Goal: Task Accomplishment & Management: Manage account settings

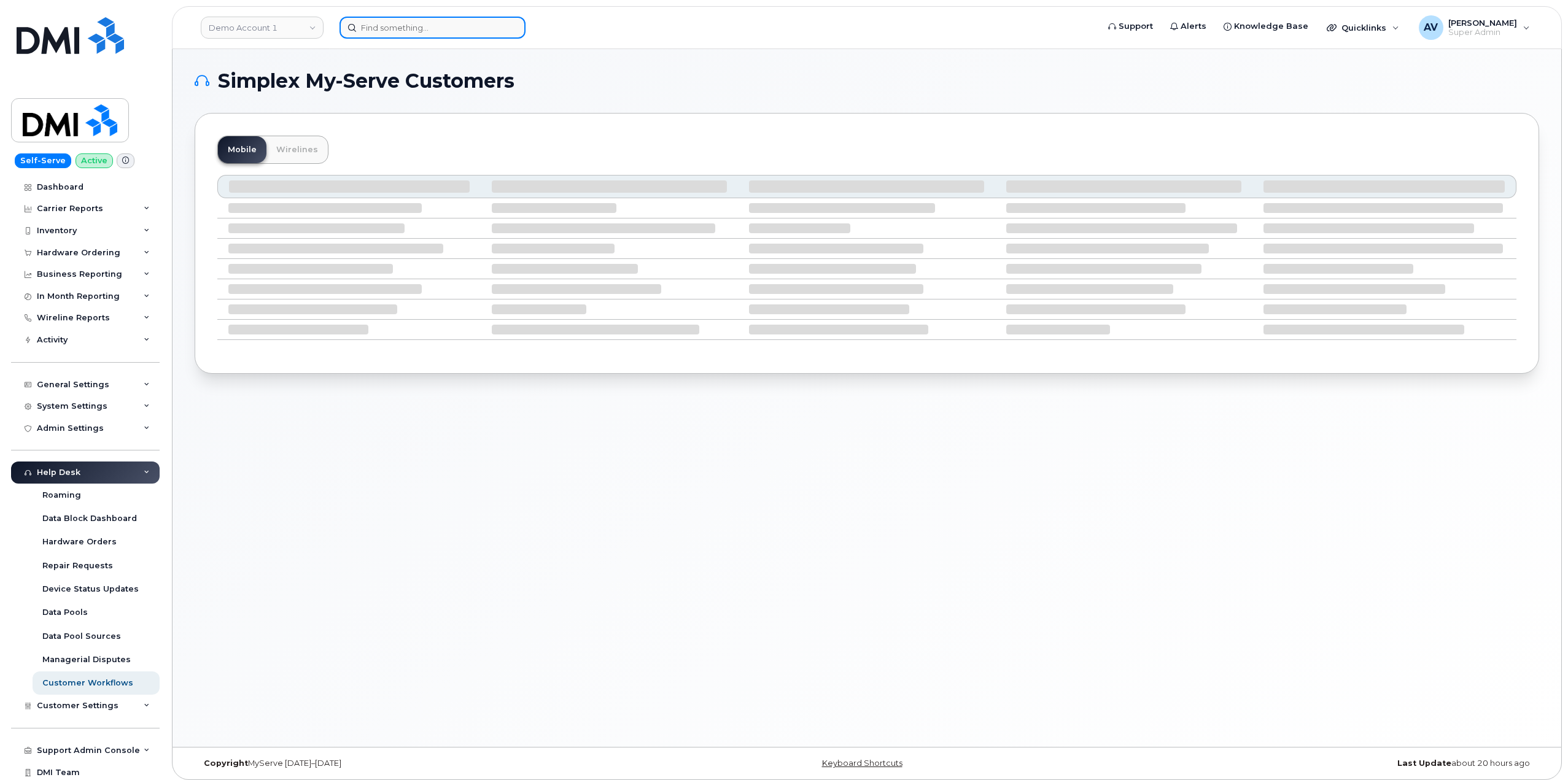
click at [440, 22] on input at bounding box center [432, 27] width 186 height 22
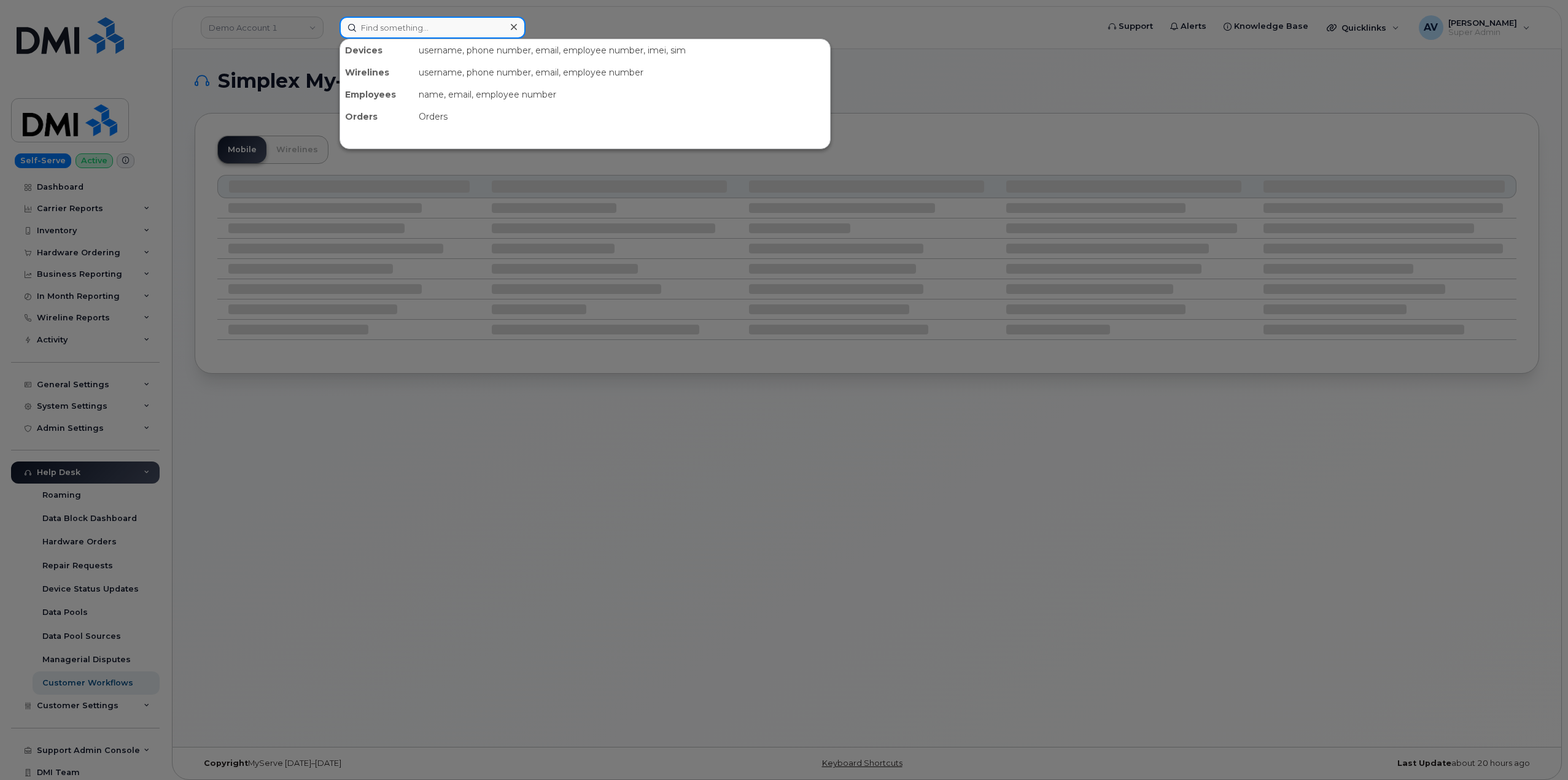
paste input "7802334772"
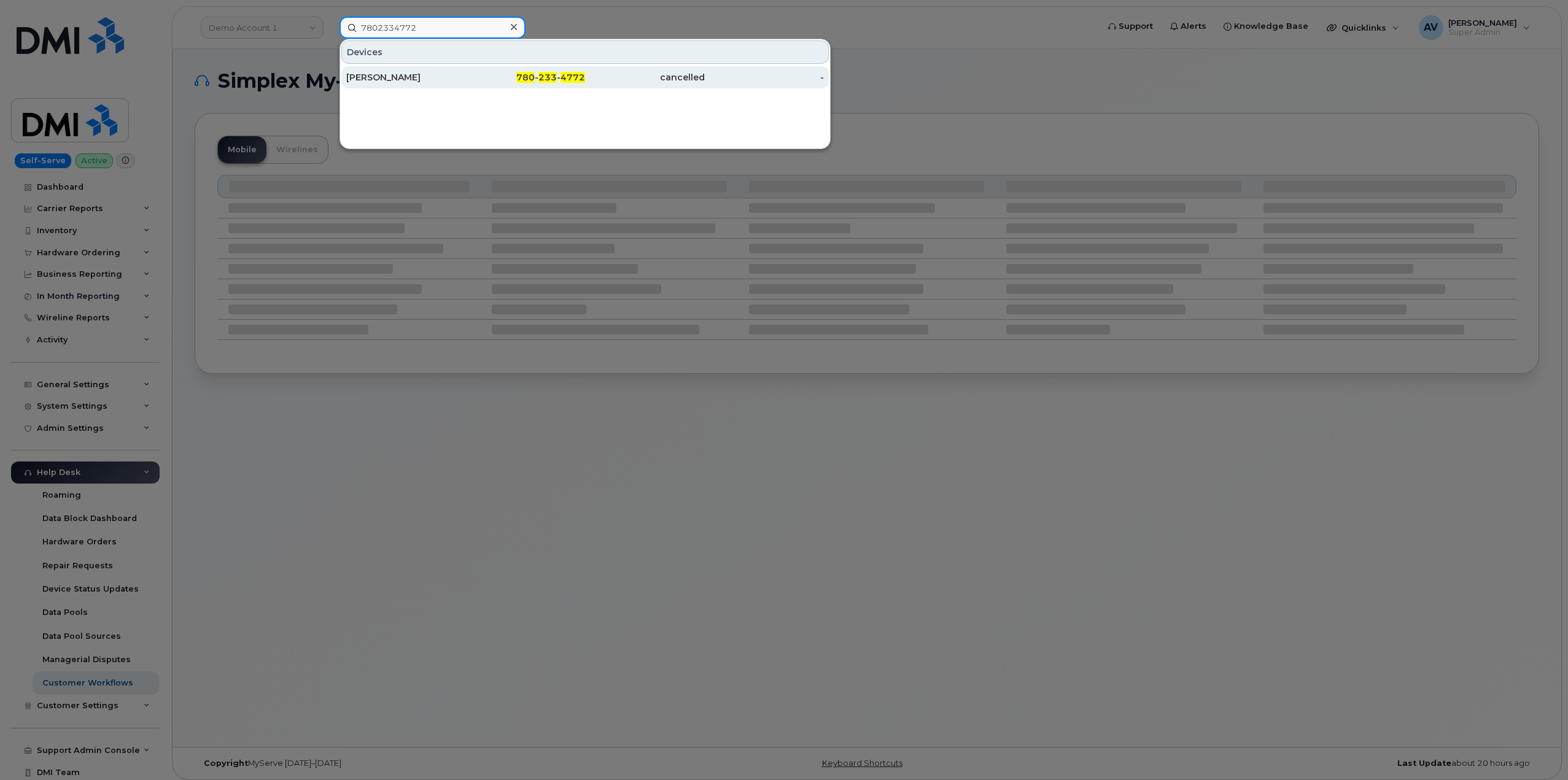
type input "7802334772"
click at [436, 78] on div "NAVEED CHAUDRY" at bounding box center [407, 77] width 120 height 12
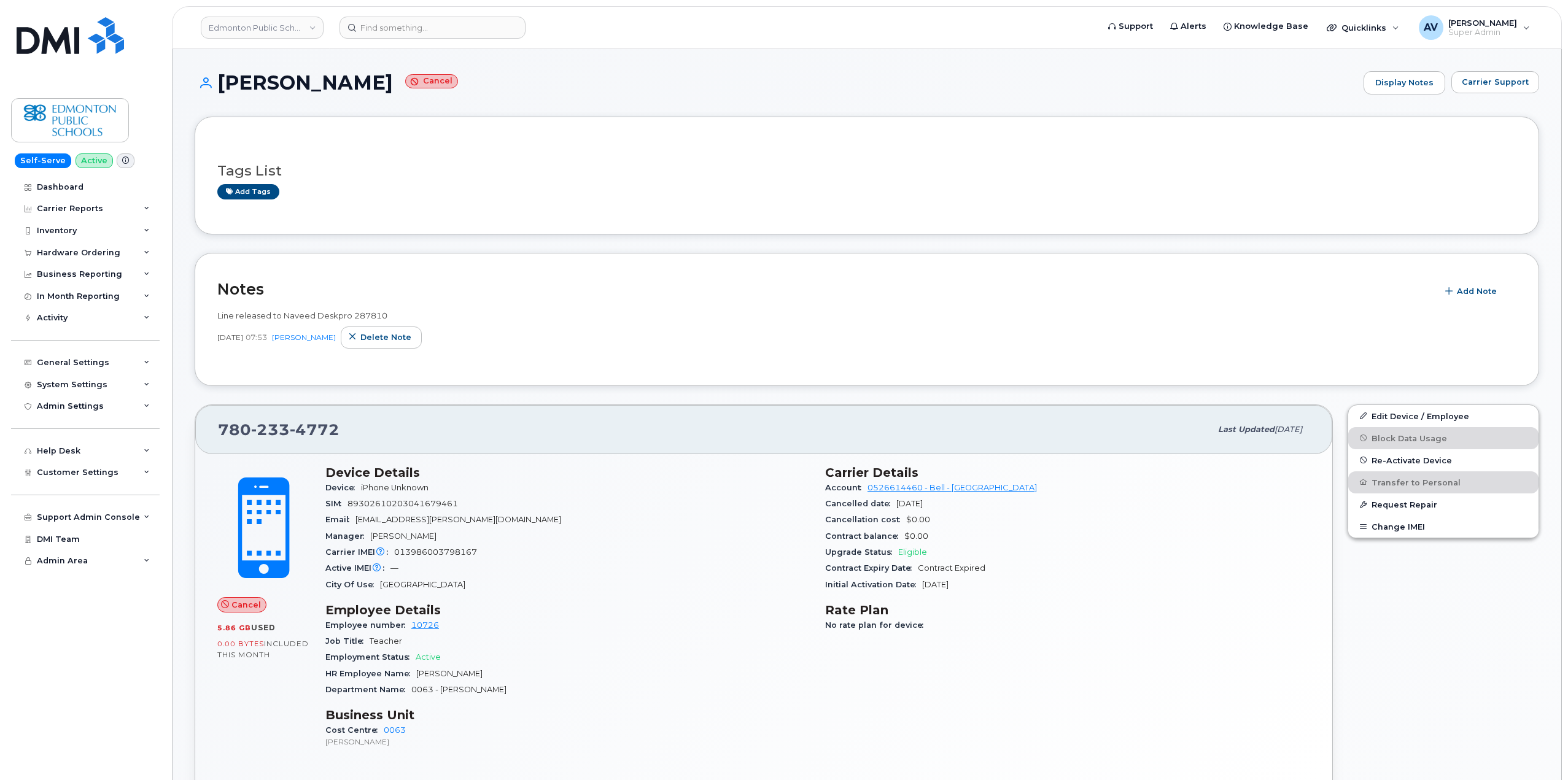
drag, startPoint x: 218, startPoint y: 76, endPoint x: 410, endPoint y: 86, distance: 192.3
click at [410, 86] on h1 "NAVEED CHAUDRY Cancel" at bounding box center [776, 83] width 1163 height 21
copy h1 "NAVEED CHAUDRY"
drag, startPoint x: 463, startPoint y: 518, endPoint x: 429, endPoint y: 520, distance: 34.1
click at [427, 521] on span "Naveed.Chaudhry@epsb.ca" at bounding box center [458, 520] width 206 height 9
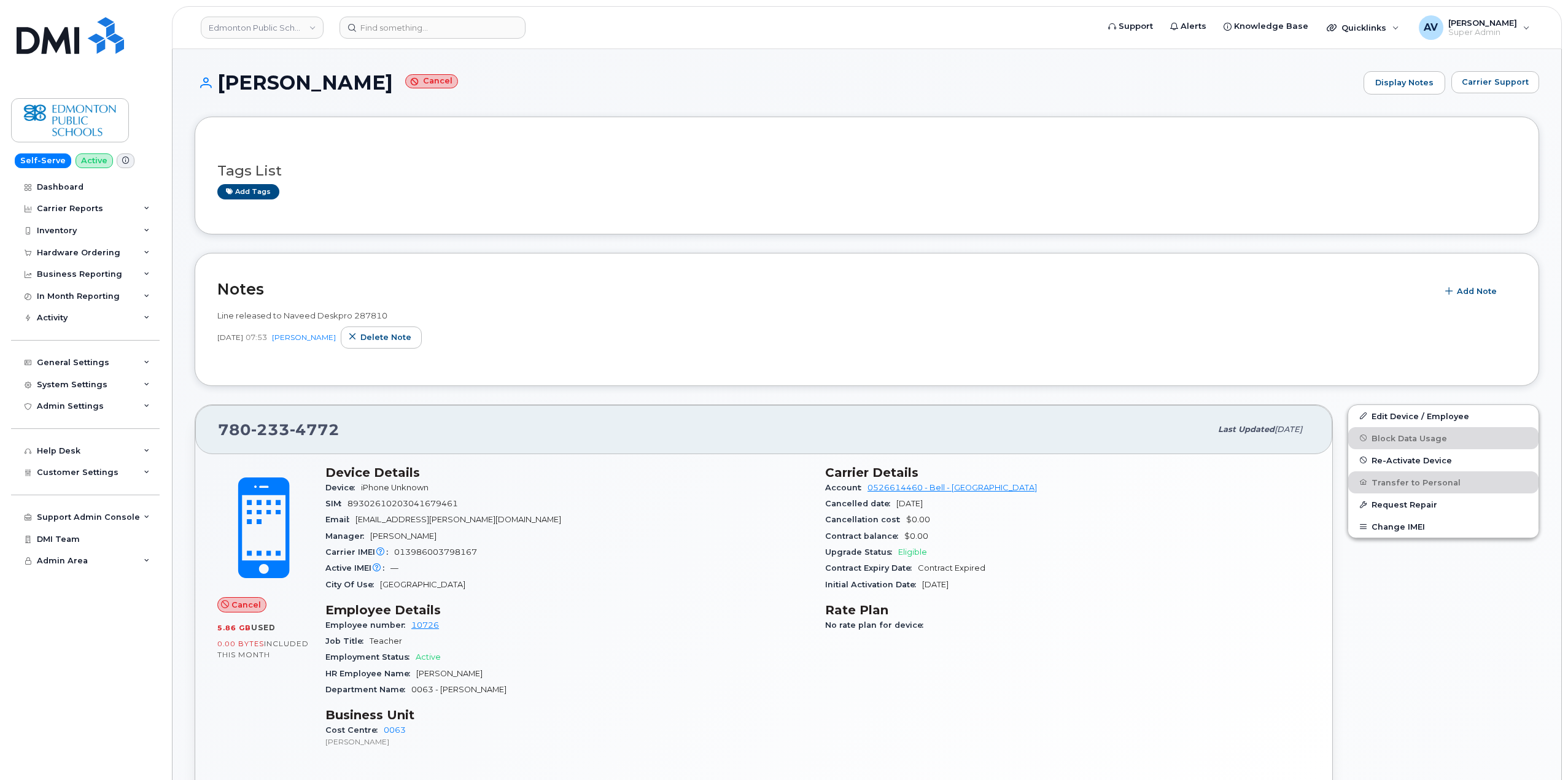
click at [474, 518] on div "Email Naveed.Chaudhry@epsb.ca" at bounding box center [568, 520] width 485 height 16
drag, startPoint x: 466, startPoint y: 519, endPoint x: 360, endPoint y: 522, distance: 106.0
click at [360, 522] on div "Email Naveed.Chaudhry@epsb.ca" at bounding box center [568, 520] width 485 height 16
copy span "Naveed.Chaudhry@epsb.ca"
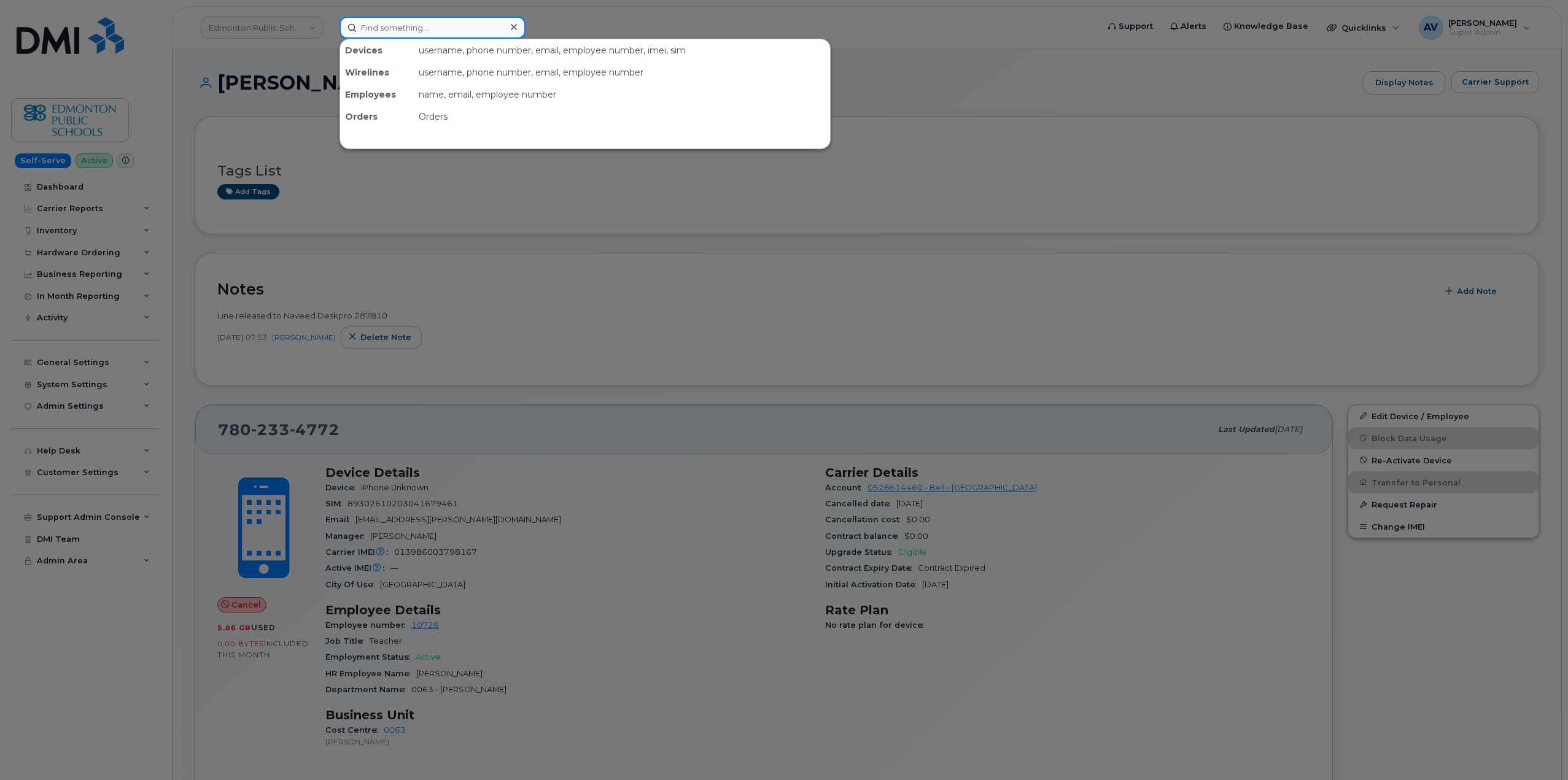
click at [415, 27] on input at bounding box center [432, 27] width 186 height 22
paste input "5513051579"
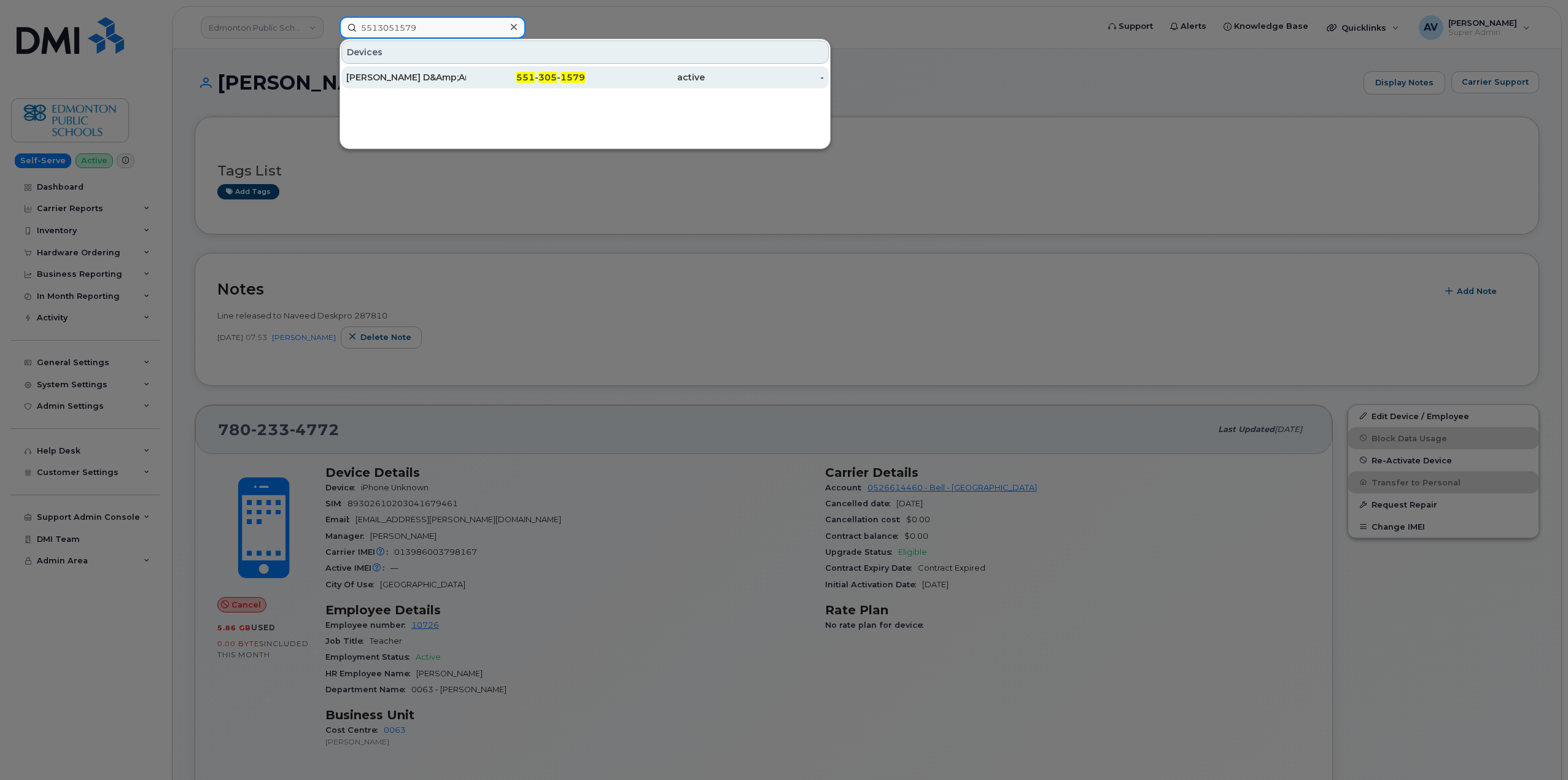
type input "5513051579"
click at [446, 77] on div "Matthew D&Amp;Amp;Amp;#039;Ambrosio" at bounding box center [407, 77] width 120 height 12
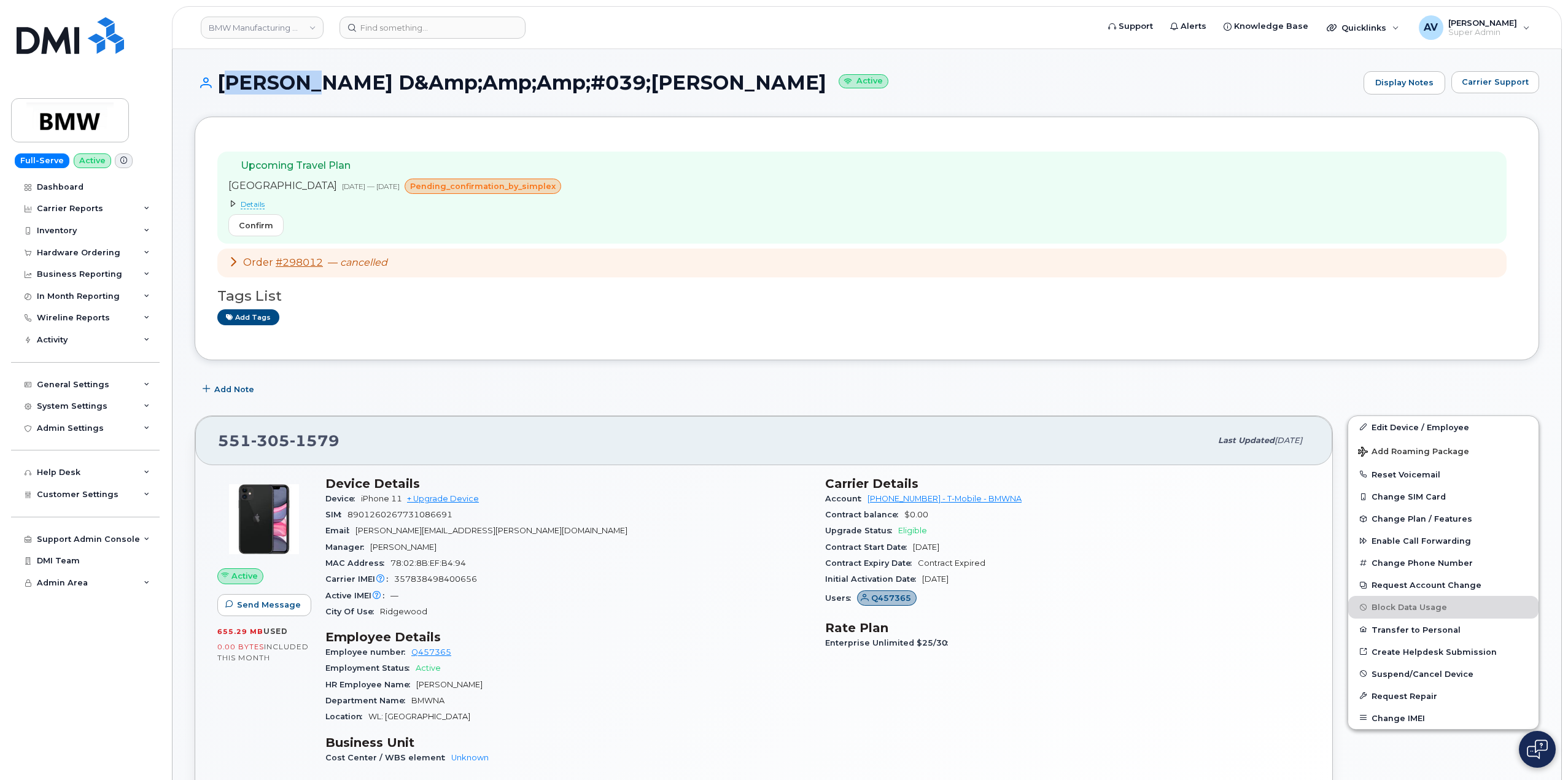
drag, startPoint x: 217, startPoint y: 80, endPoint x: 303, endPoint y: 84, distance: 86.1
click at [303, 84] on h1 "Matthew D&Amp;Amp;Amp;#039;Ambrosio Active" at bounding box center [776, 83] width 1163 height 21
copy h1 "Matthew"
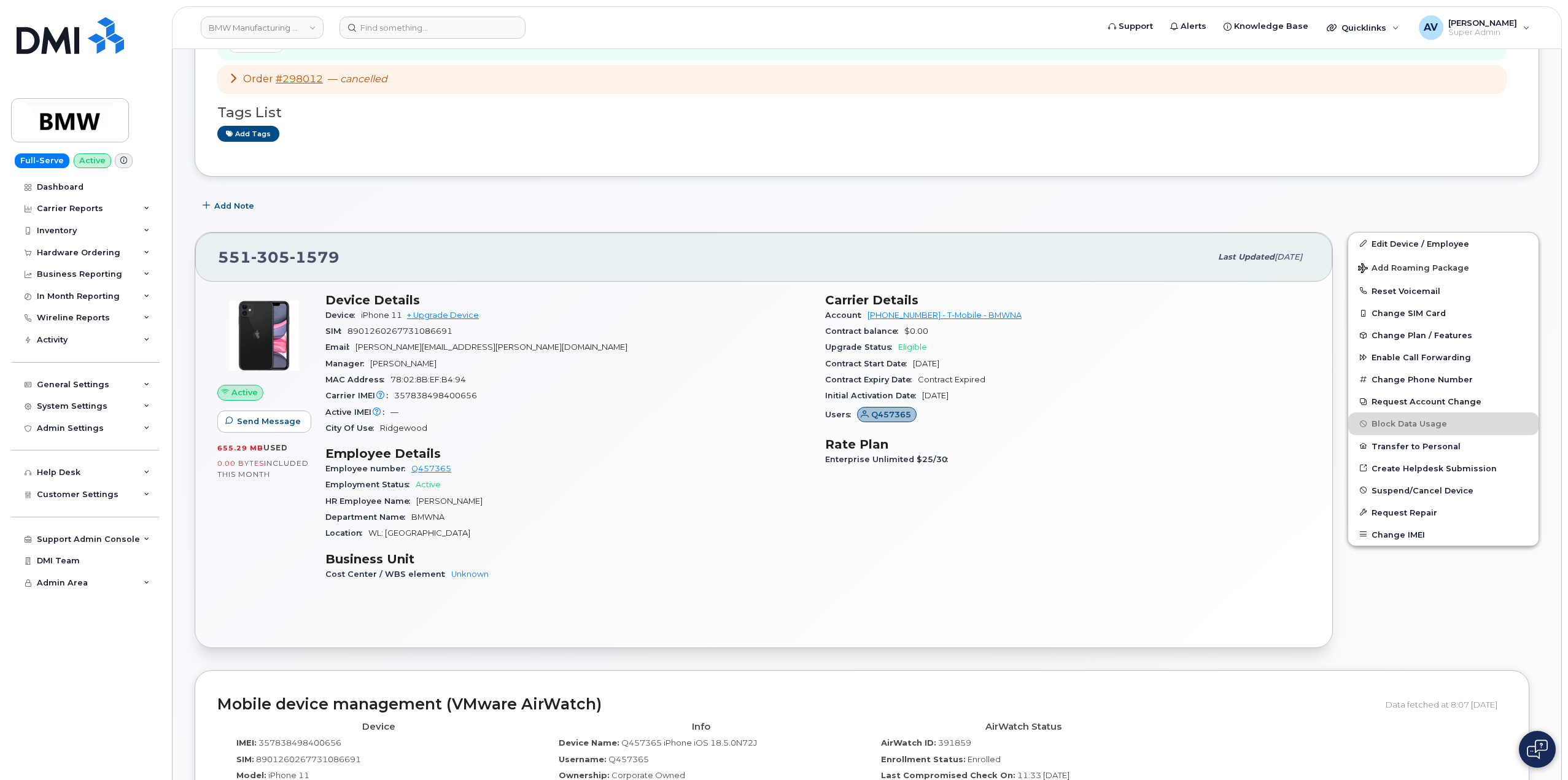
scroll to position [184, 0]
drag, startPoint x: 495, startPoint y: 346, endPoint x: 359, endPoint y: 348, distance: 136.0
click at [359, 348] on div "Email matthew.dambrosio@bmwna.com" at bounding box center [568, 346] width 485 height 16
copy span "matthew.dambrosio@bmwna.com"
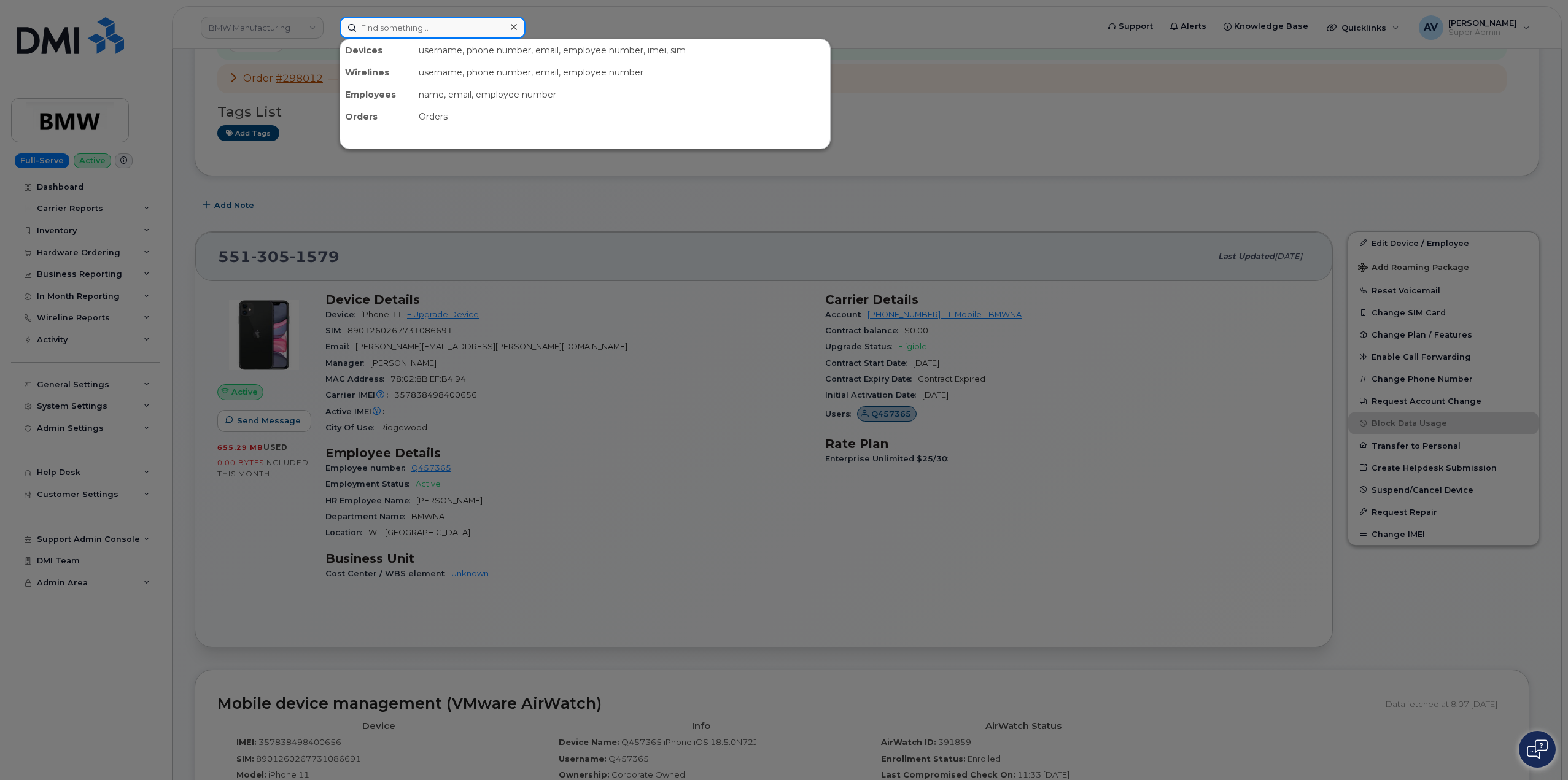
click at [459, 23] on input at bounding box center [432, 27] width 186 height 22
paste input "Sergio Perez"
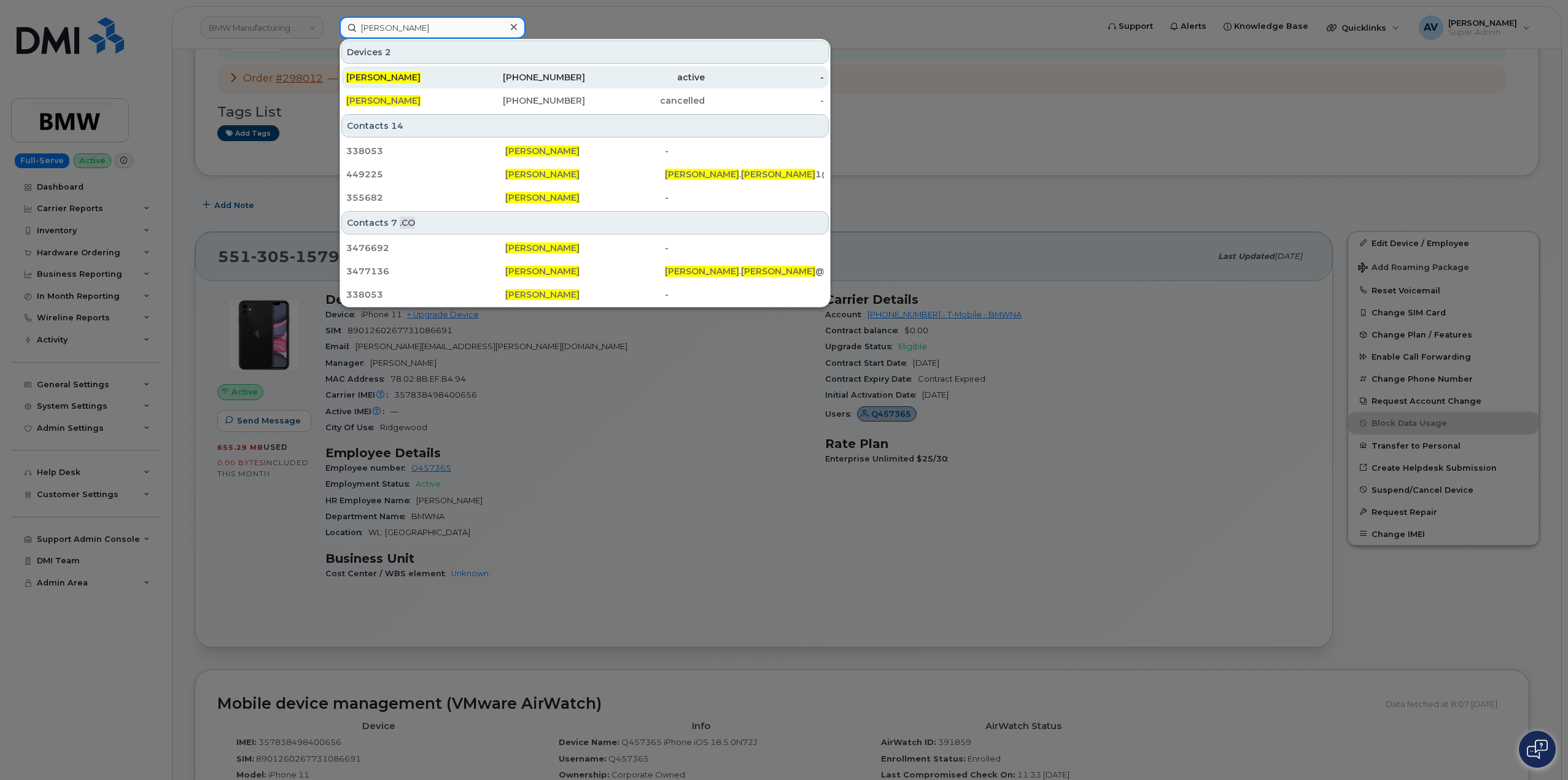
type input "Sergio Perez"
click at [503, 80] on div "817-542-1736" at bounding box center [526, 77] width 120 height 12
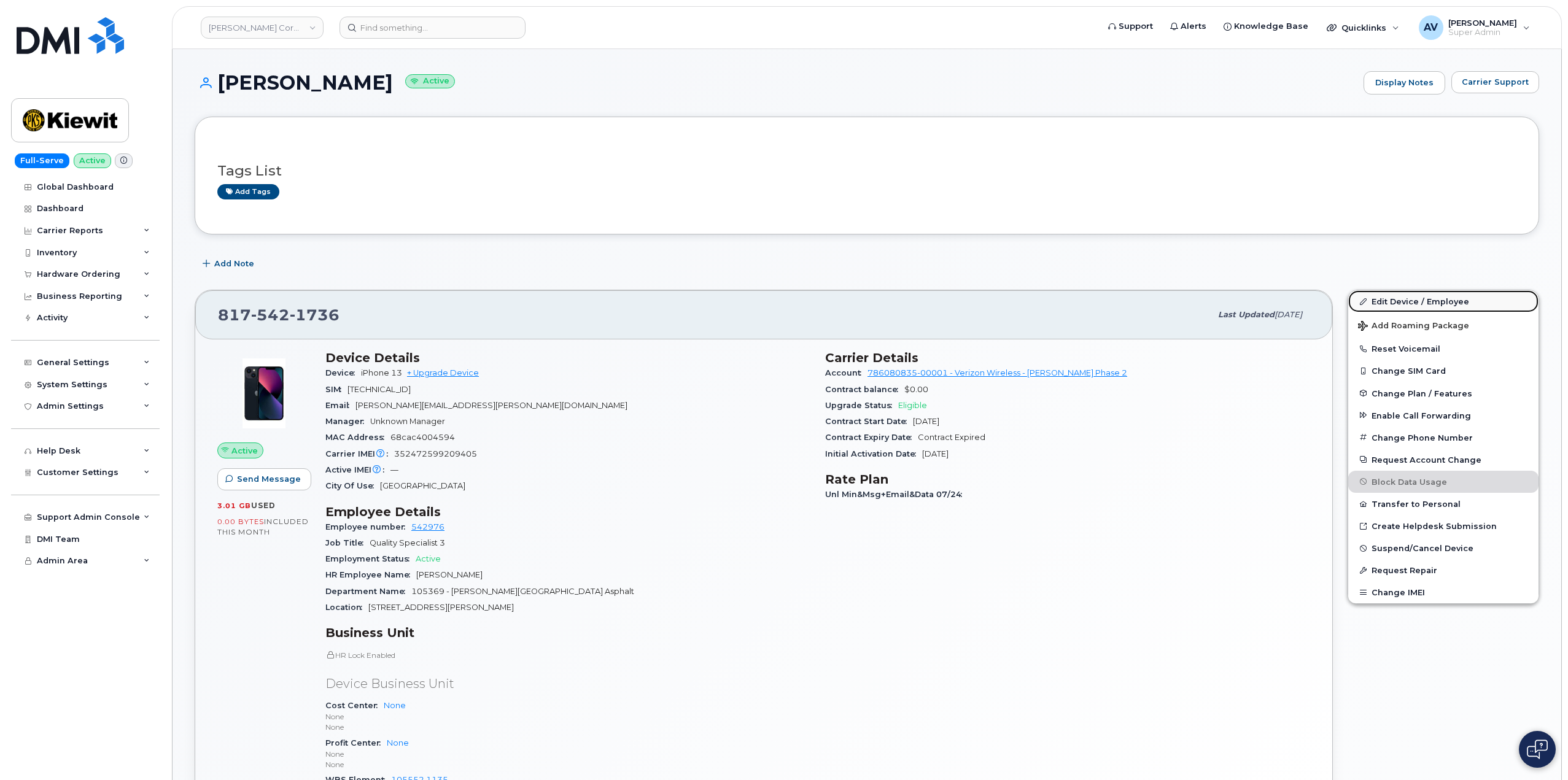
click at [1387, 299] on link "Edit Device / Employee" at bounding box center [1444, 301] width 190 height 22
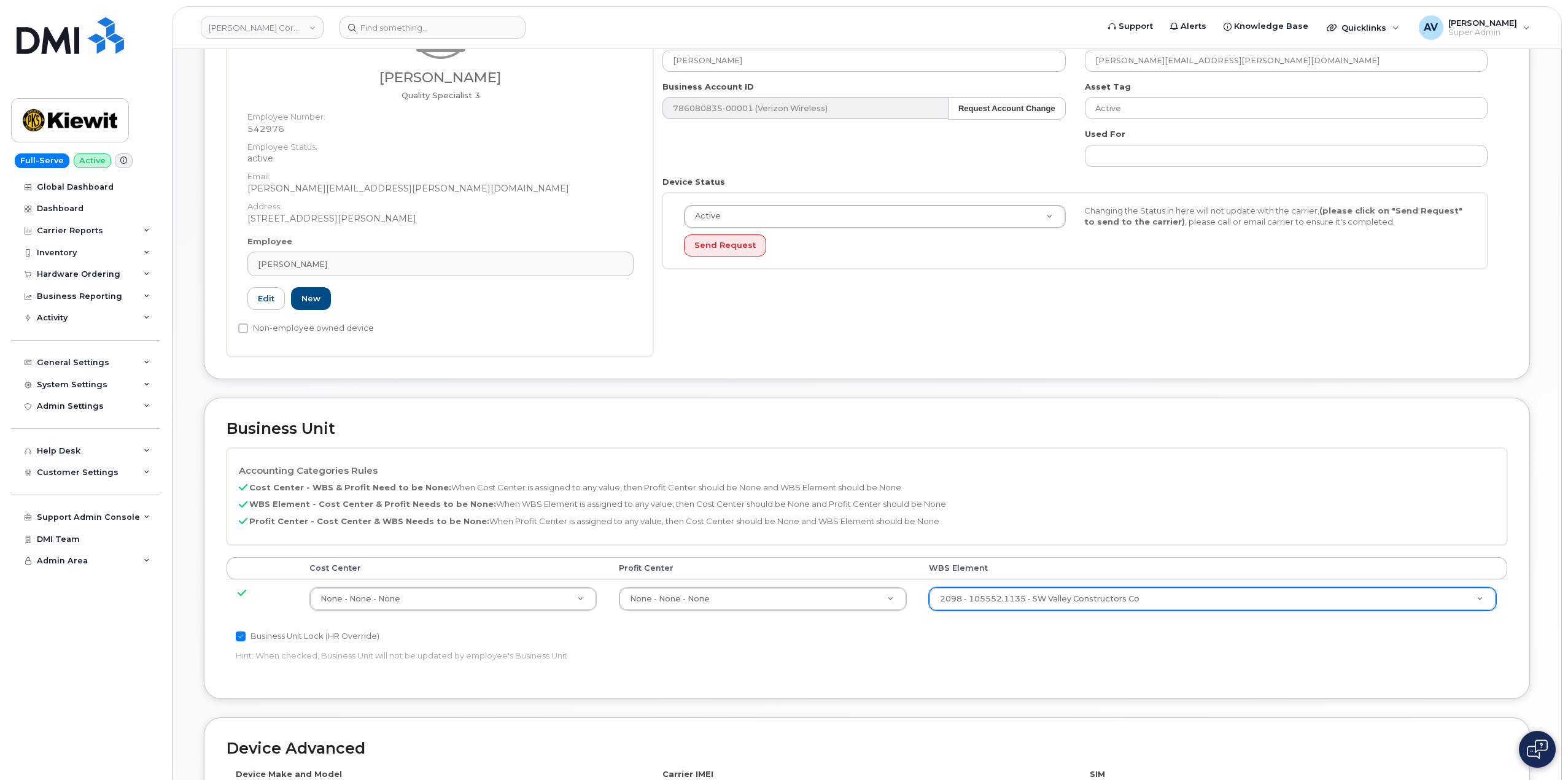
scroll to position [184, 0]
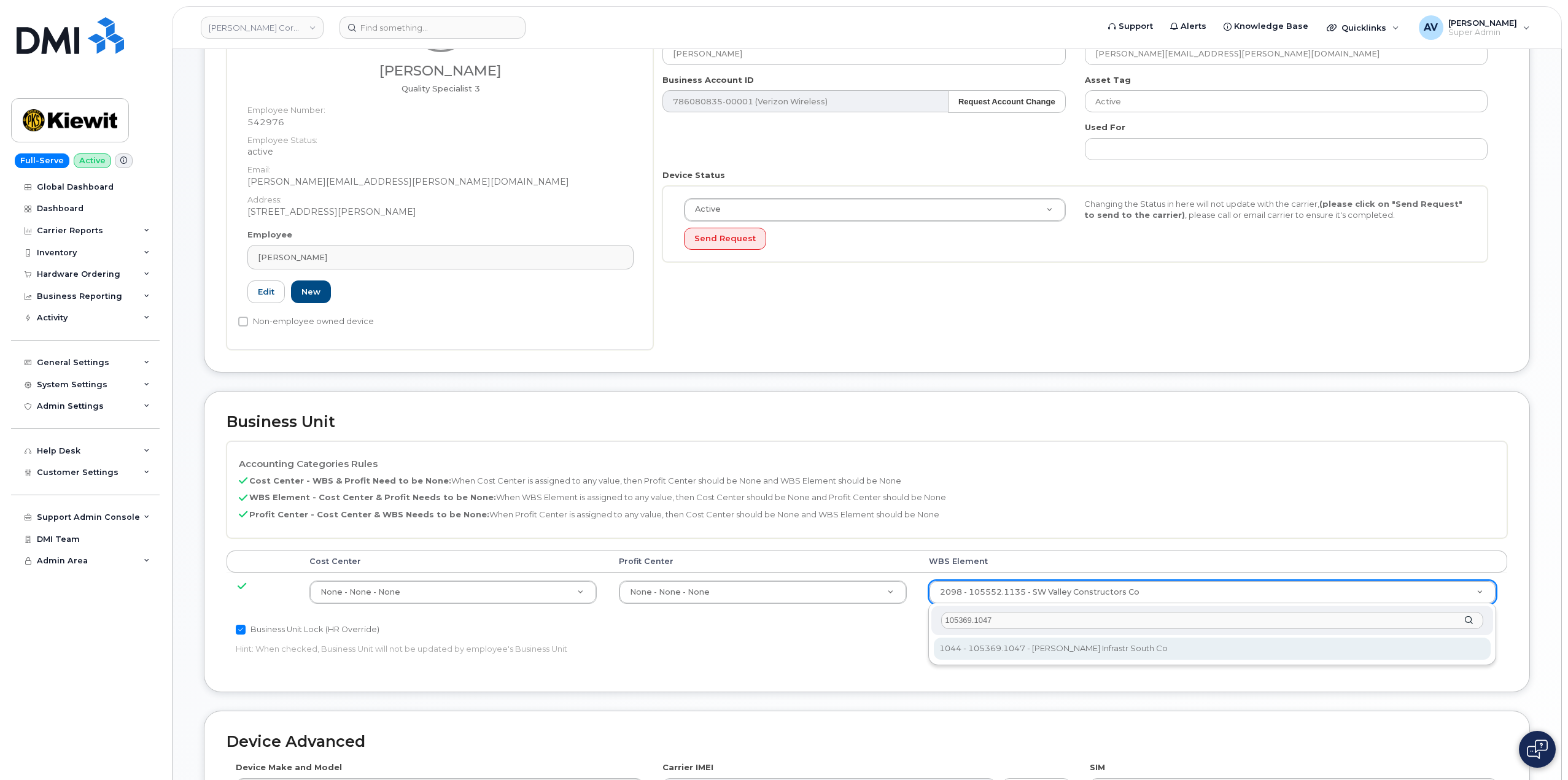
type input "105369.1047"
type input "33270077"
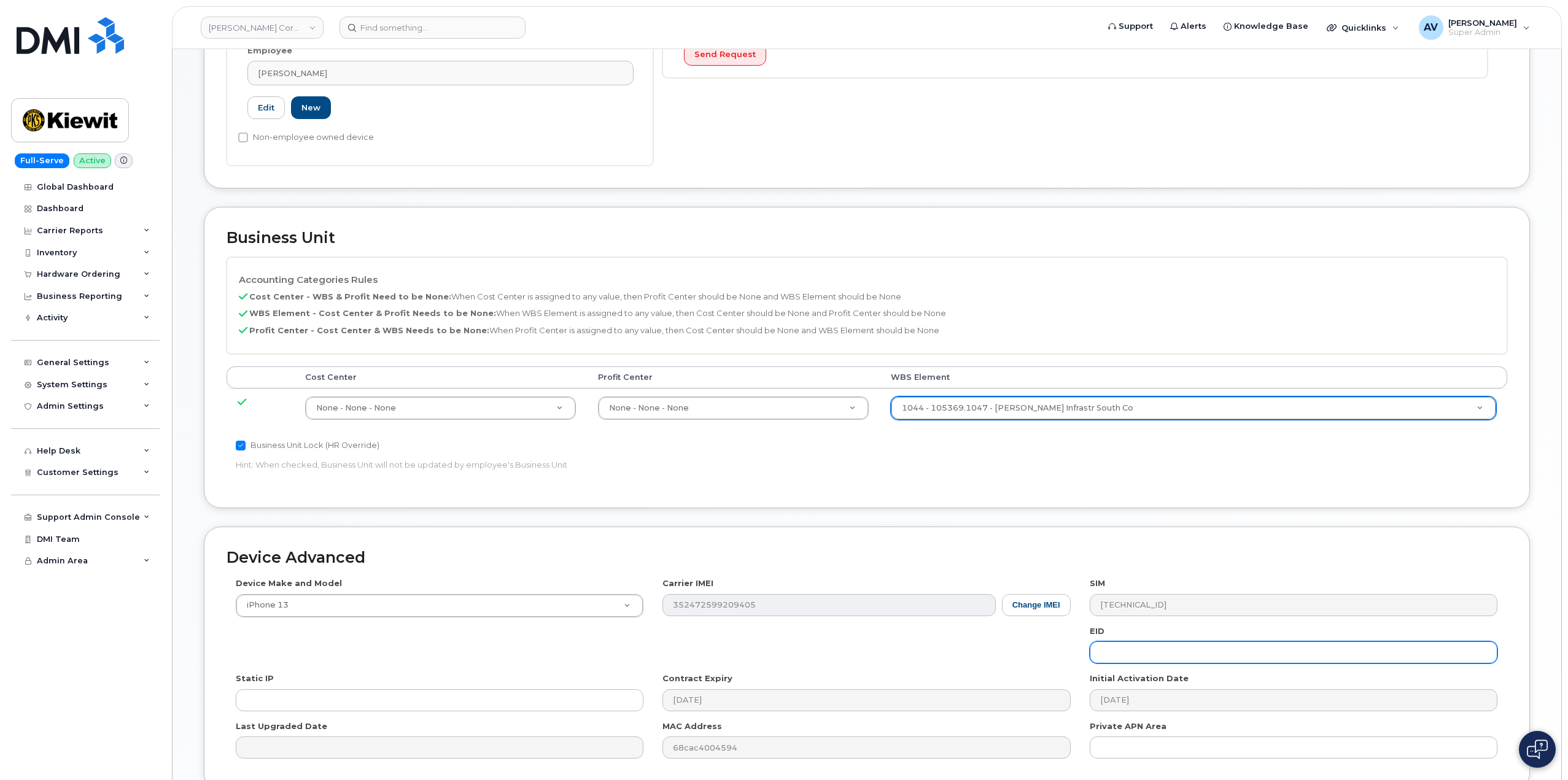
scroll to position [481, 0]
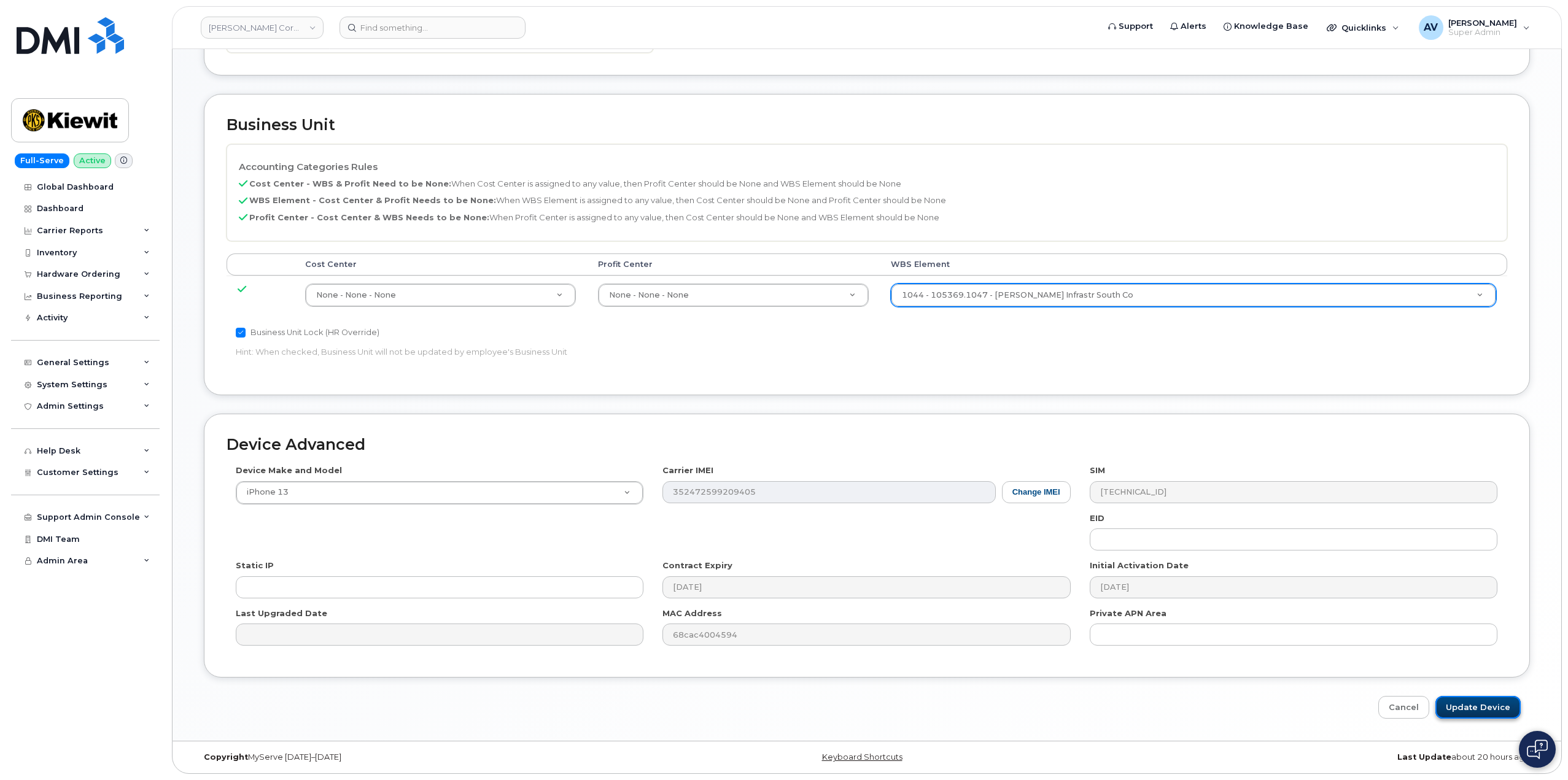
click at [1476, 706] on input "Update Device" at bounding box center [1478, 707] width 85 height 23
type input "Saving..."
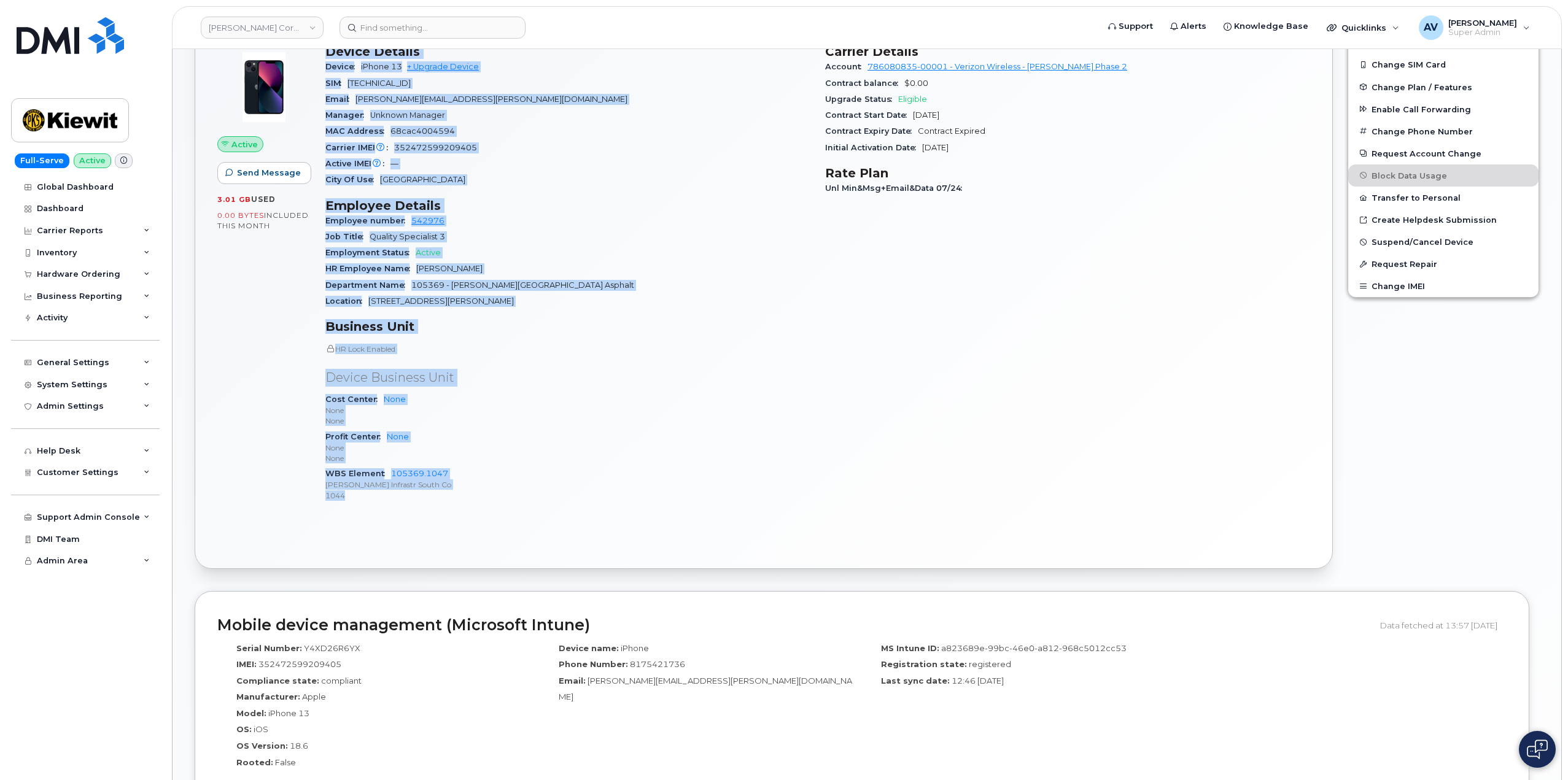
scroll to position [307, 0]
drag, startPoint x: 320, startPoint y: 353, endPoint x: 509, endPoint y: 549, distance: 272.3
click at [509, 549] on div "Active Send Message 3.01 GB  used 0.00 Bytes  included this month Device Detail…" at bounding box center [764, 300] width 1137 height 535
copy div "Device Details Device iPhone 13 + Upgrade Device SIM 89148000009497990921 Email…"
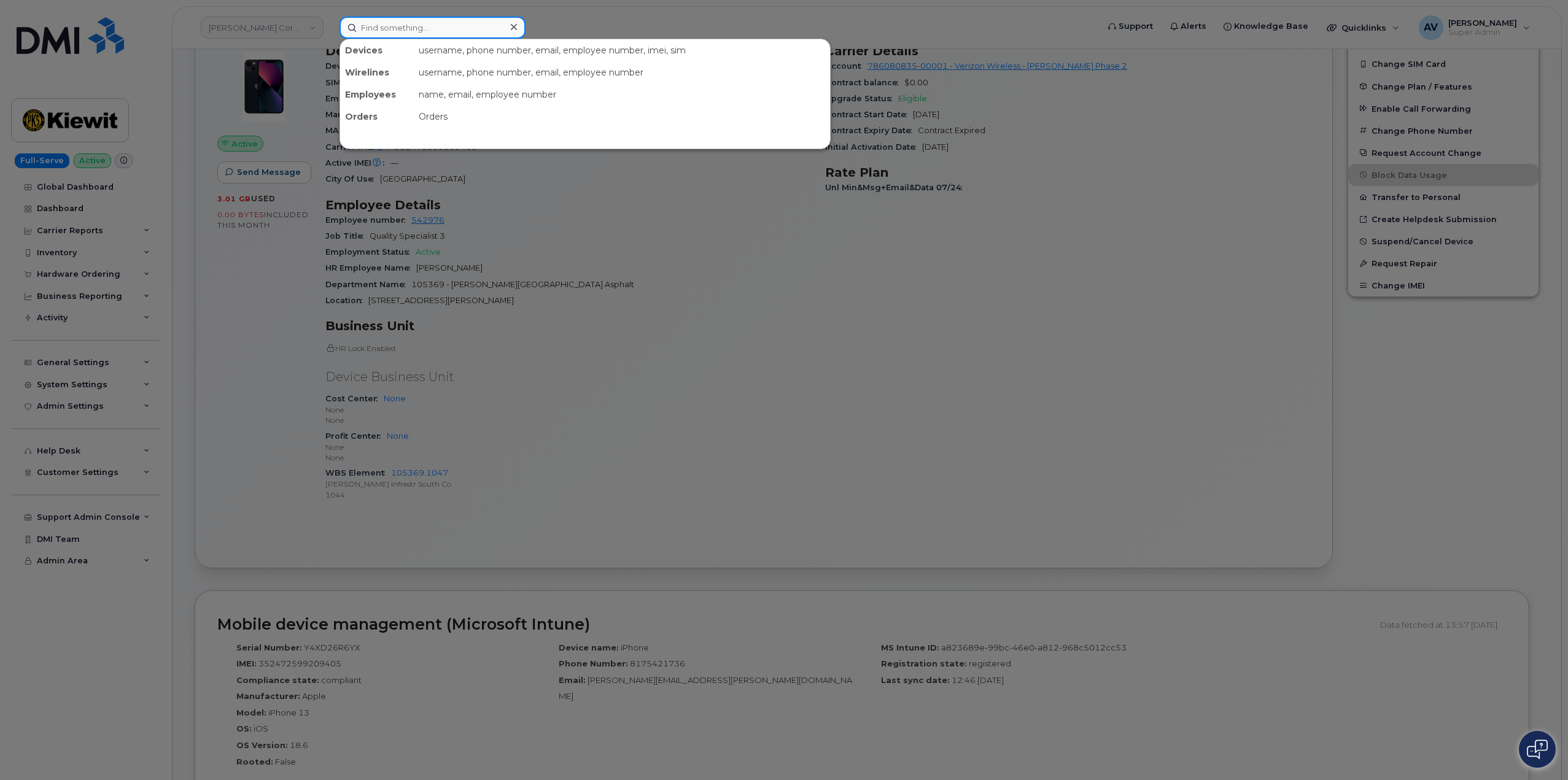
click at [406, 18] on input at bounding box center [432, 27] width 186 height 22
paste input "ames Emig"
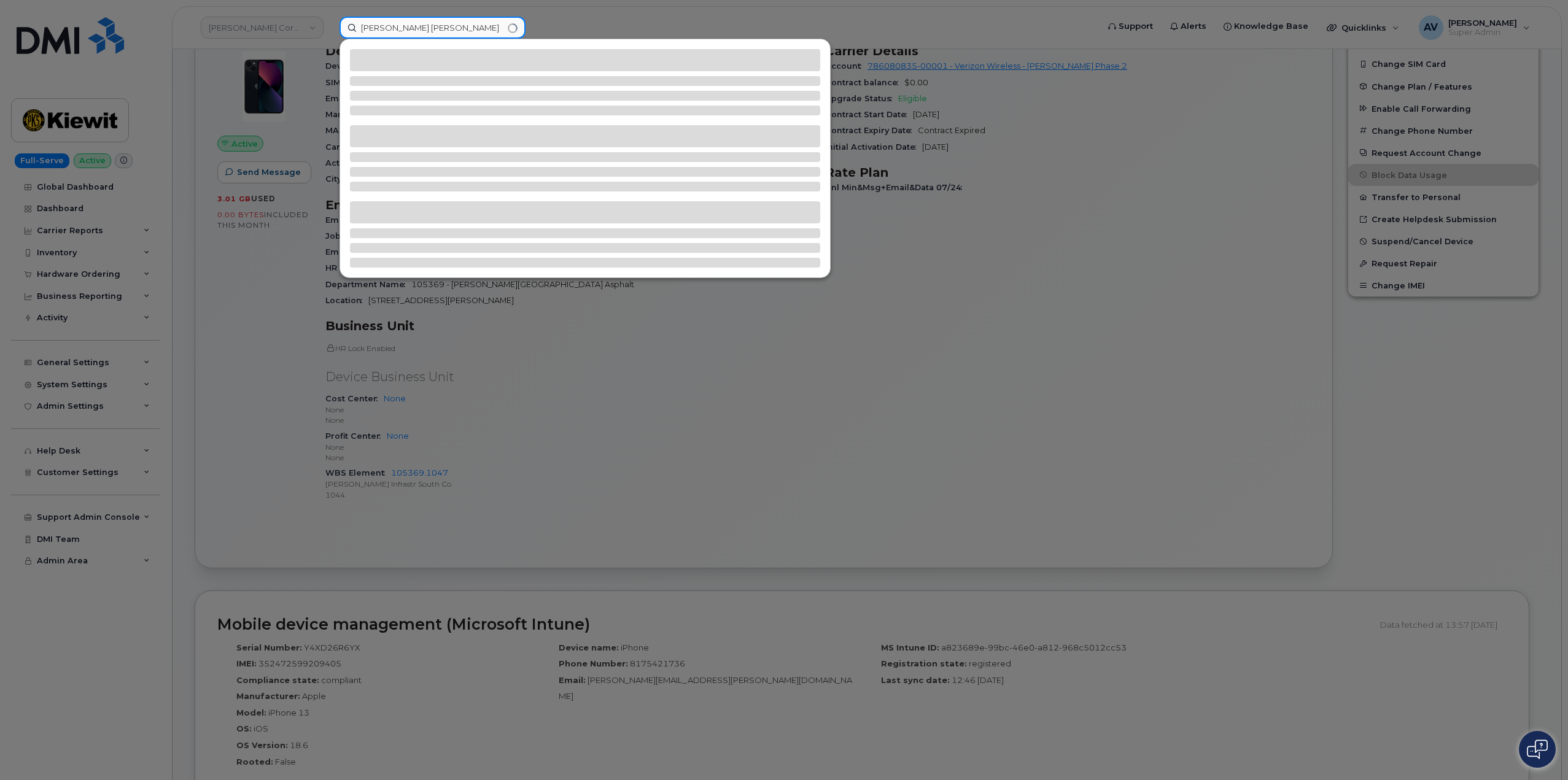
click at [361, 28] on input "ames Emig" at bounding box center [432, 27] width 186 height 22
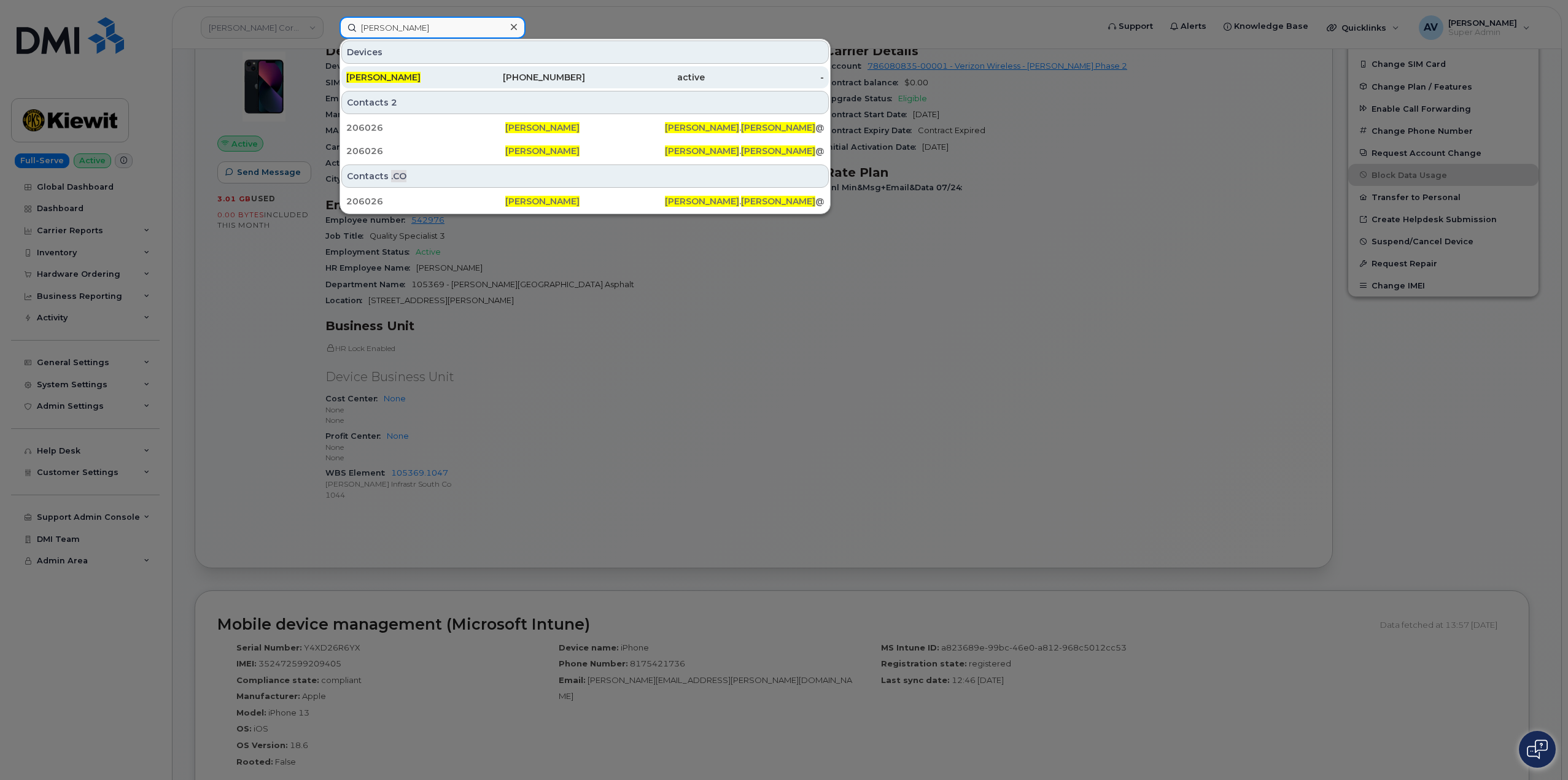
type input "james Emig"
click at [493, 78] on div "361-385-0490" at bounding box center [526, 77] width 120 height 12
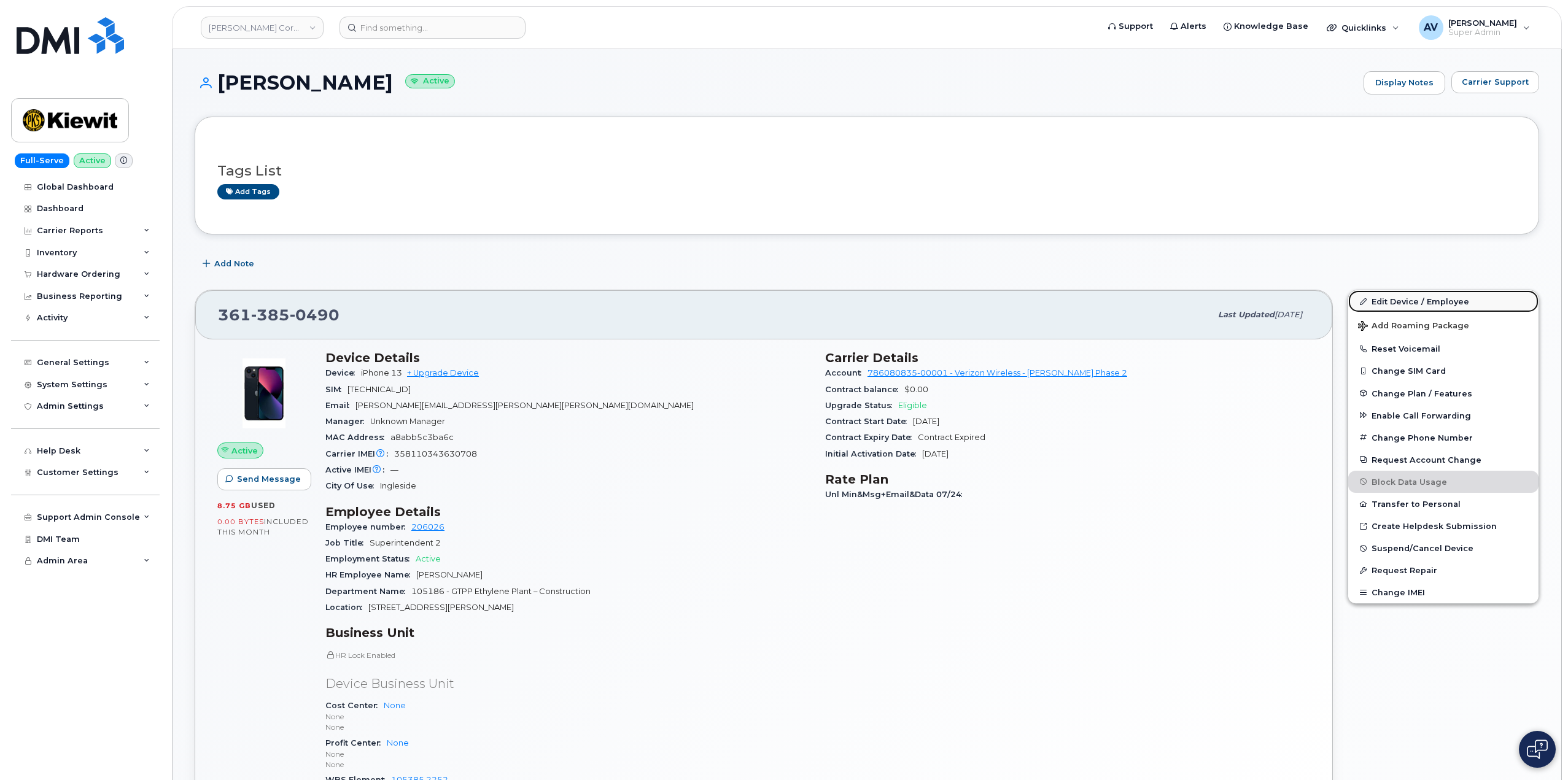
click at [1392, 298] on link "Edit Device / Employee" at bounding box center [1444, 301] width 190 height 22
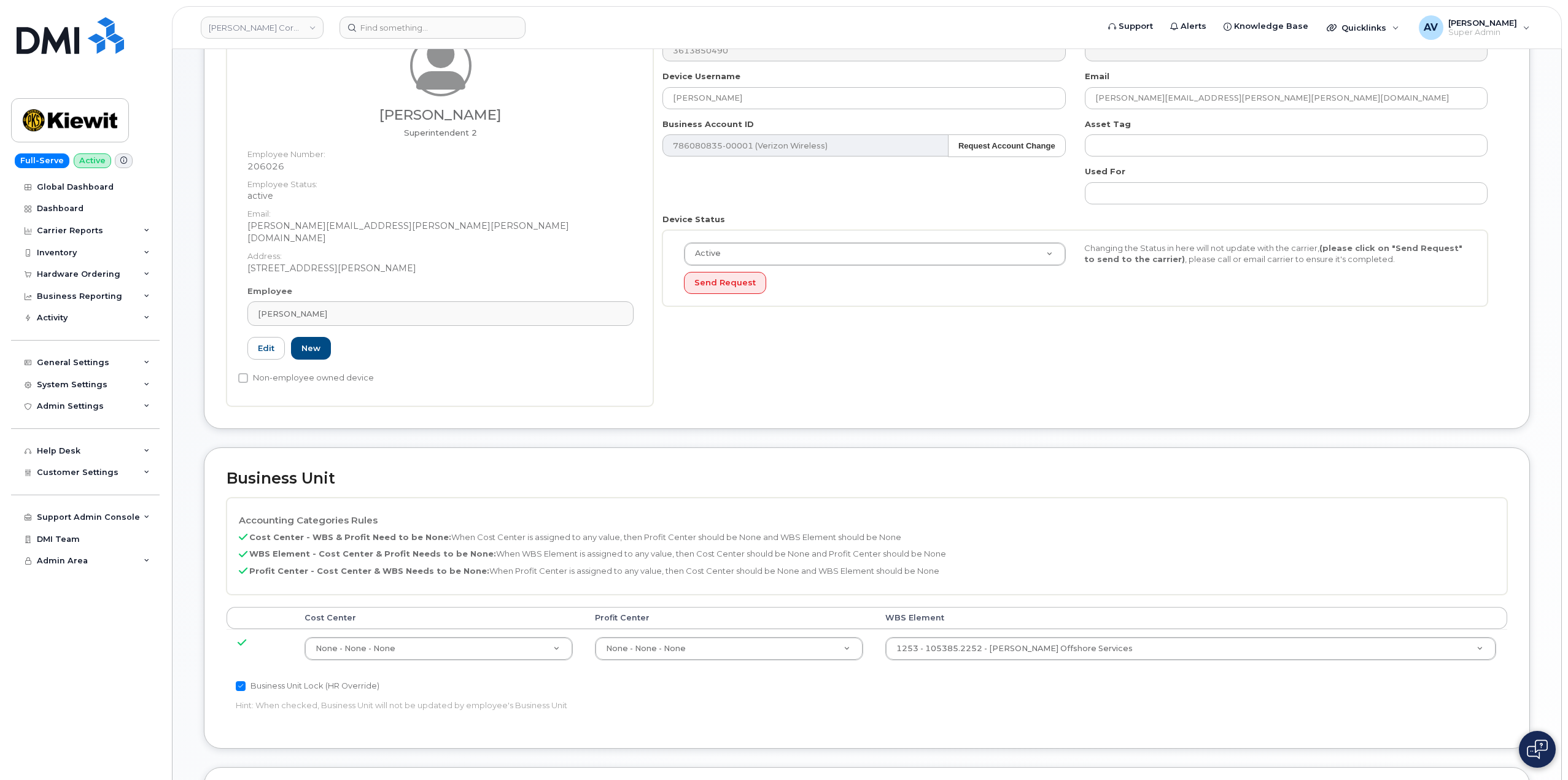
scroll to position [307, 0]
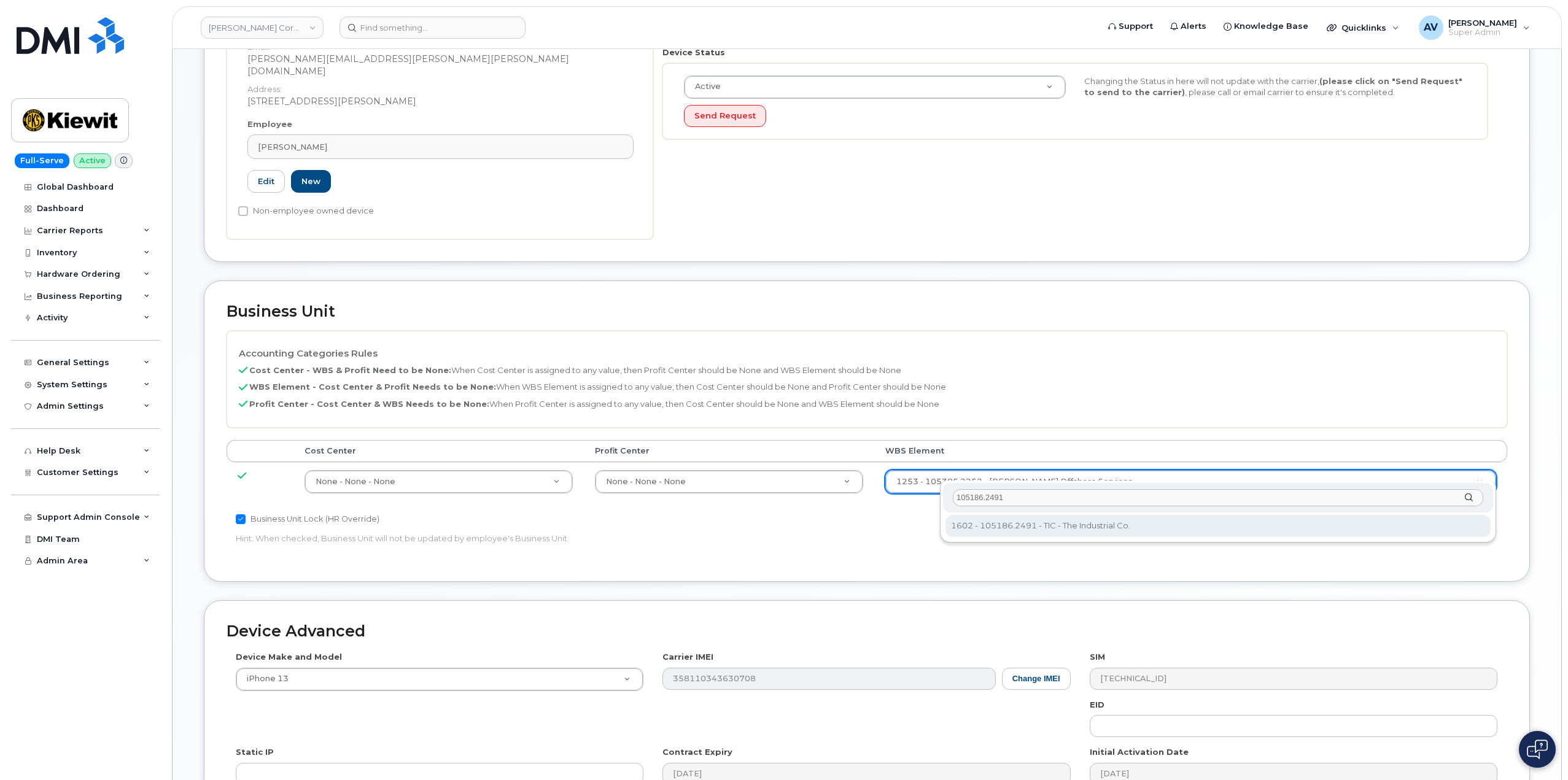
type input "105186.2491"
type input "30139203"
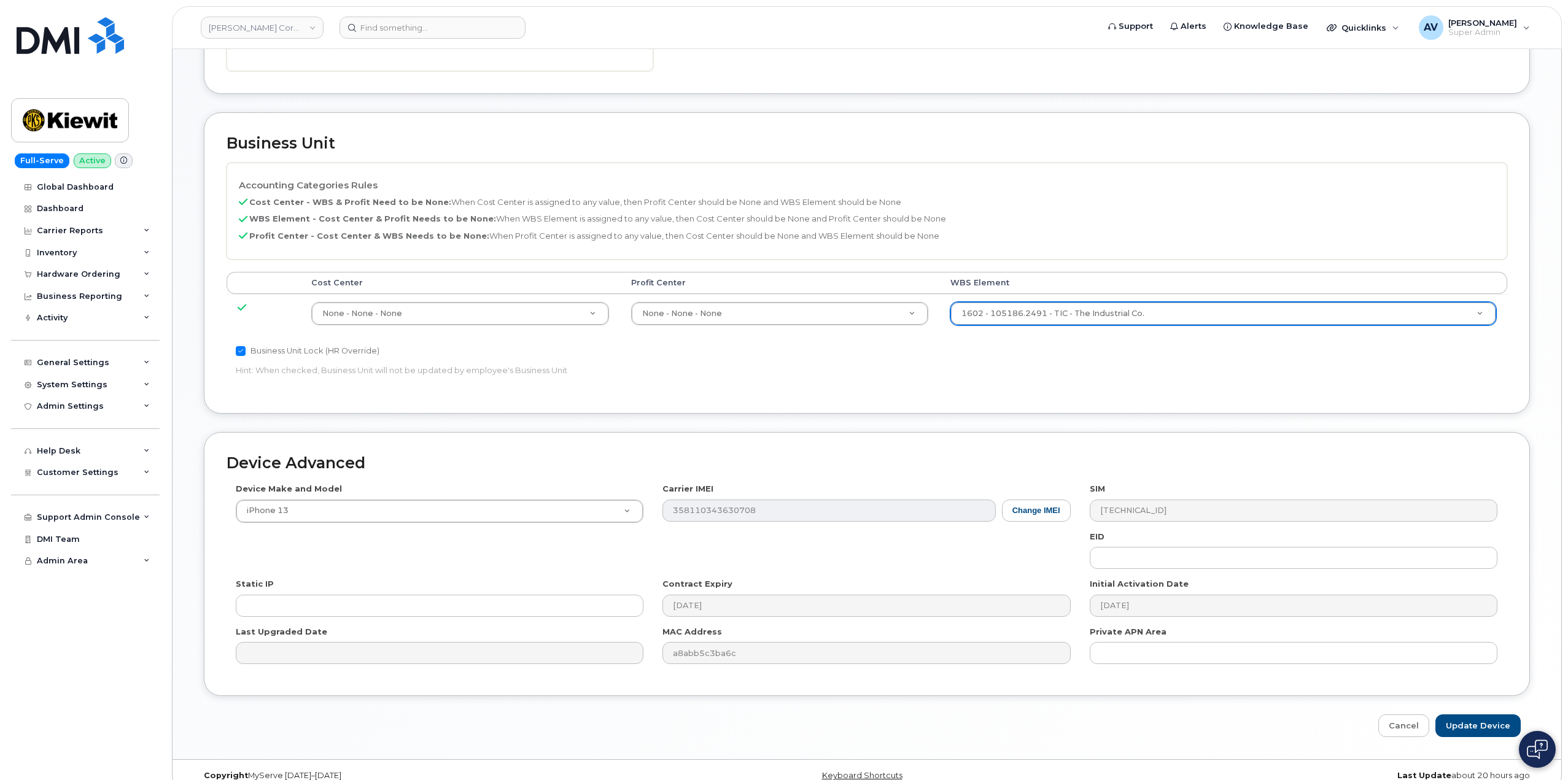
scroll to position [481, 0]
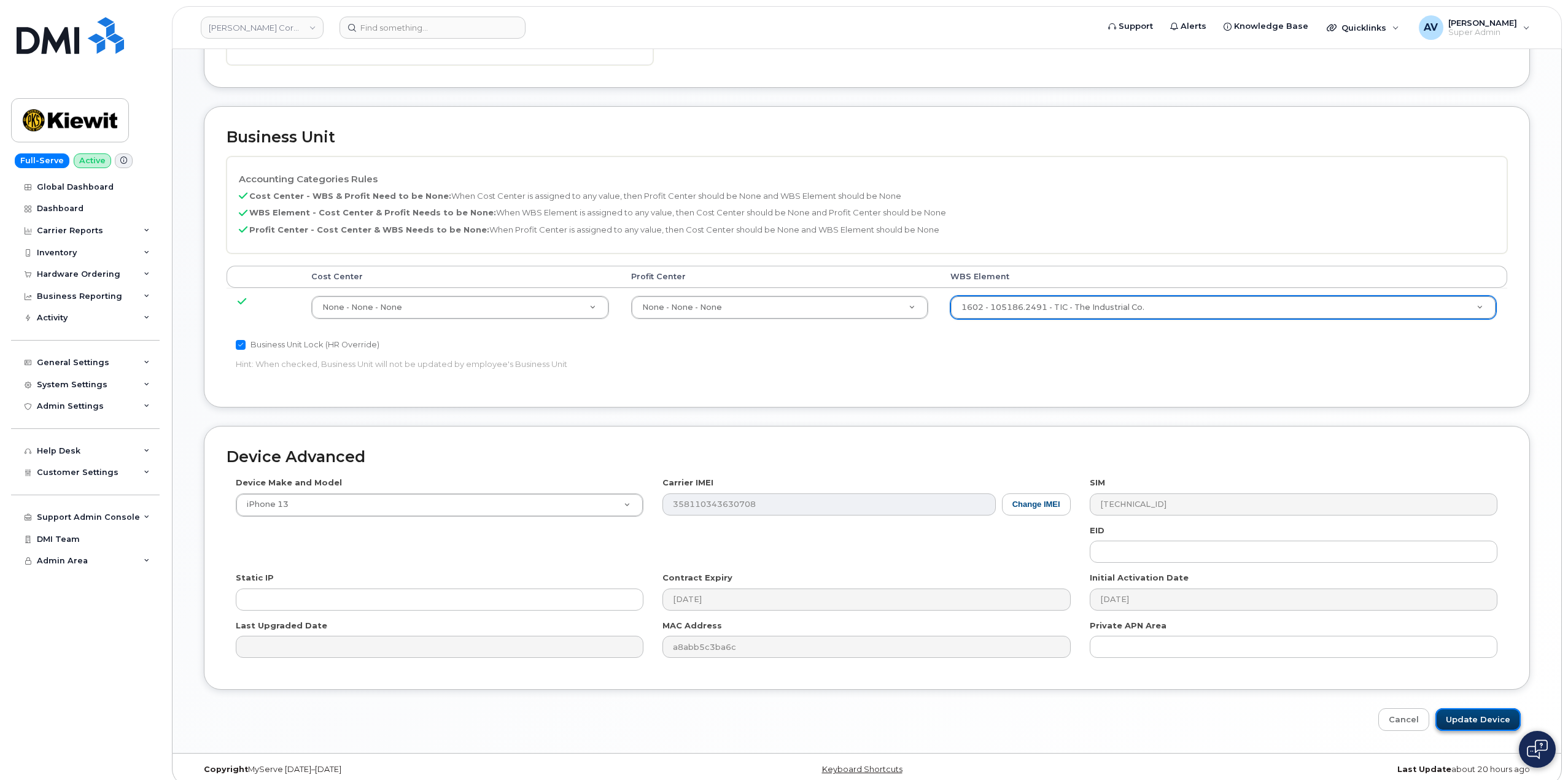
click at [1489, 708] on input "Update Device" at bounding box center [1478, 719] width 85 height 23
type input "Saving..."
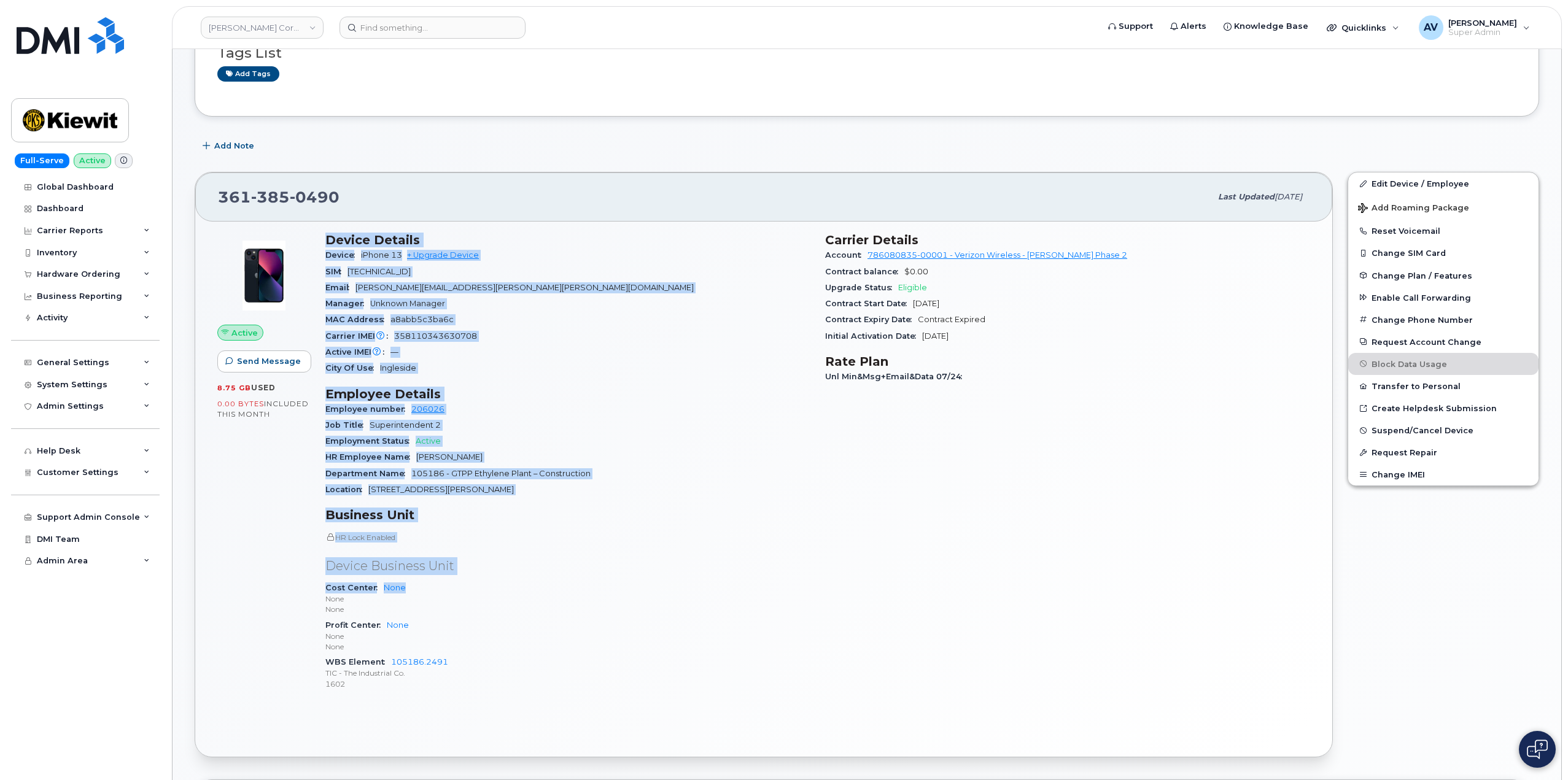
scroll to position [123, 0]
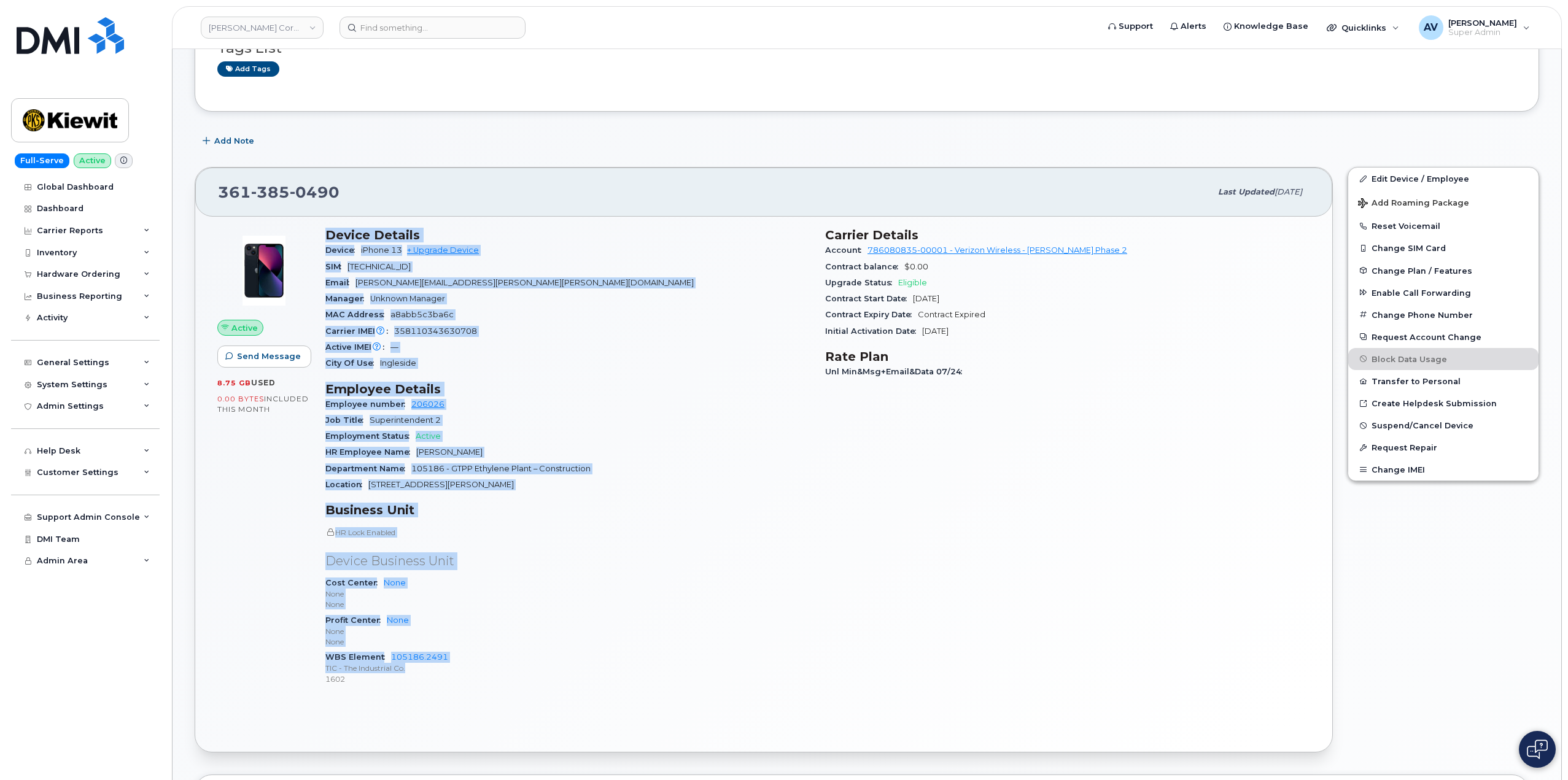
drag, startPoint x: 323, startPoint y: 363, endPoint x: 546, endPoint y: 667, distance: 377.0
click at [546, 667] on div "Device Details Device iPhone 13 + Upgrade Device SIM [TECHNICAL_ID] Email [PERS…" at bounding box center [568, 462] width 500 height 483
copy div "Device Details Device iPhone 13 + Upgrade Device SIM [TECHNICAL_ID] Email [PERS…"
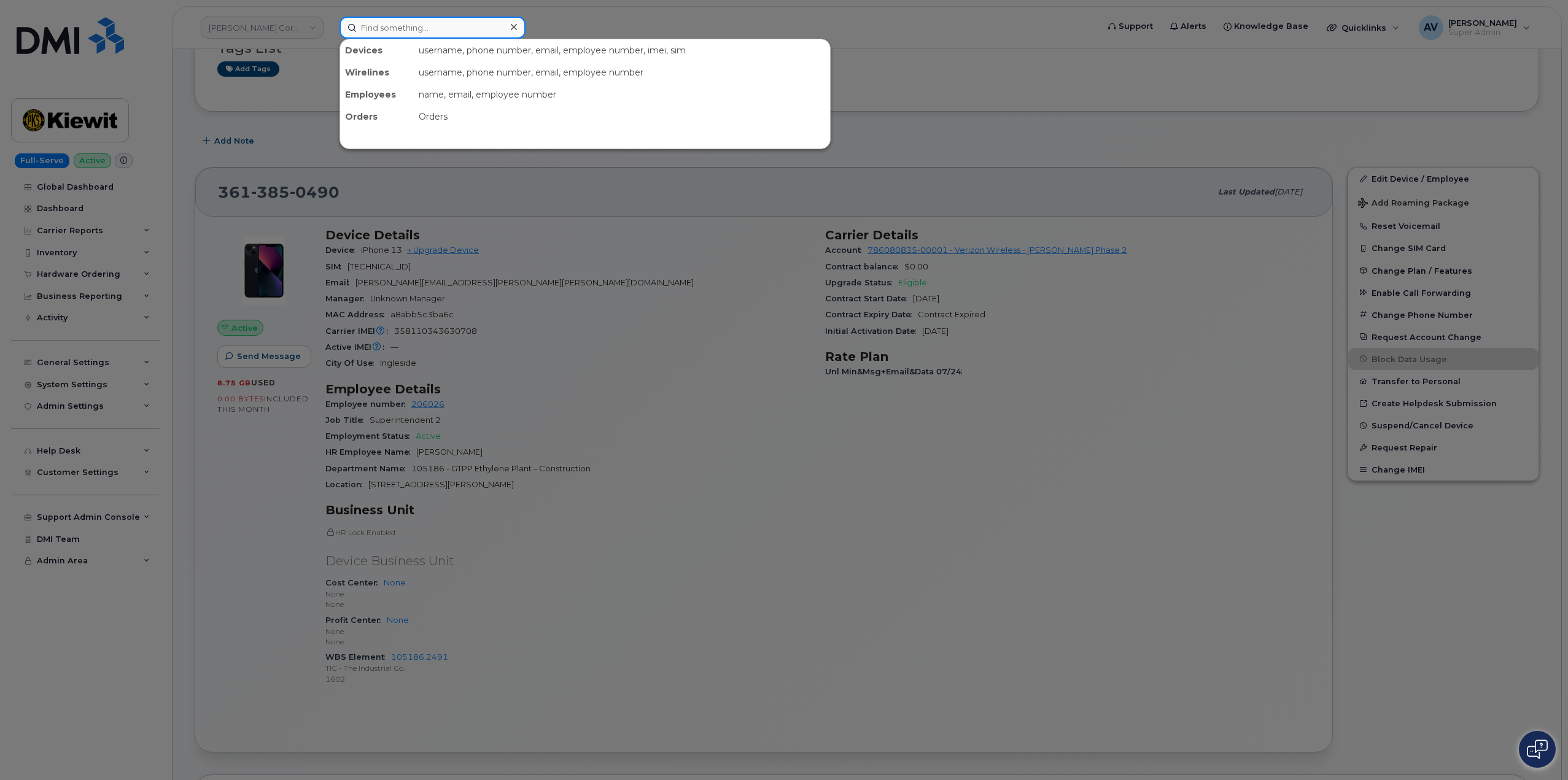
click at [440, 26] on input at bounding box center [432, 27] width 186 height 22
paste input "[PERSON_NAME]"
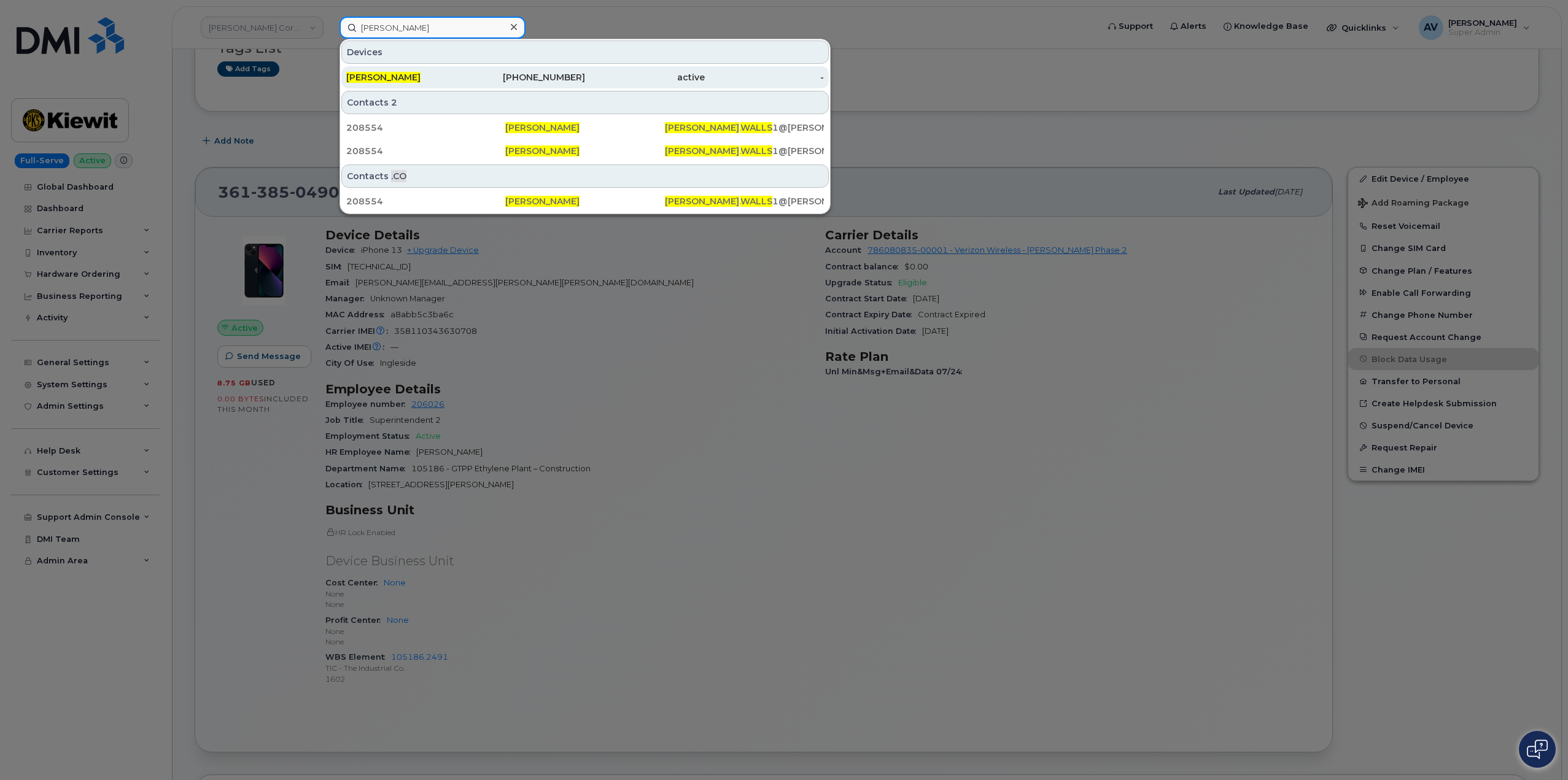
type input "[PERSON_NAME]"
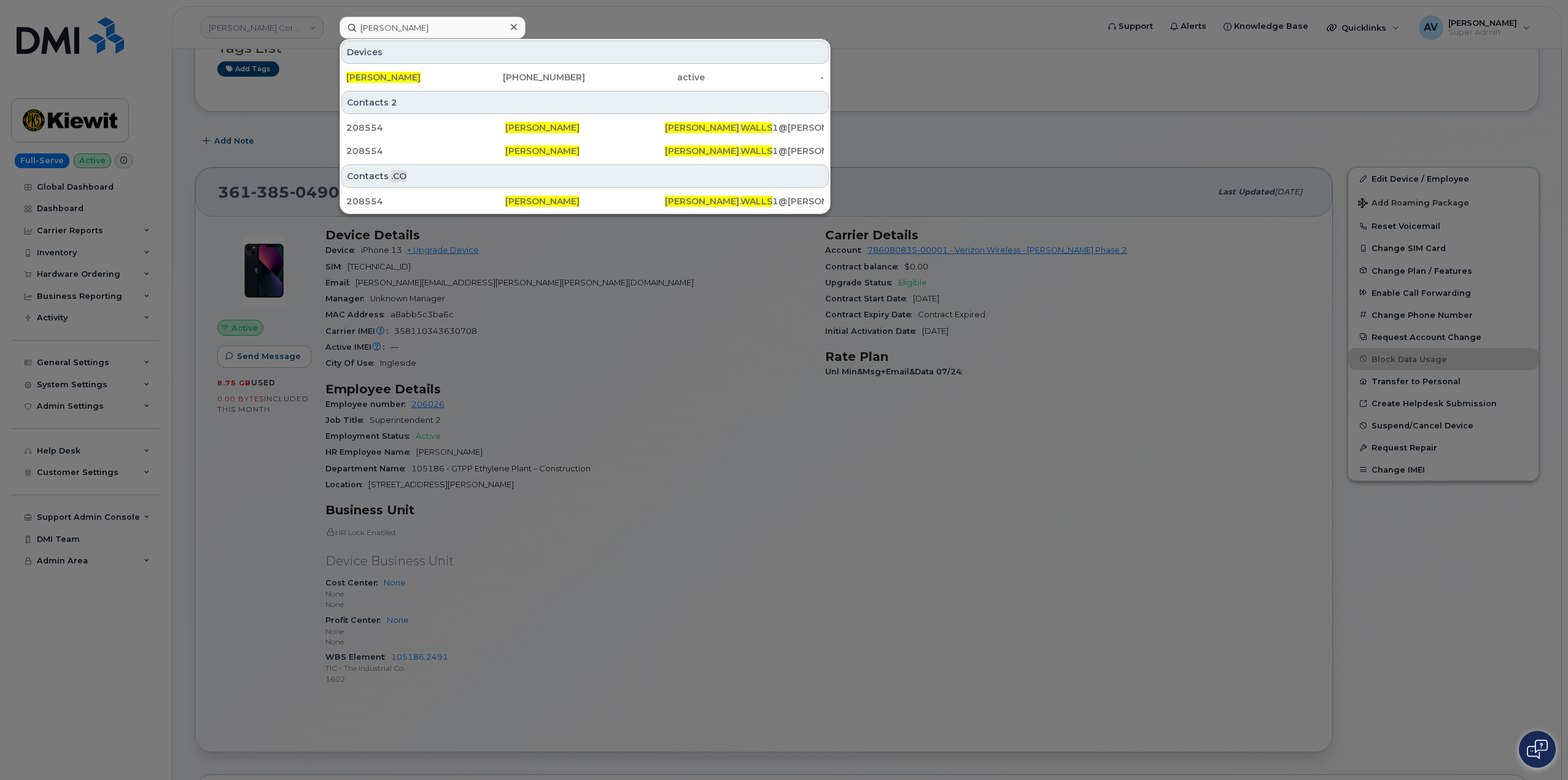
drag, startPoint x: 489, startPoint y: 77, endPoint x: 503, endPoint y: 30, distance: 49.0
click at [489, 77] on div "[PHONE_NUMBER]" at bounding box center [526, 77] width 120 height 12
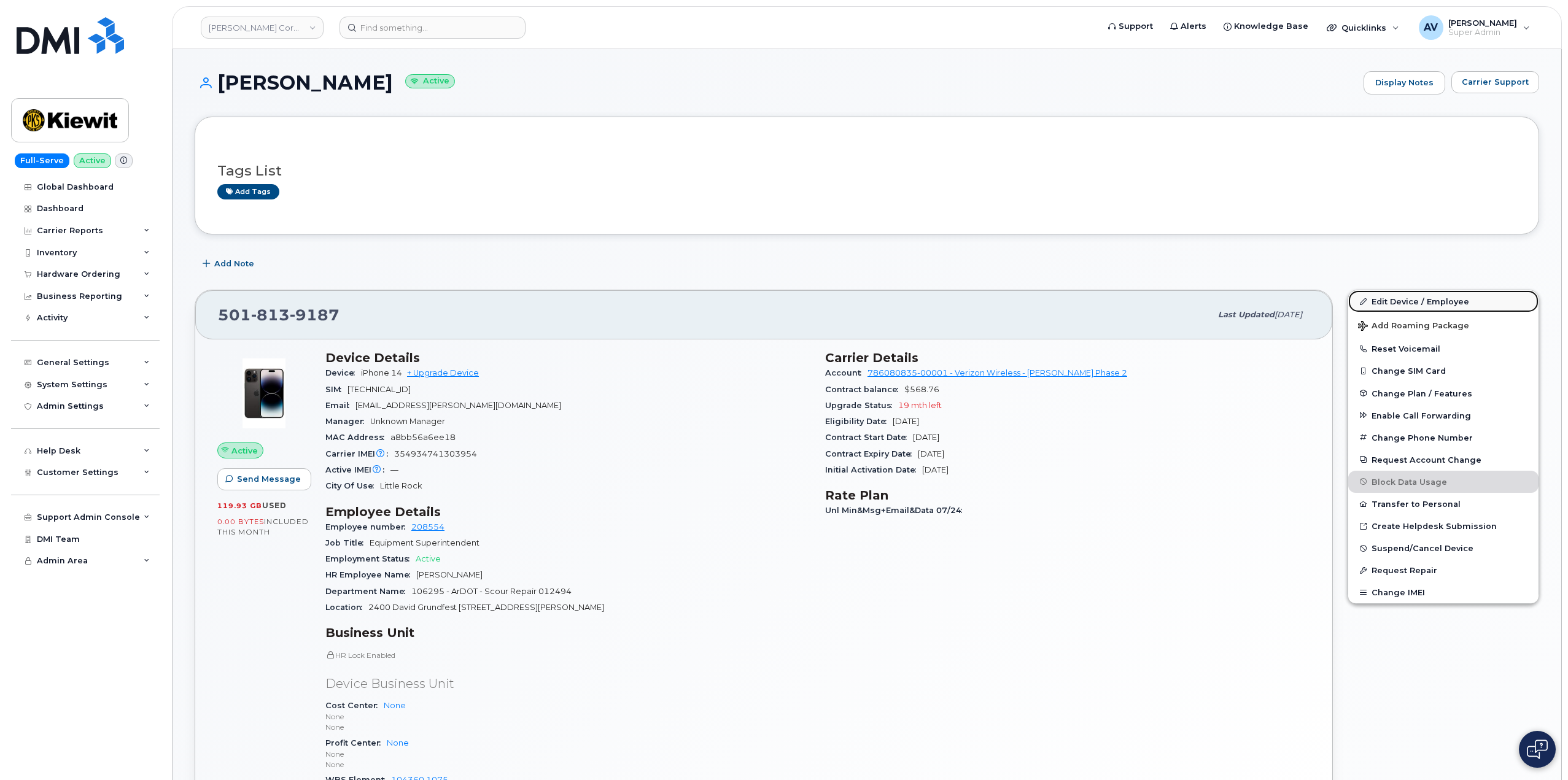
click at [1419, 302] on link "Edit Device / Employee" at bounding box center [1444, 301] width 190 height 22
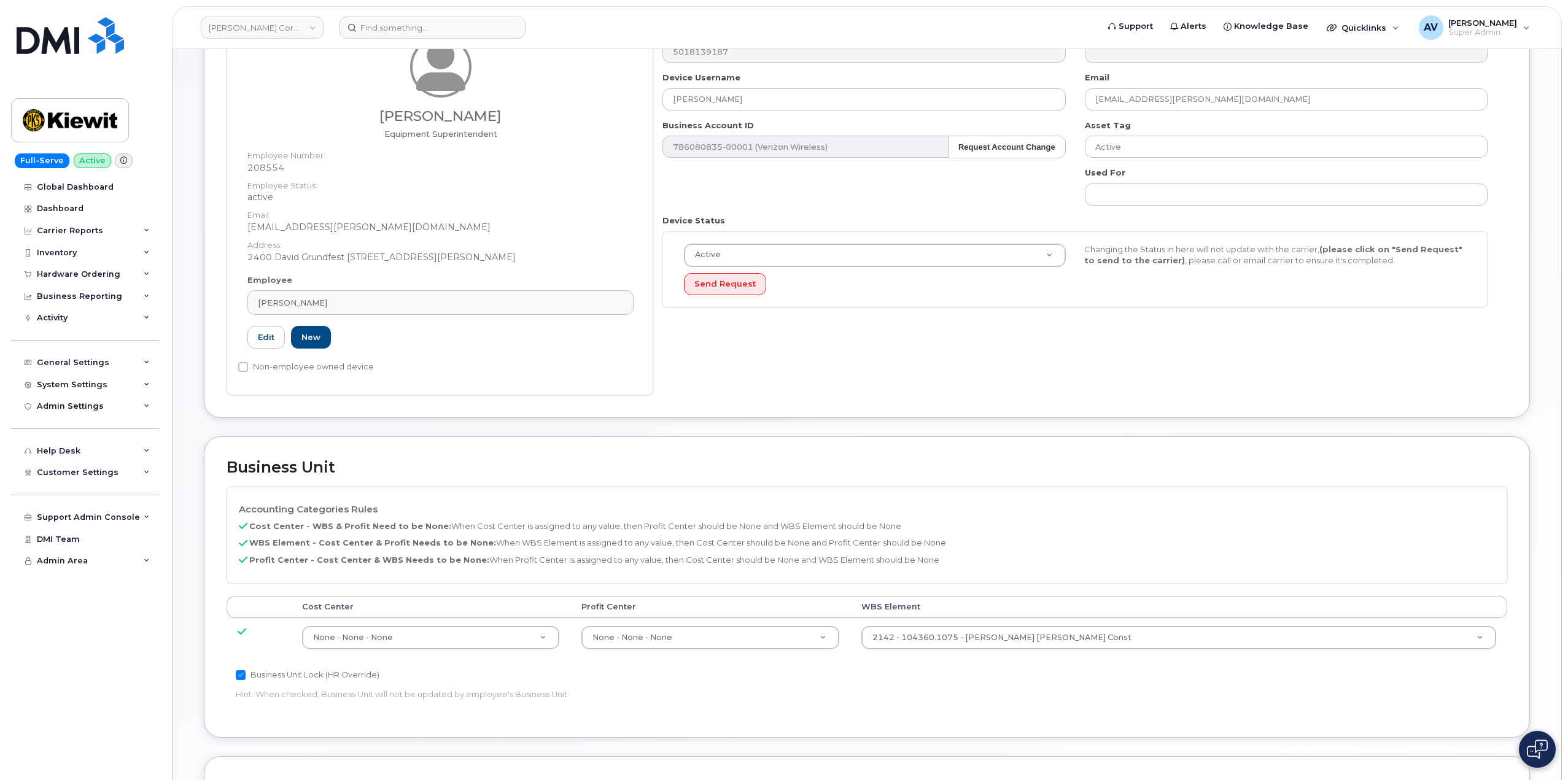
scroll to position [184, 0]
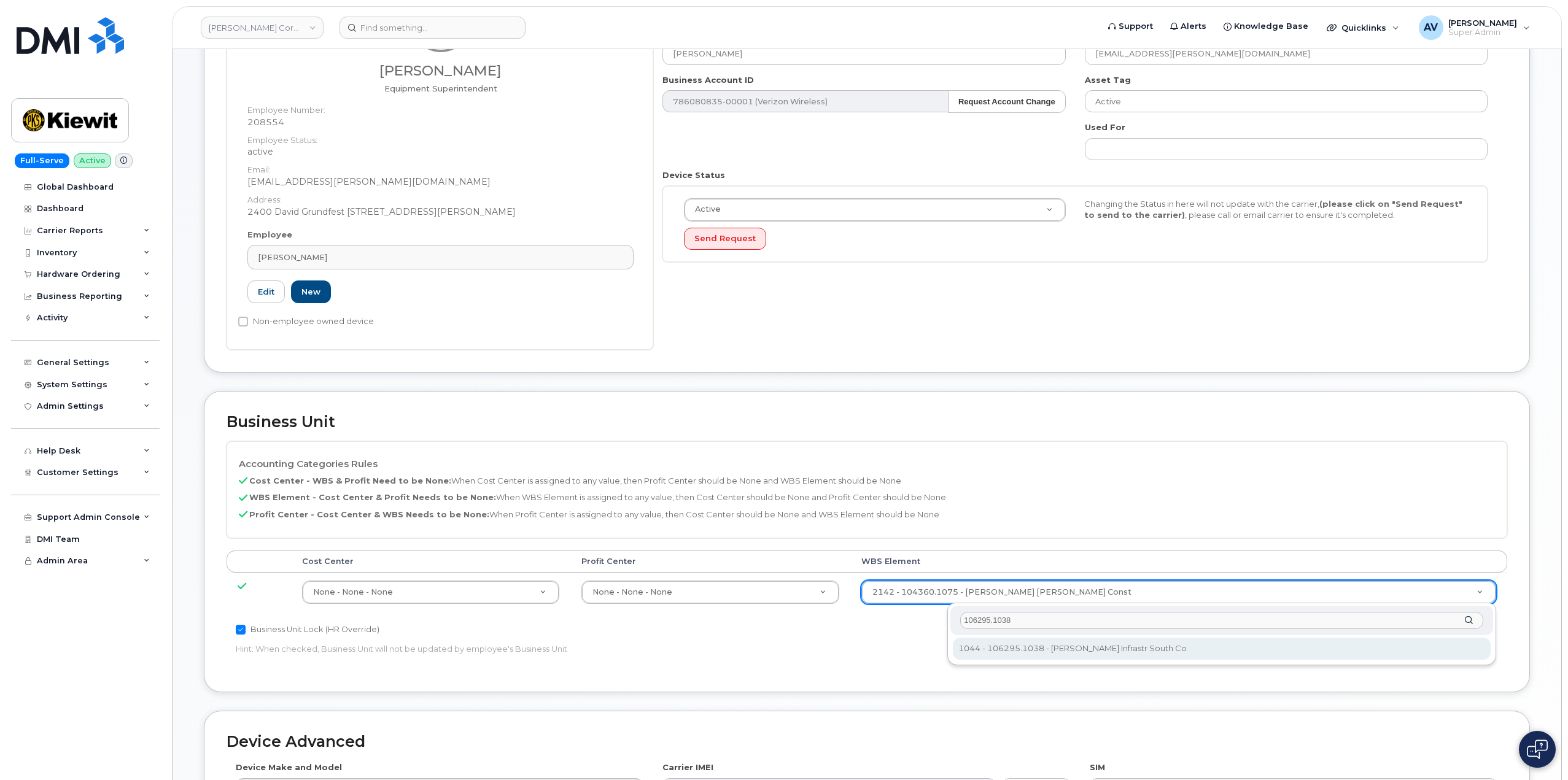
type input "106295.1038"
type input "34453117"
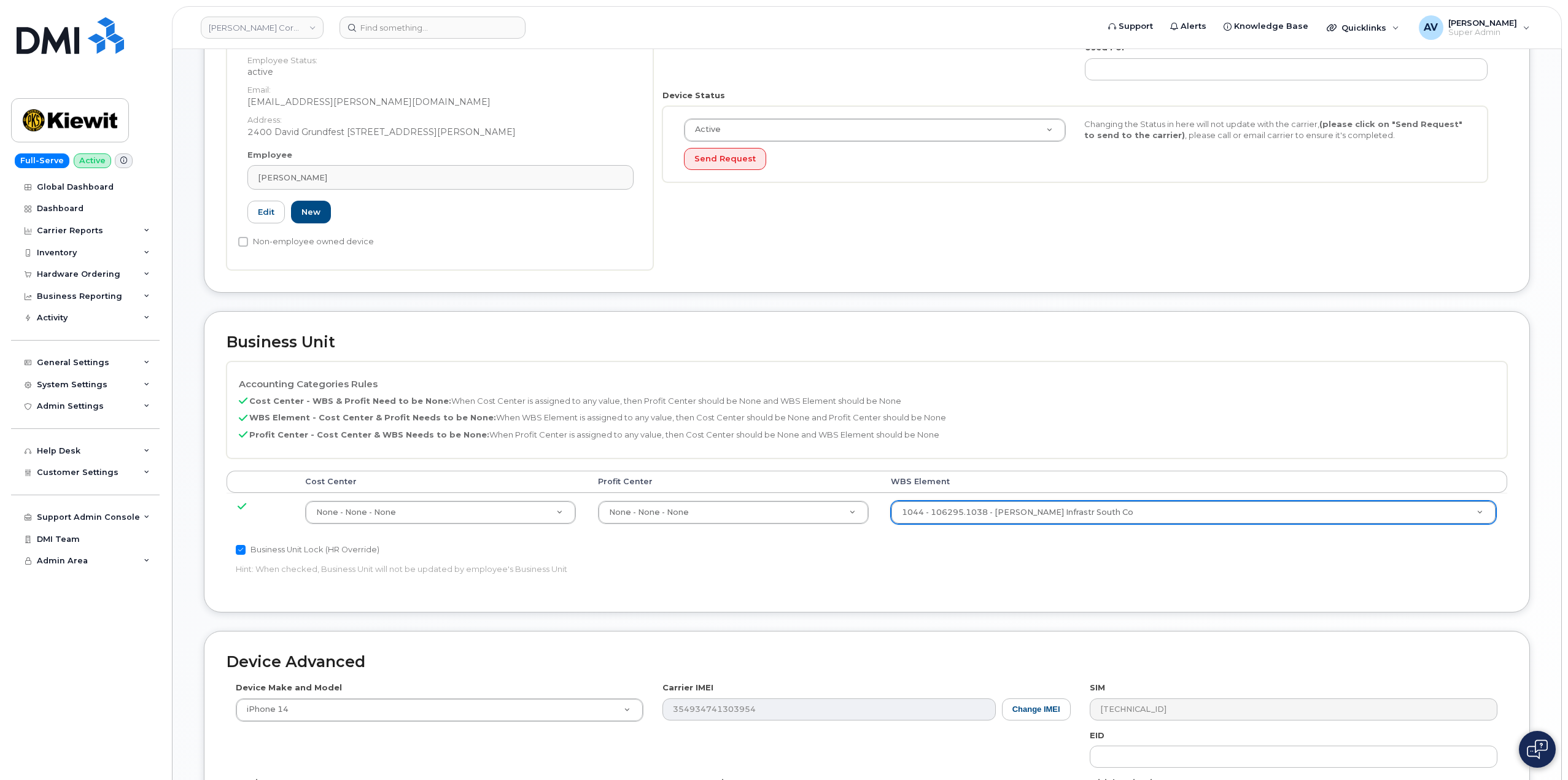
scroll to position [481, 0]
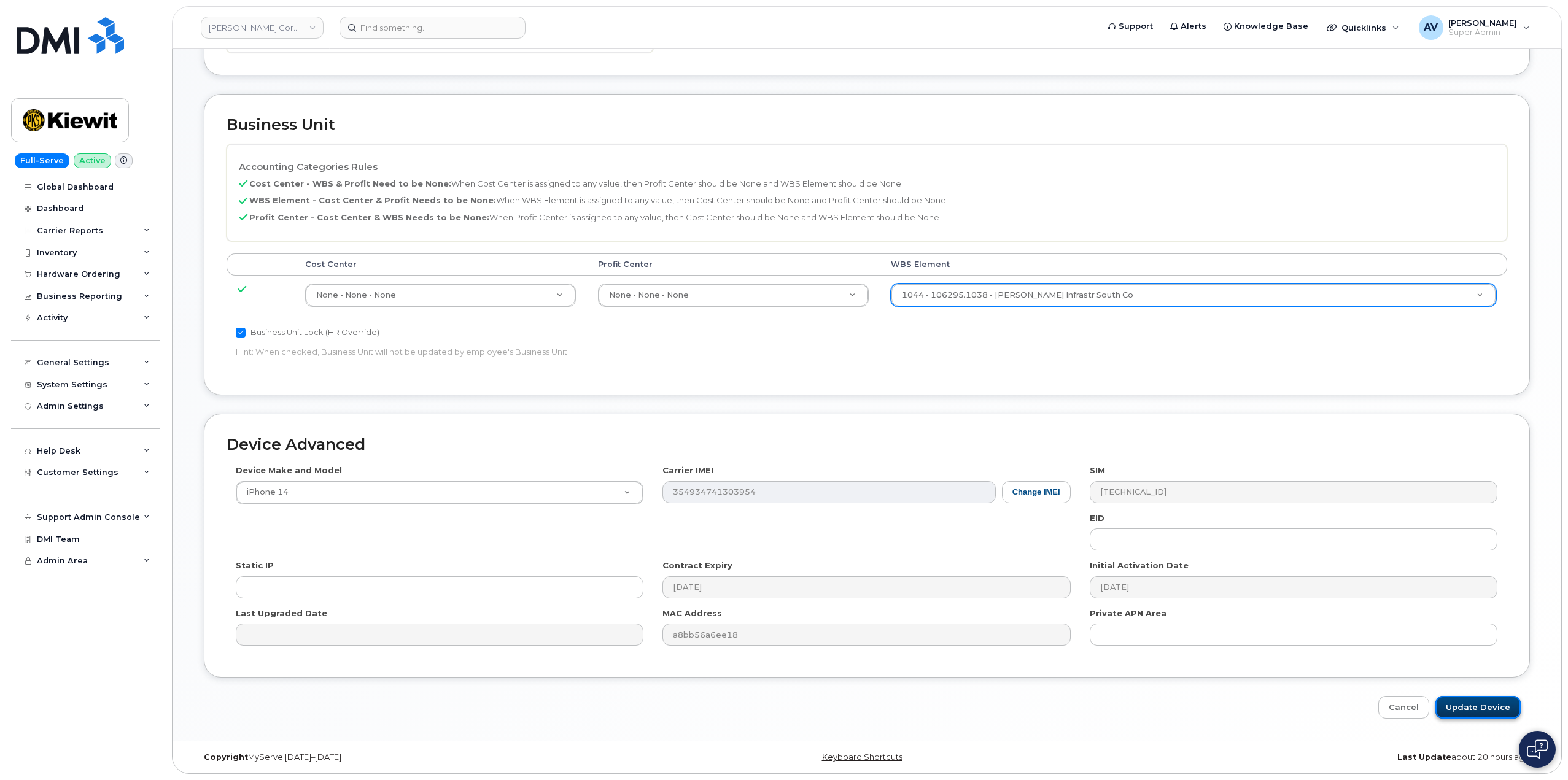
click at [1489, 703] on input "Update Device" at bounding box center [1478, 707] width 85 height 23
type input "Saving..."
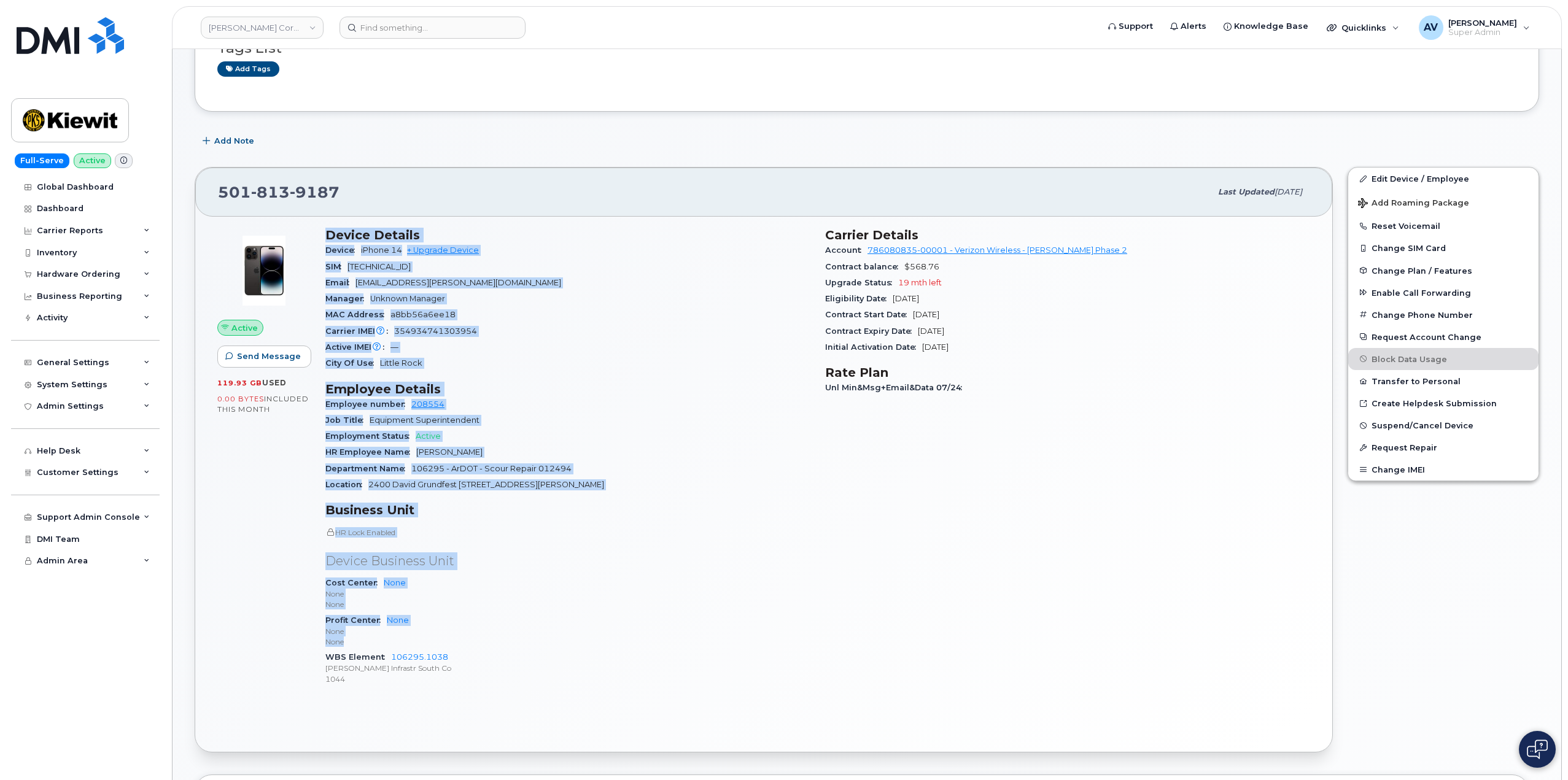
scroll to position [184, 0]
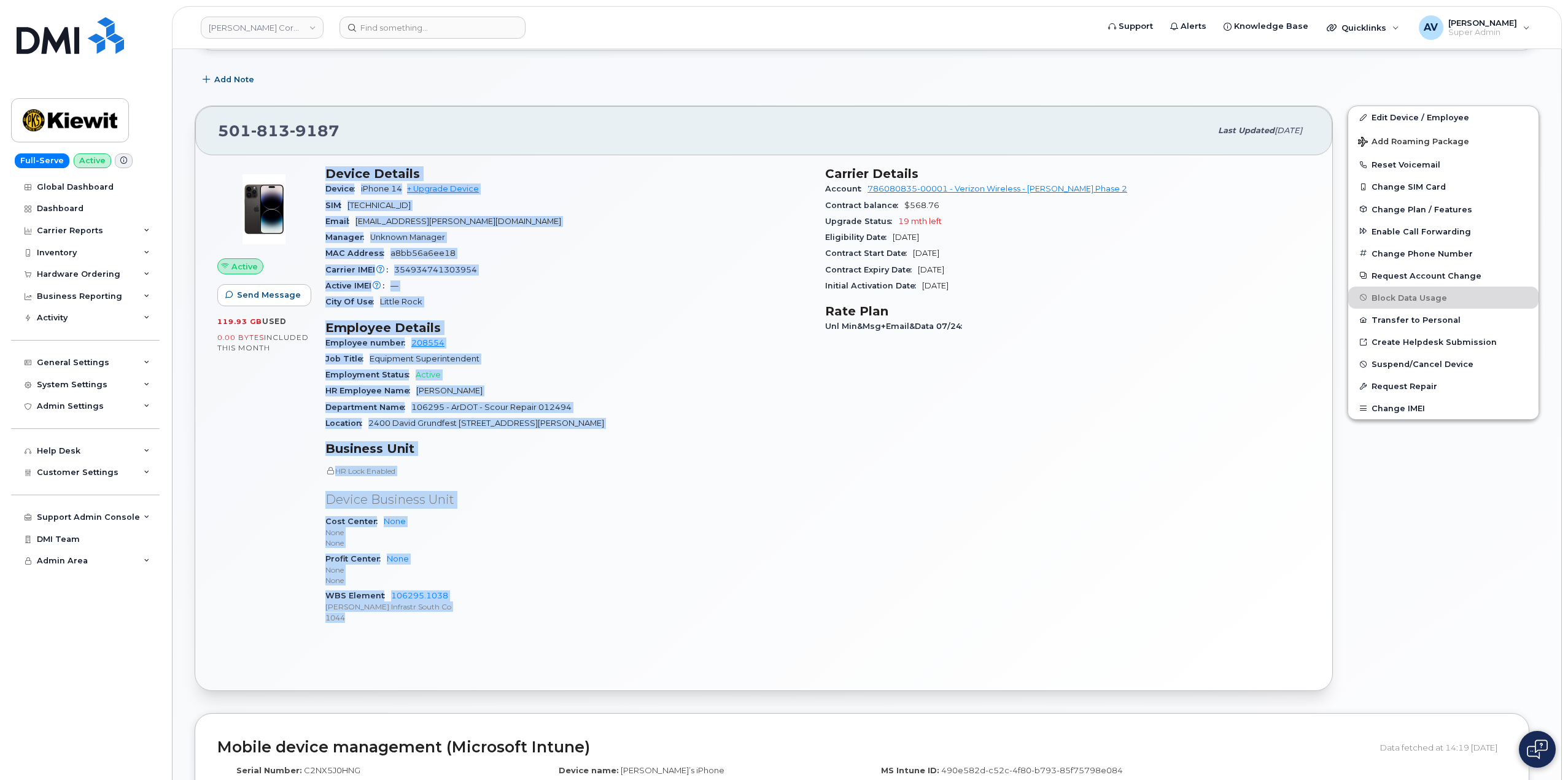
drag, startPoint x: 324, startPoint y: 355, endPoint x: 507, endPoint y: 641, distance: 339.5
click at [507, 641] on div "Device Details Device iPhone 14 + Upgrade Device SIM [TECHNICAL_ID] Email [EMAI…" at bounding box center [568, 400] width 500 height 483
copy div "Device Details Device iPhone 14 + Upgrade Device SIM [TECHNICAL_ID] Email [EMAI…"
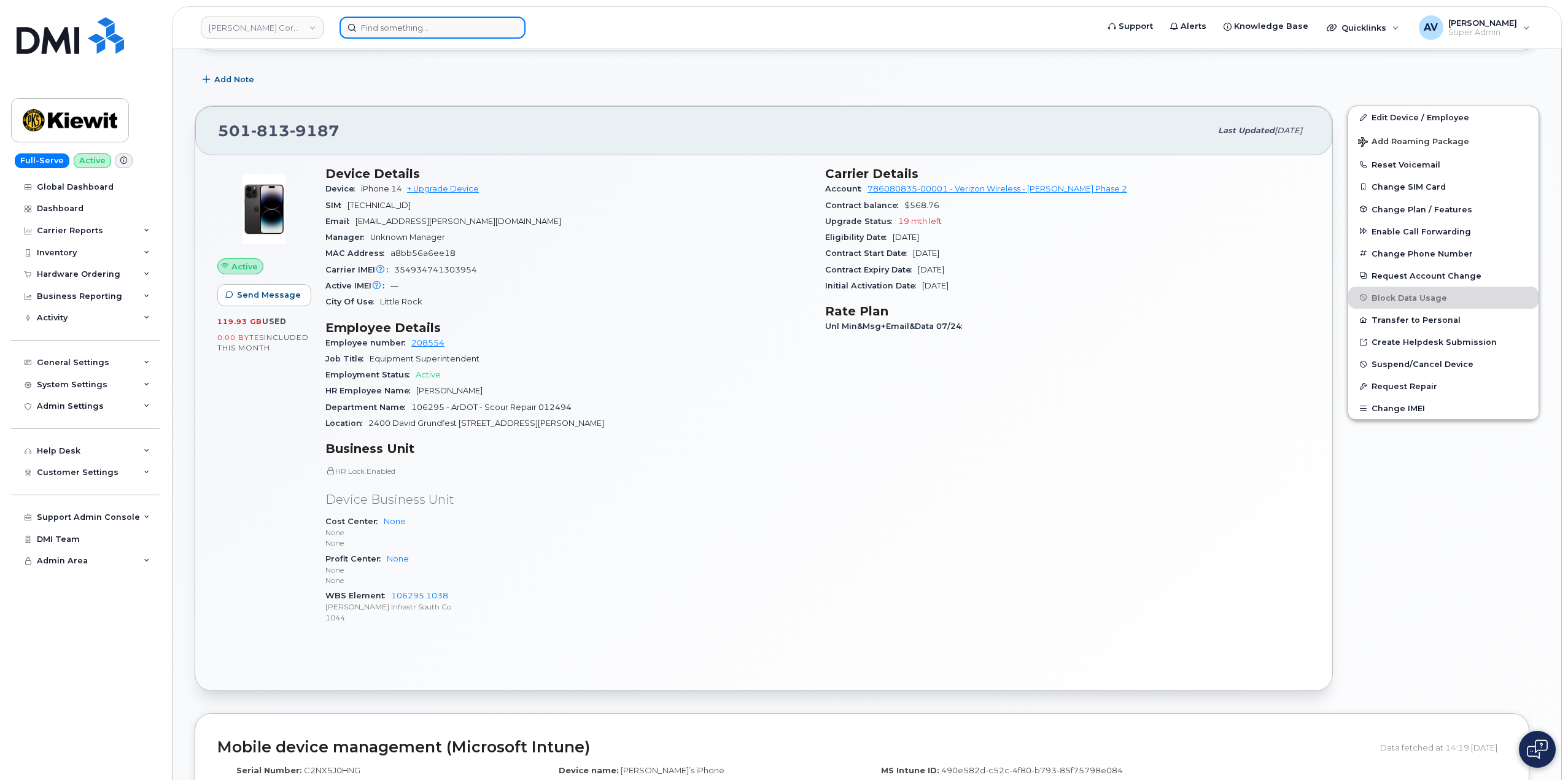
click at [397, 32] on input at bounding box center [432, 27] width 186 height 22
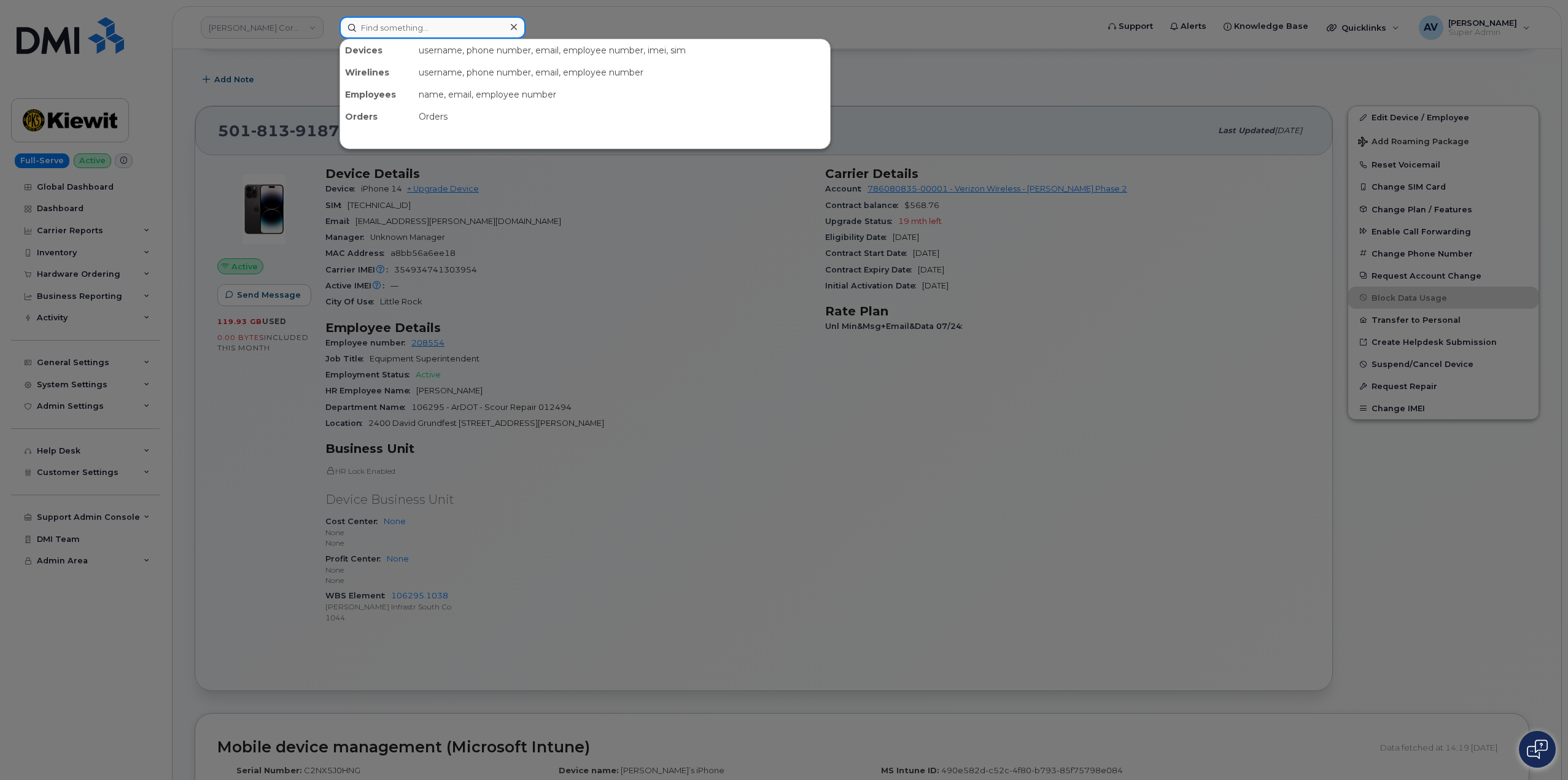
paste input "[PERSON_NAME]"
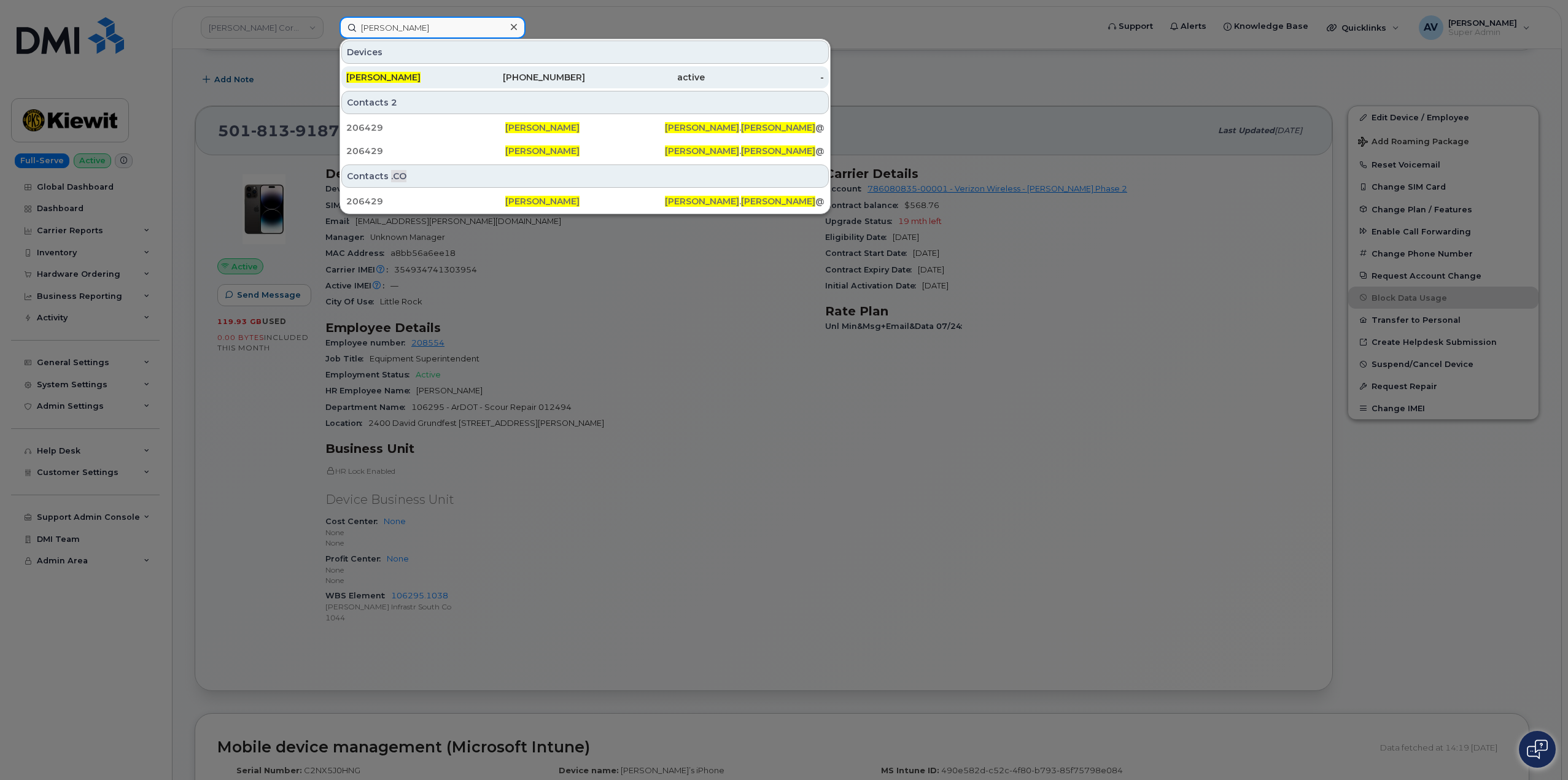
type input "[PERSON_NAME]"
click at [586, 77] on div "active" at bounding box center [645, 77] width 120 height 12
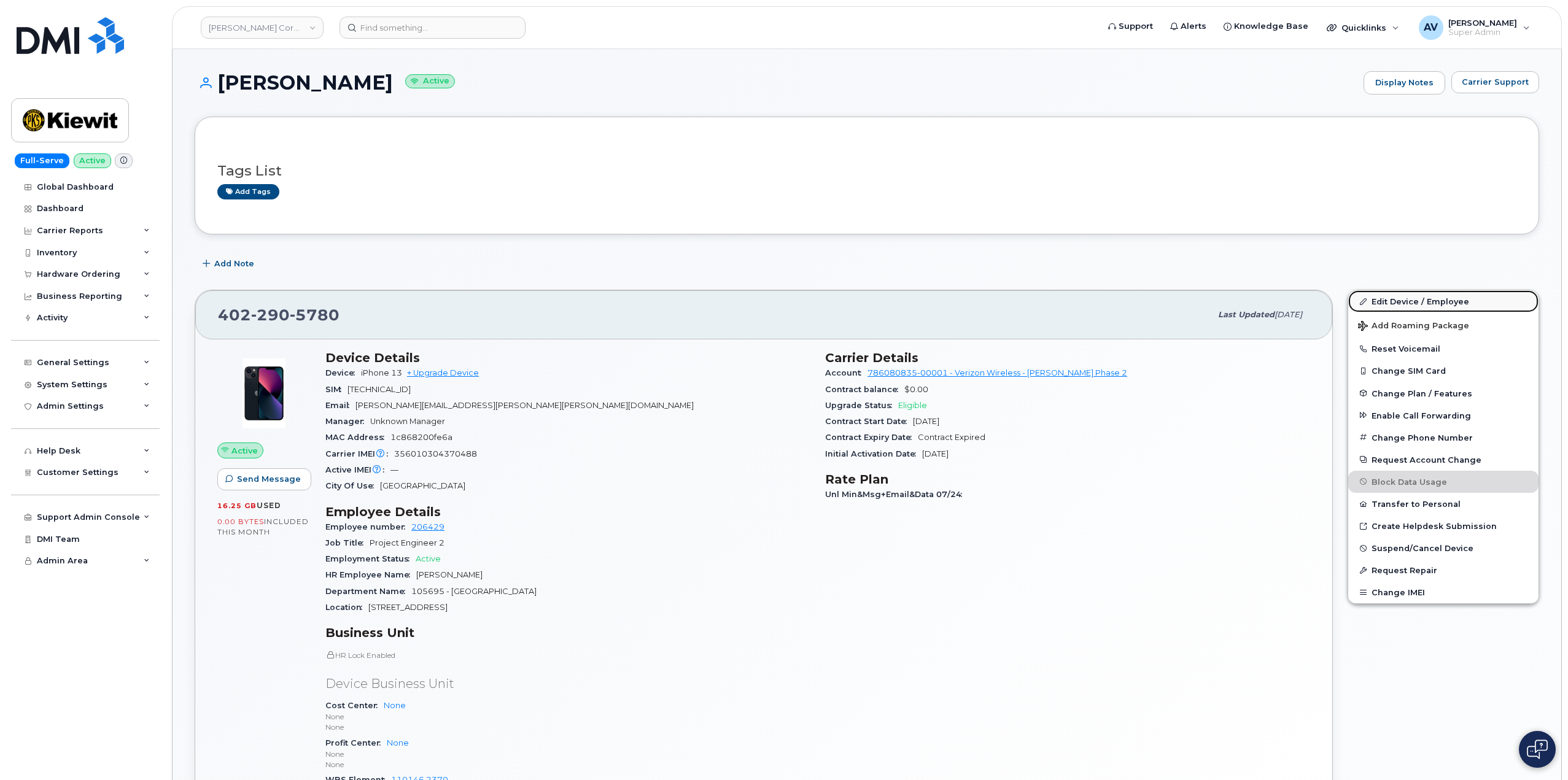
click at [1403, 298] on link "Edit Device / Employee" at bounding box center [1444, 301] width 190 height 22
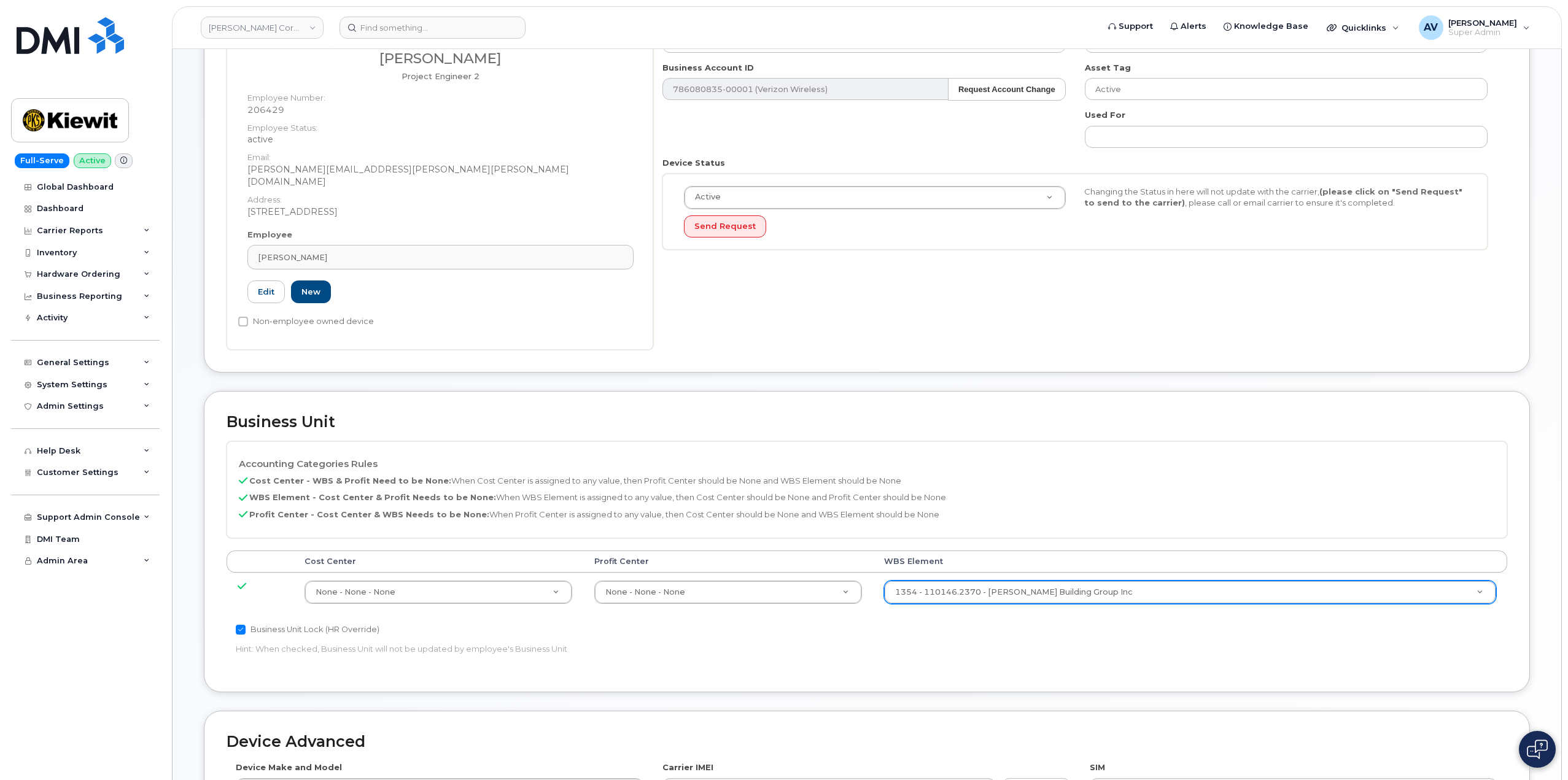
scroll to position [245, 0]
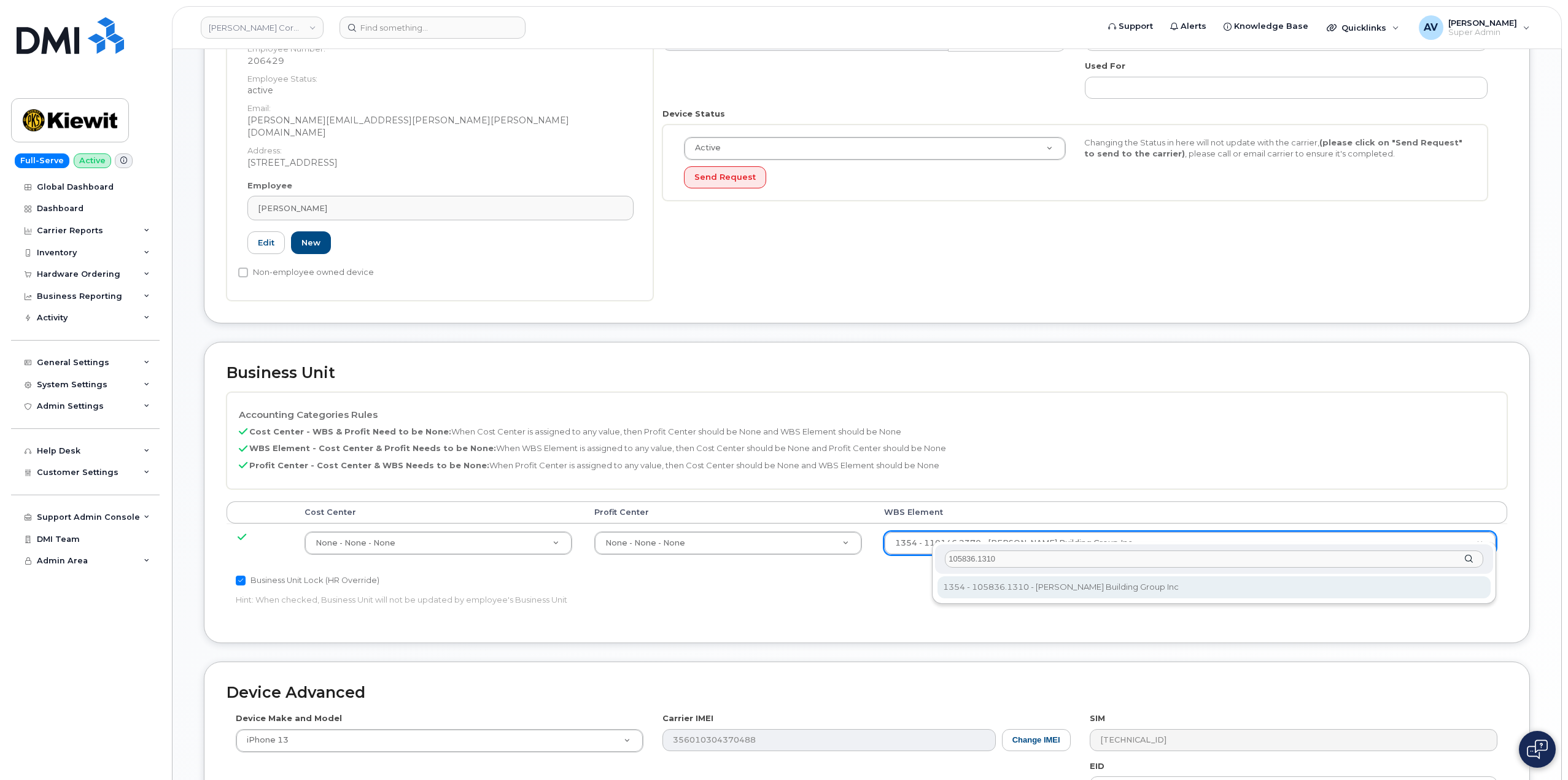
type input "105836.1310"
type input "33788427"
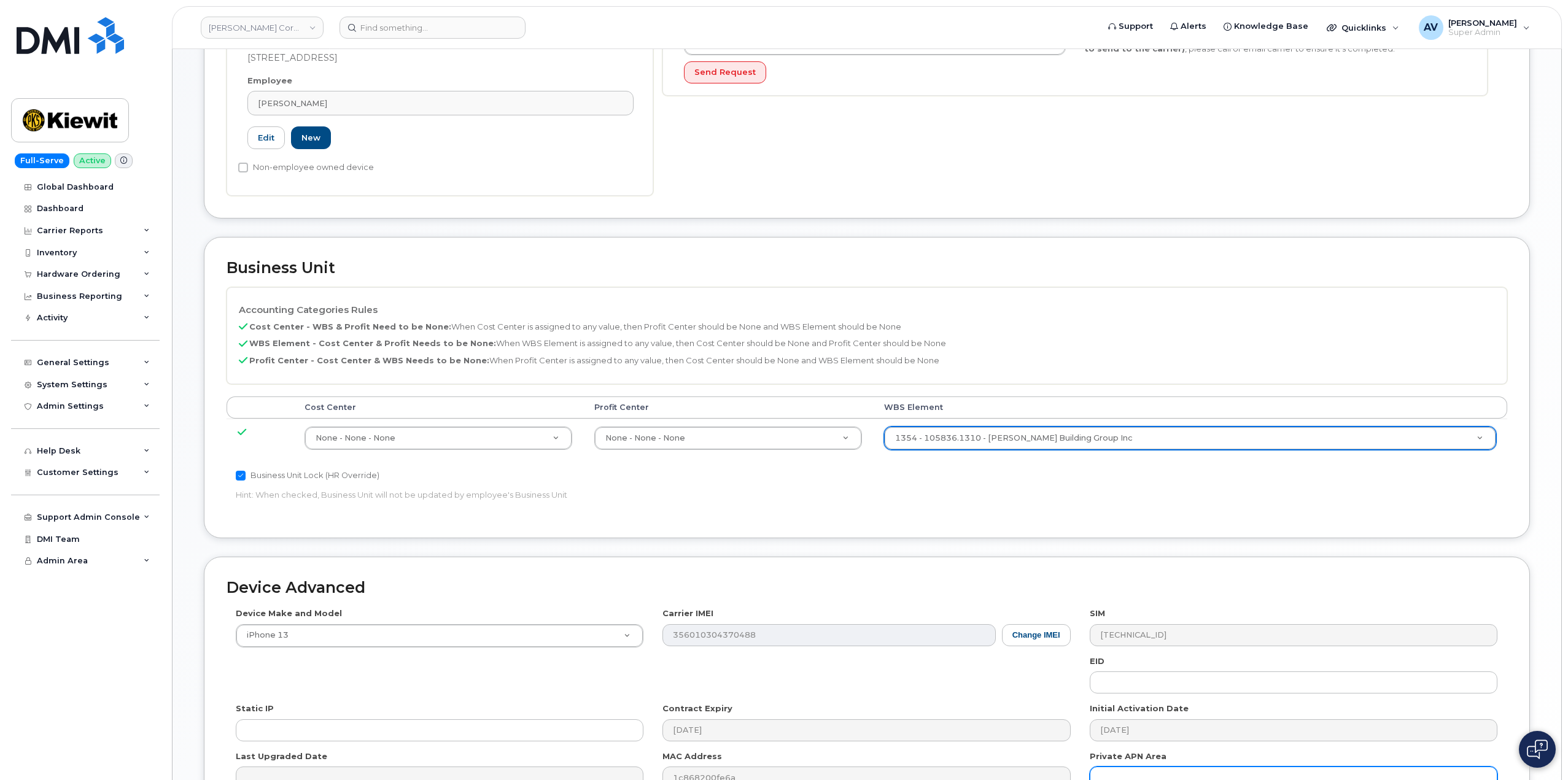
scroll to position [481, 0]
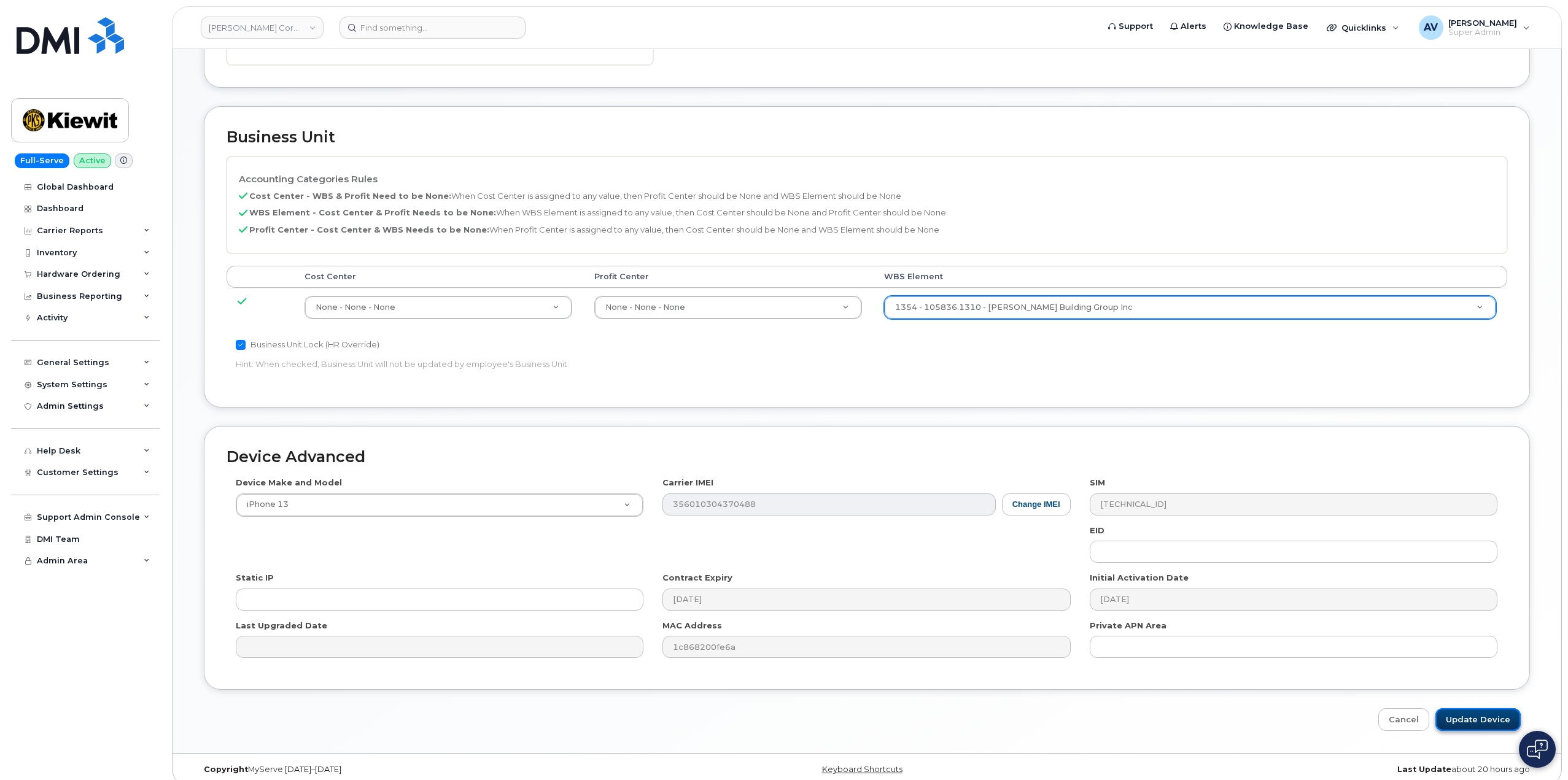
click at [1485, 708] on input "Update Device" at bounding box center [1478, 719] width 85 height 23
type input "Saving..."
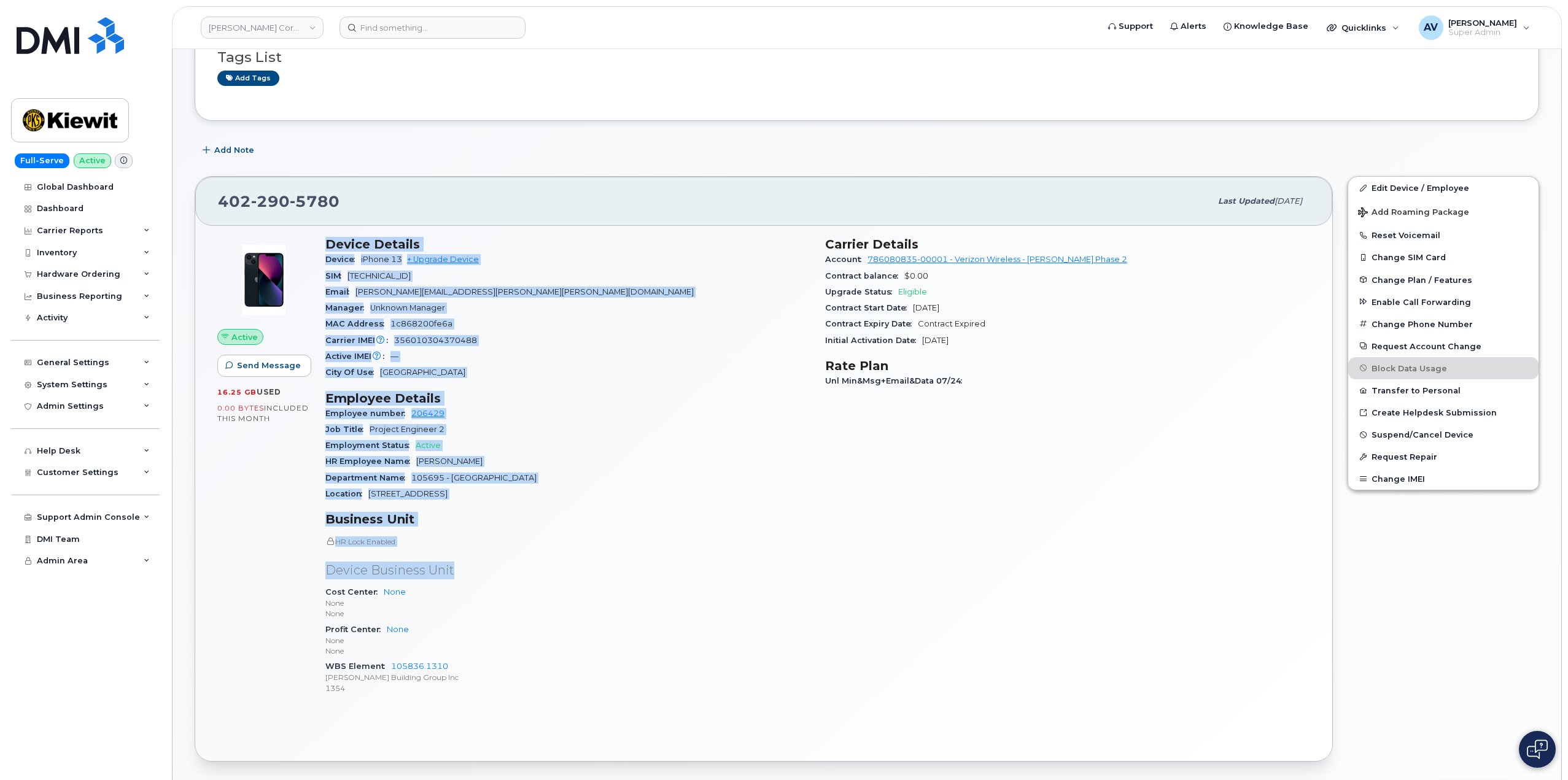
scroll to position [123, 0]
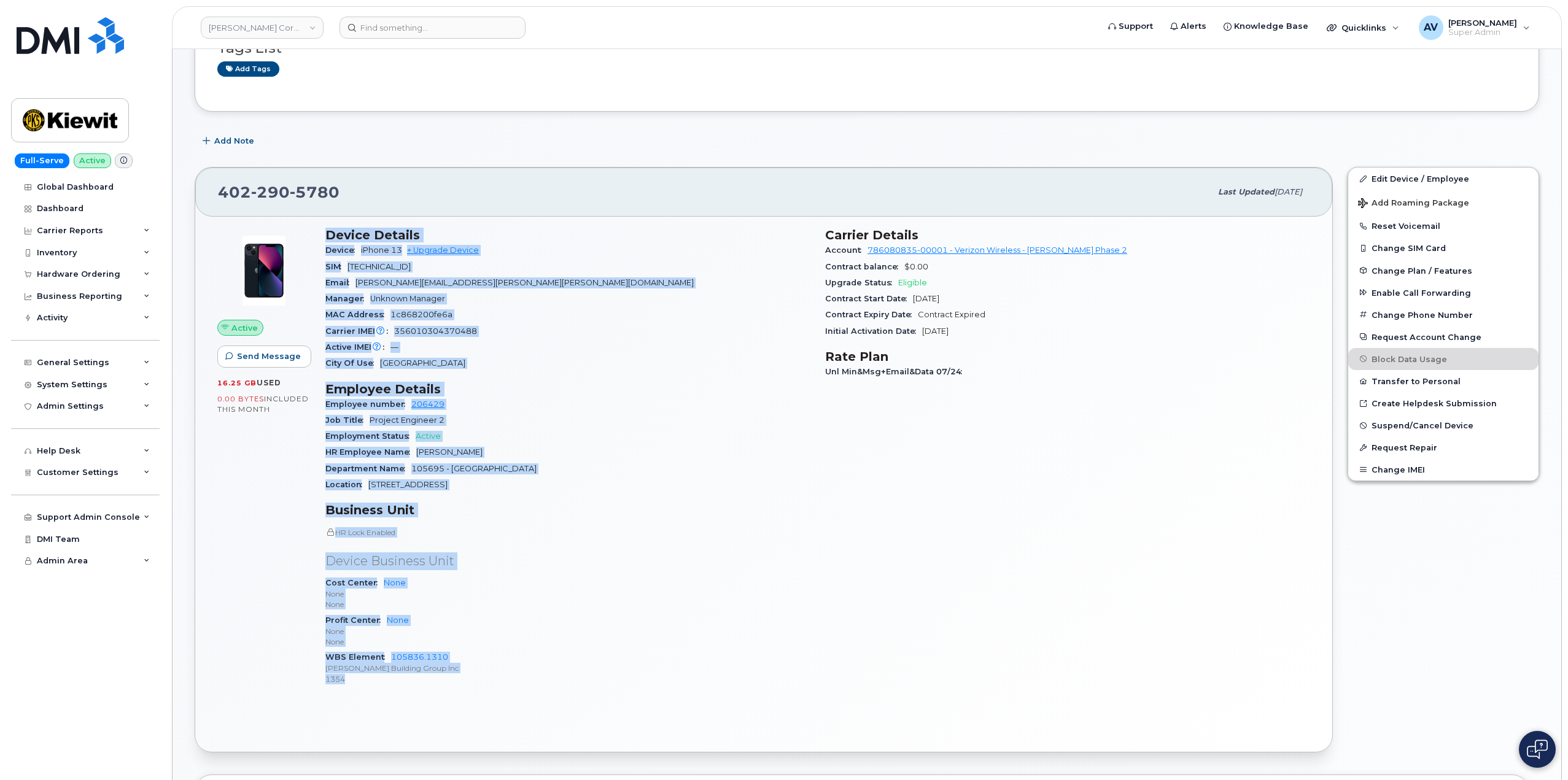
drag, startPoint x: 326, startPoint y: 358, endPoint x: 511, endPoint y: 676, distance: 367.9
click at [511, 676] on div "Device Details Device iPhone 13 + Upgrade Device SIM [TECHNICAL_ID] Email [PERS…" at bounding box center [568, 462] width 500 height 483
copy div "Device Details Device iPhone 13 + Upgrade Device SIM [TECHNICAL_ID] Email [PERS…"
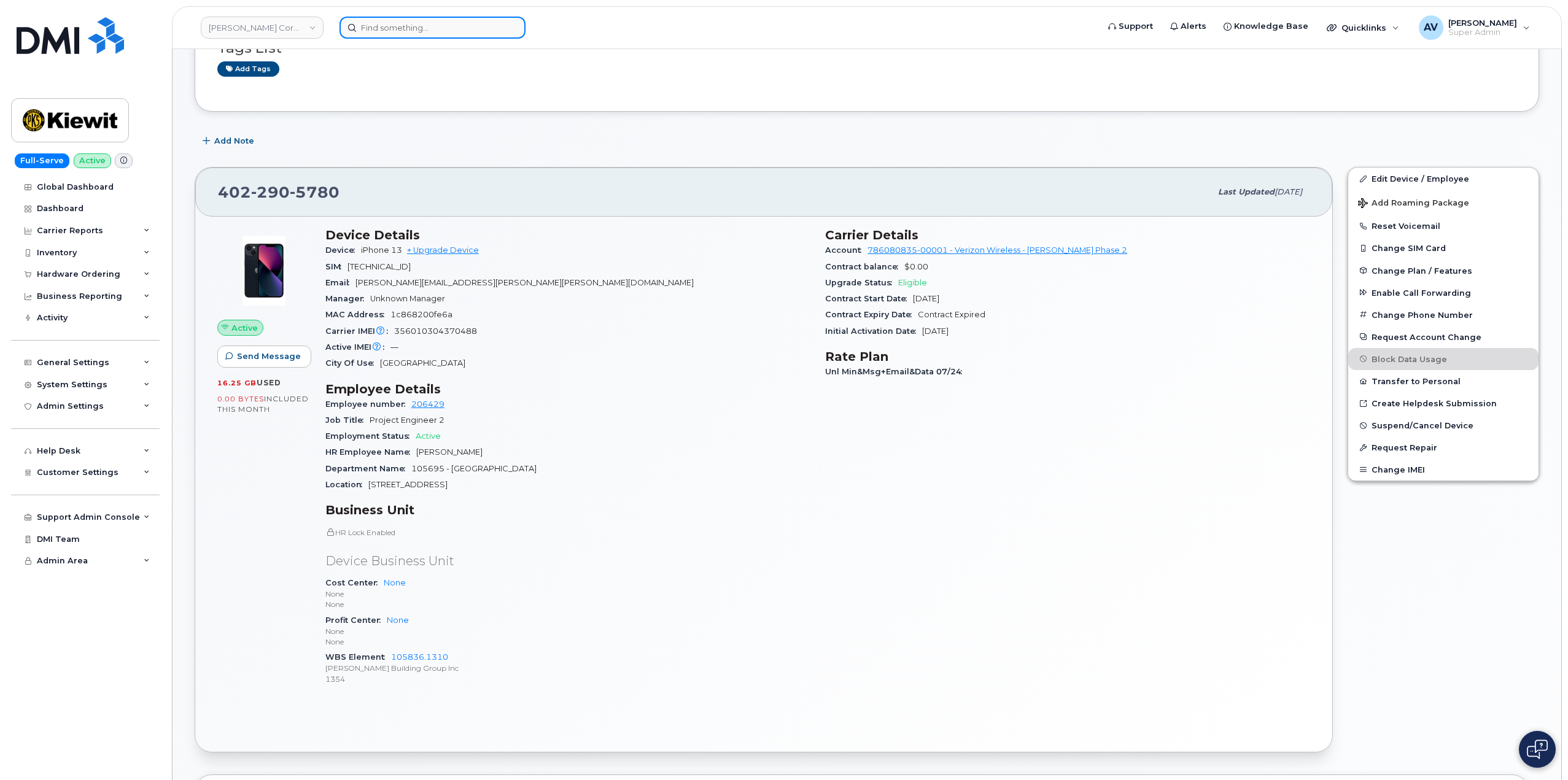
click at [398, 25] on input at bounding box center [432, 27] width 186 height 22
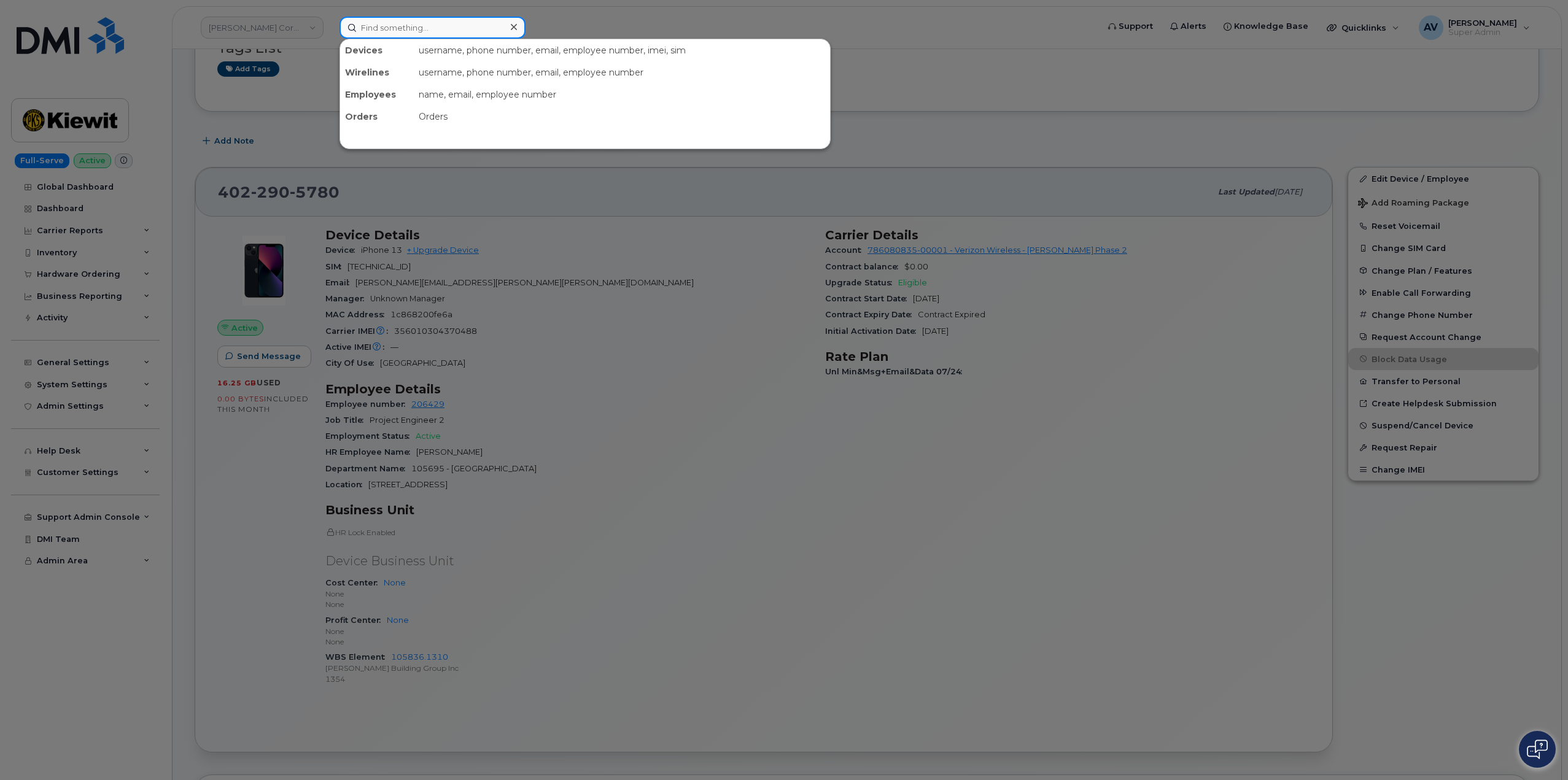
paste input "[PERSON_NAME]"
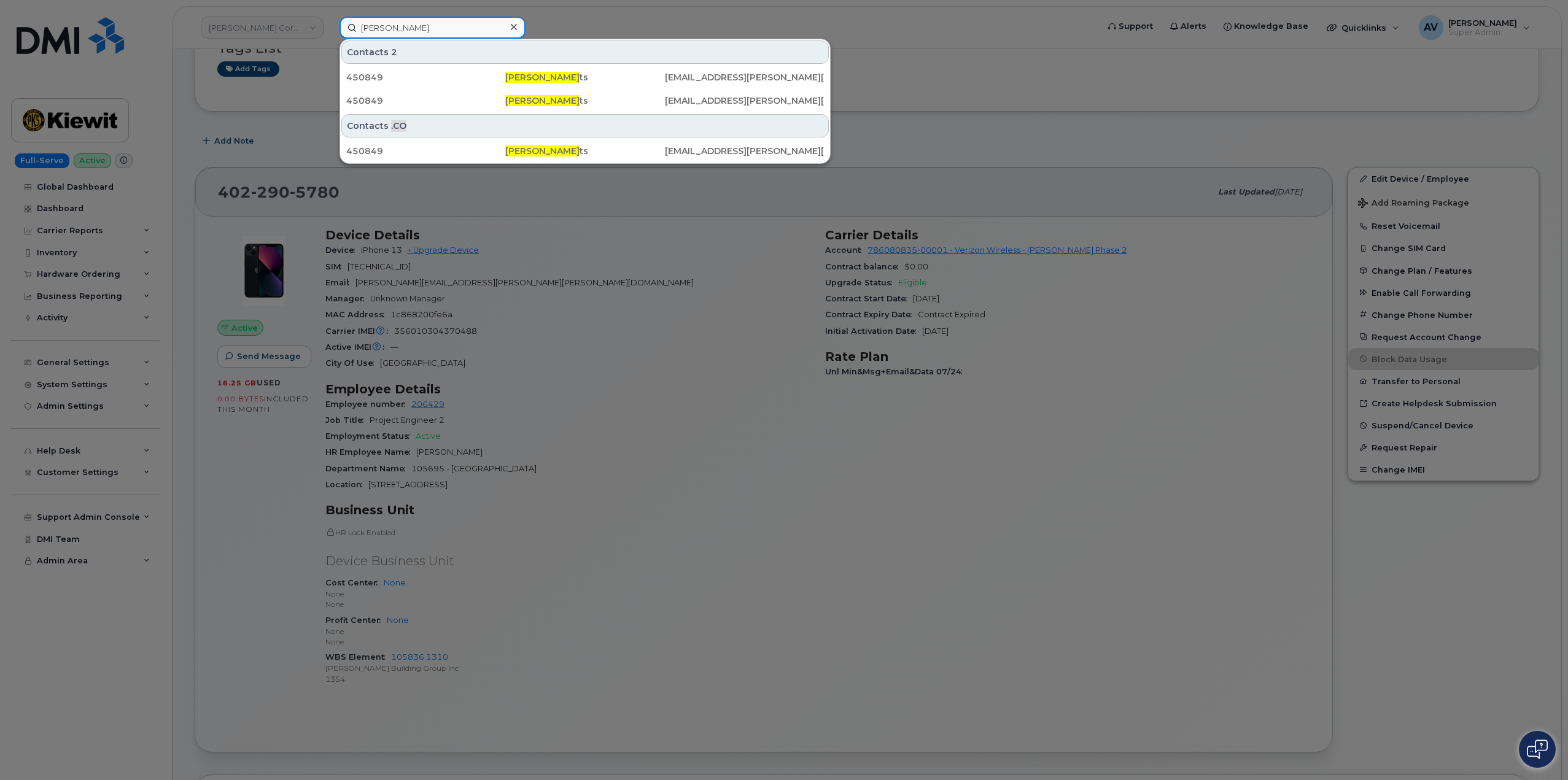
click at [361, 26] on input "[PERSON_NAME]" at bounding box center [432, 27] width 186 height 22
type input "Clifton Rober"
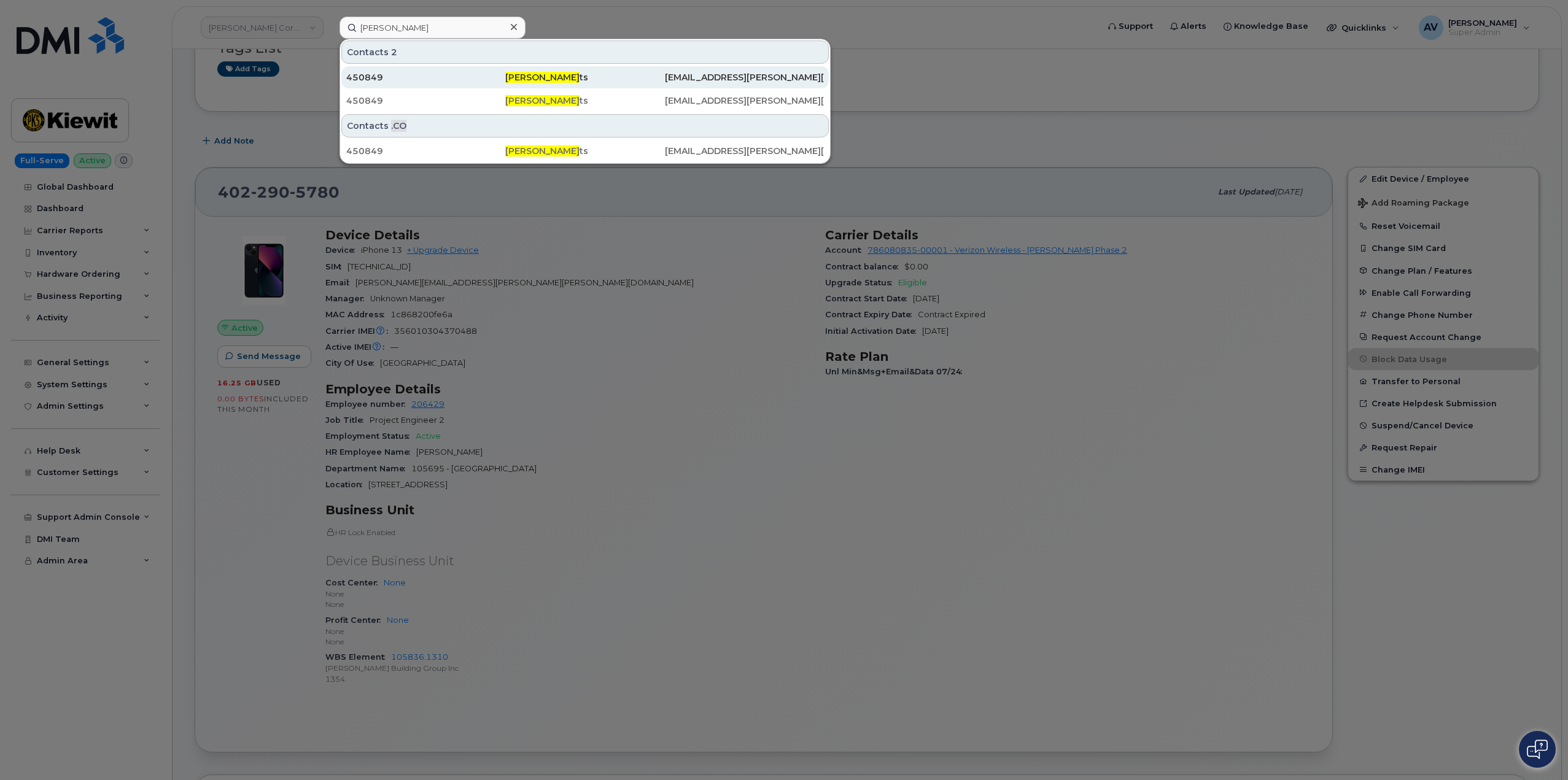
click at [426, 72] on div "450849" at bounding box center [426, 77] width 159 height 12
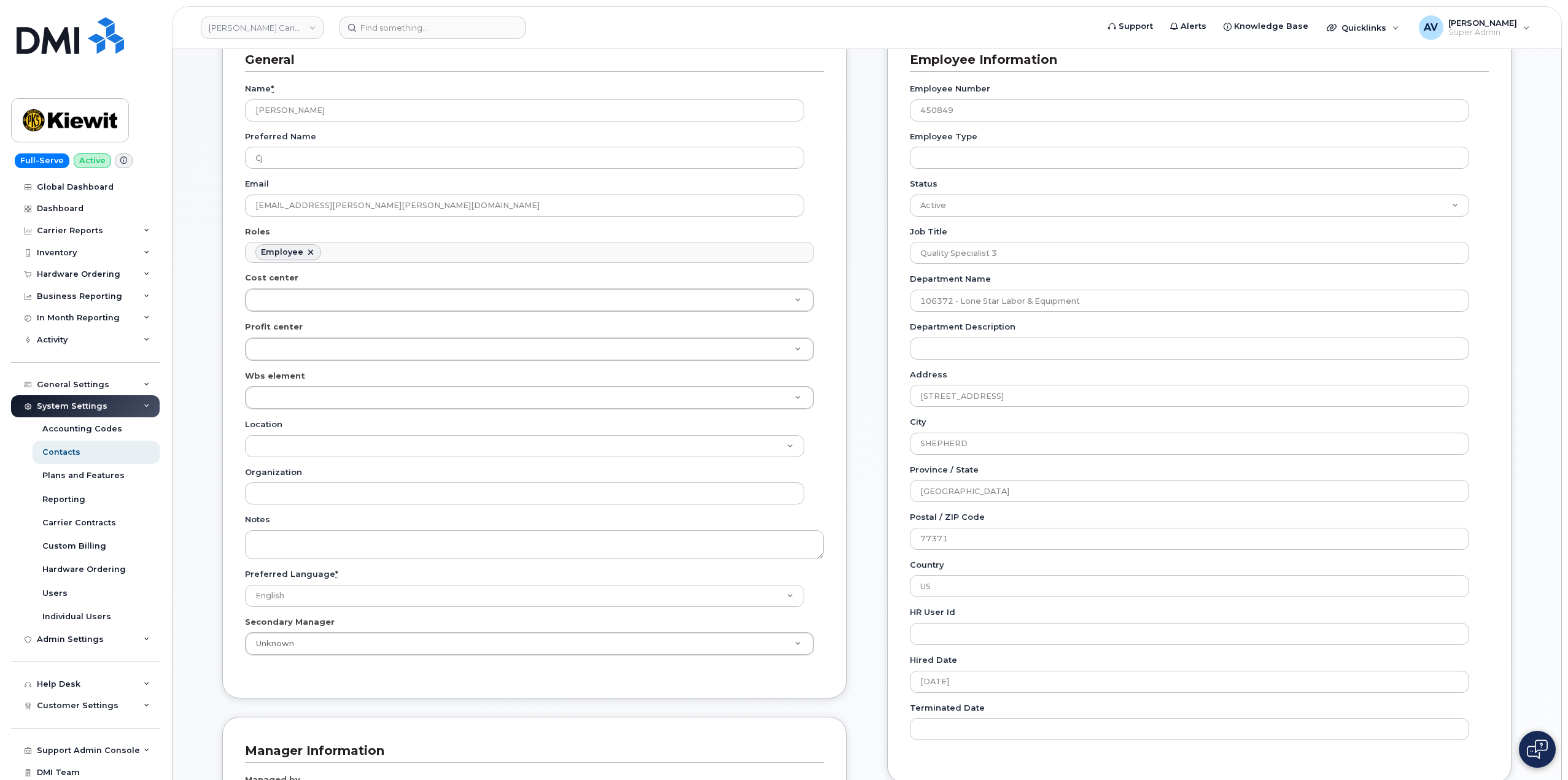
scroll to position [184, 0]
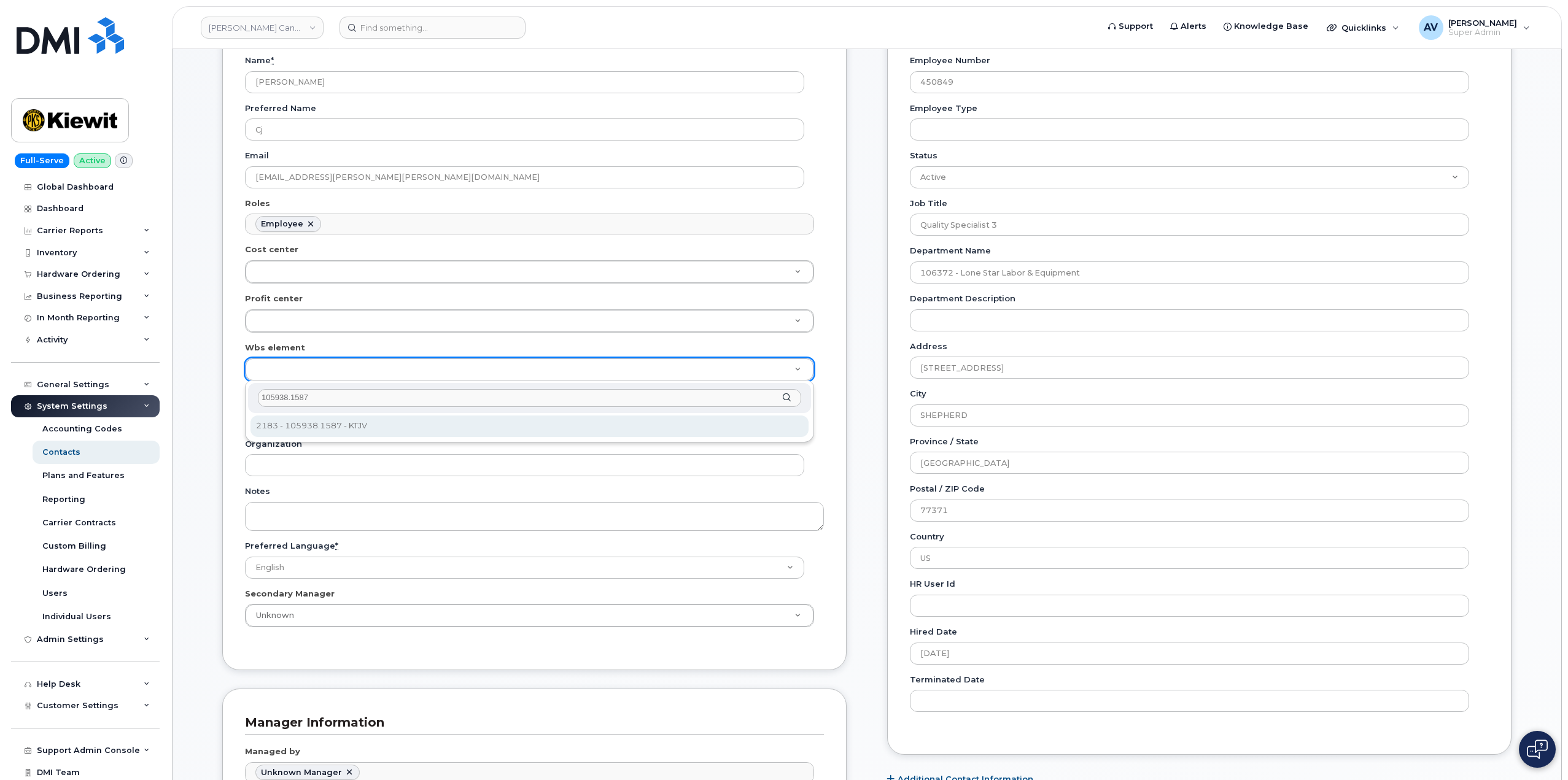
type input "105938.1587"
type input "29355982"
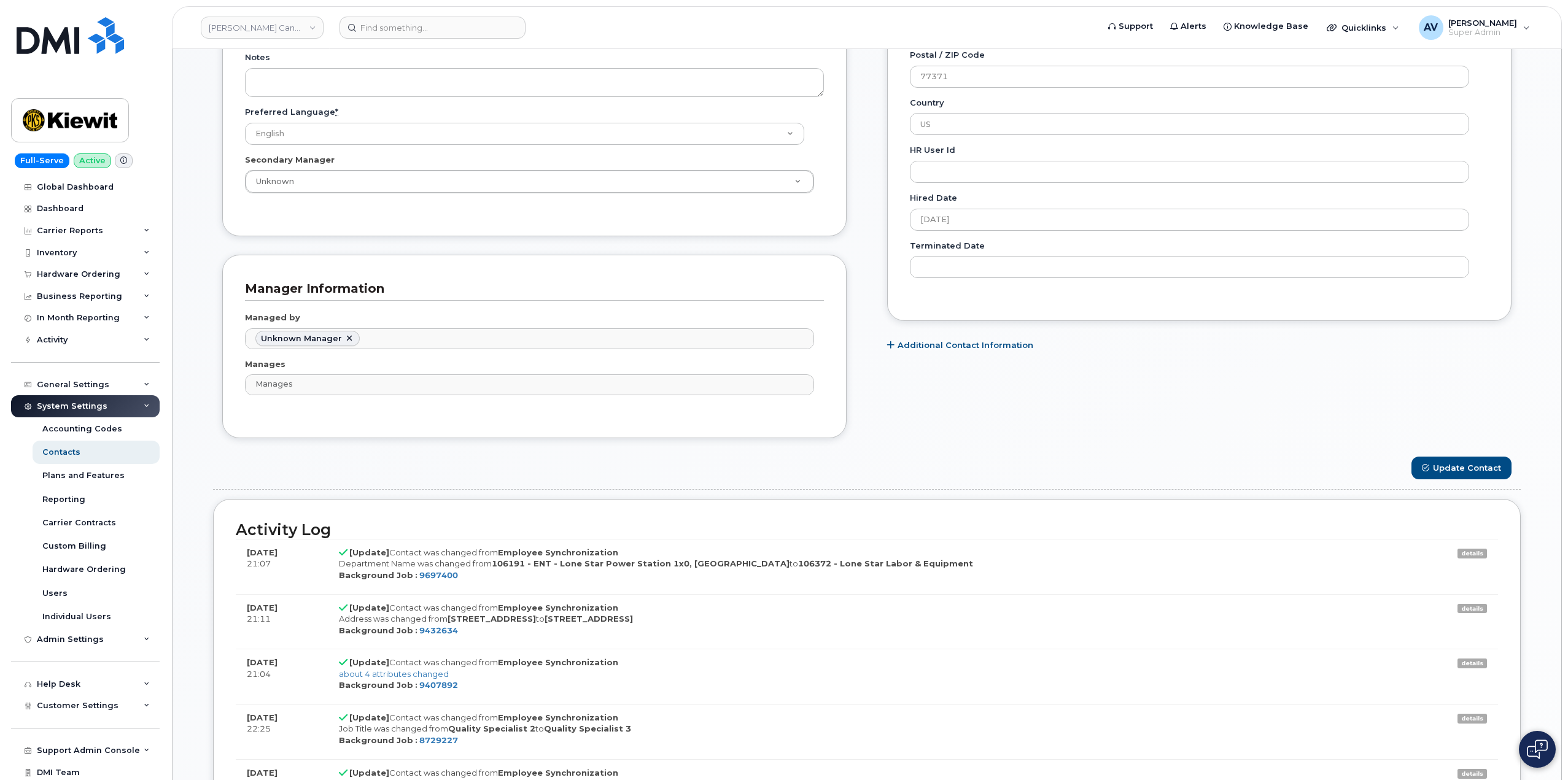
scroll to position [675, 0]
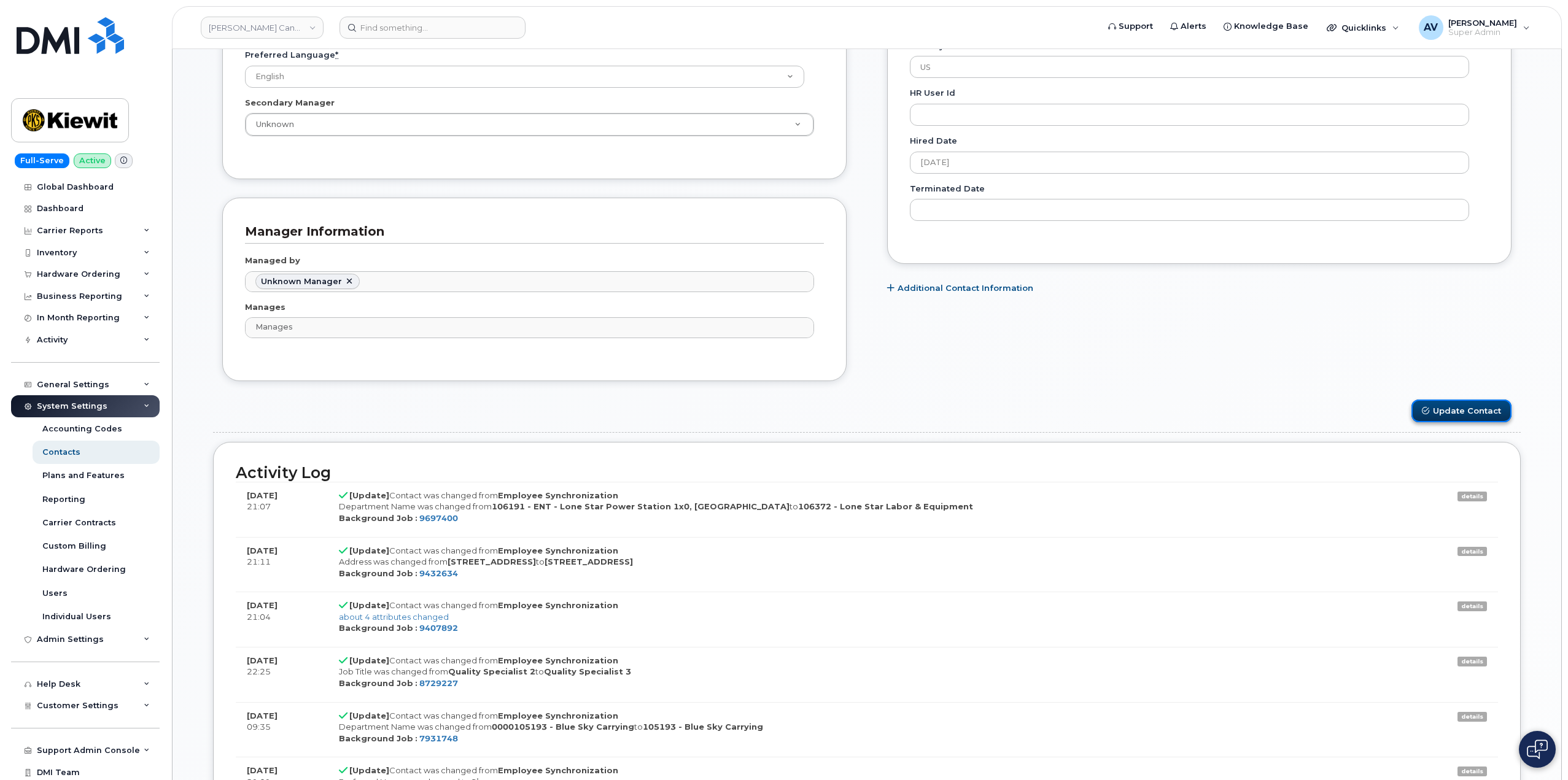
click at [1444, 409] on button "Update Contact" at bounding box center [1462, 411] width 100 height 23
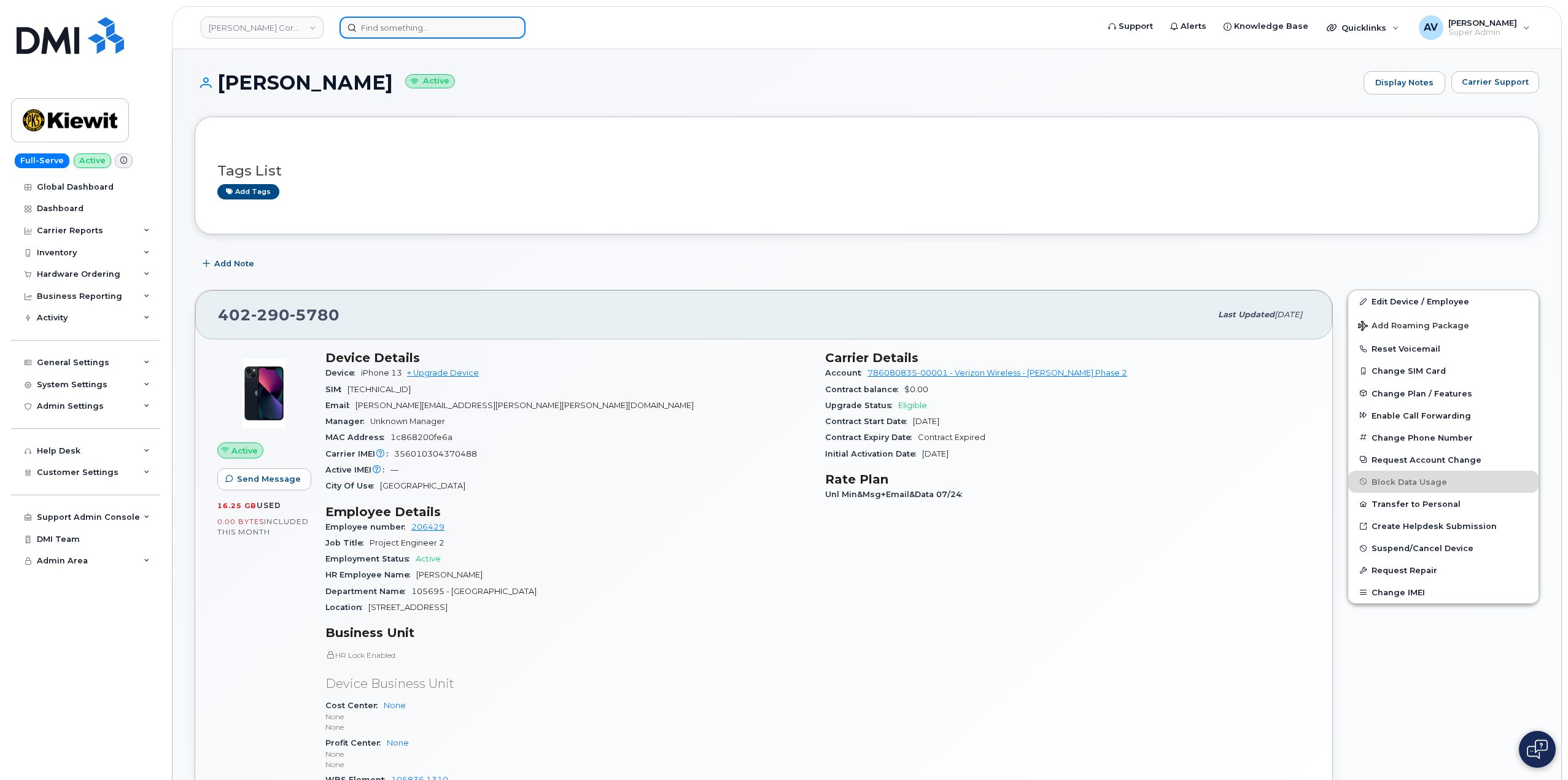
click at [407, 30] on input at bounding box center [432, 27] width 186 height 22
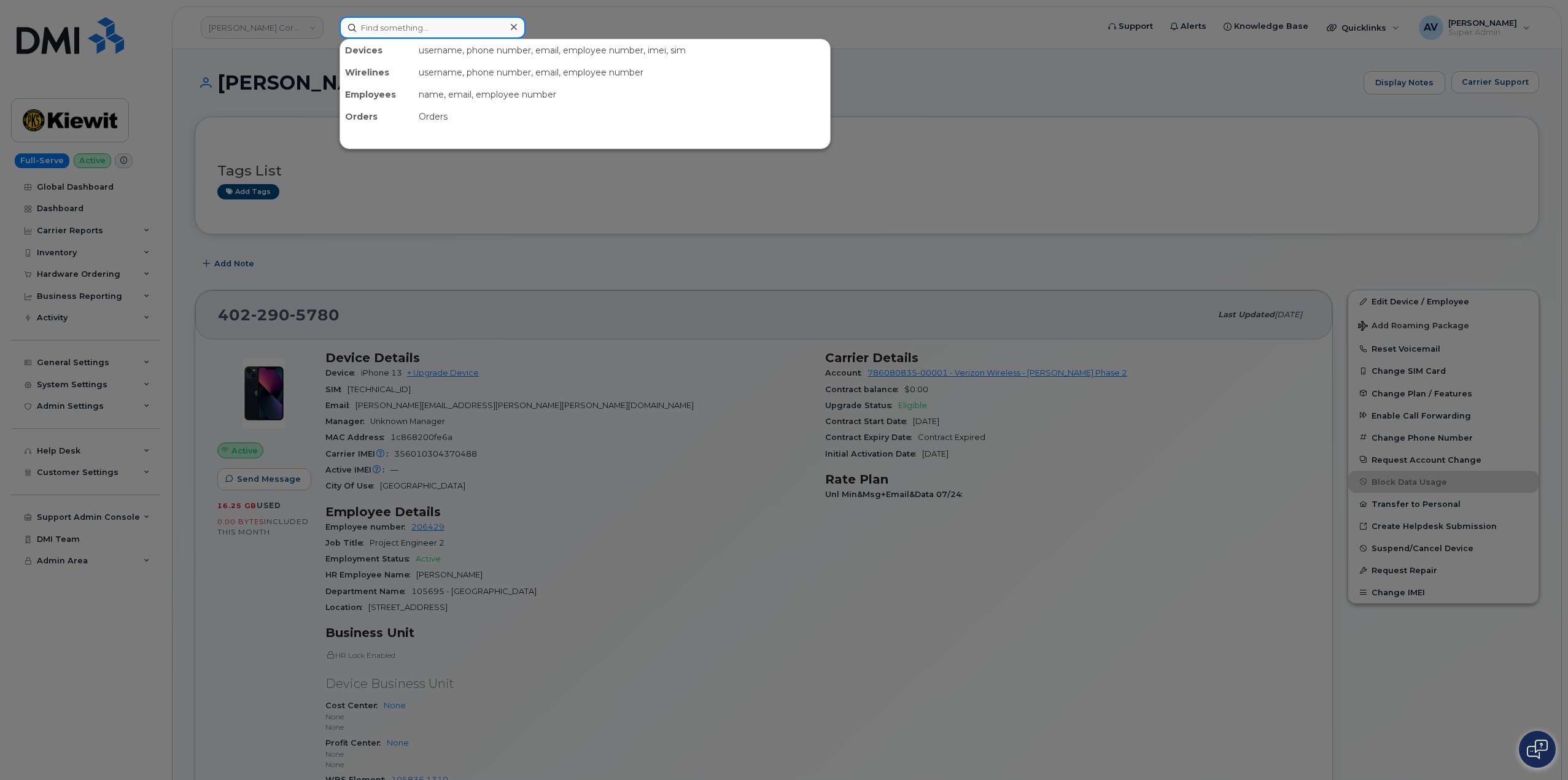
paste input "Cristofher [PERSON_NAME]"
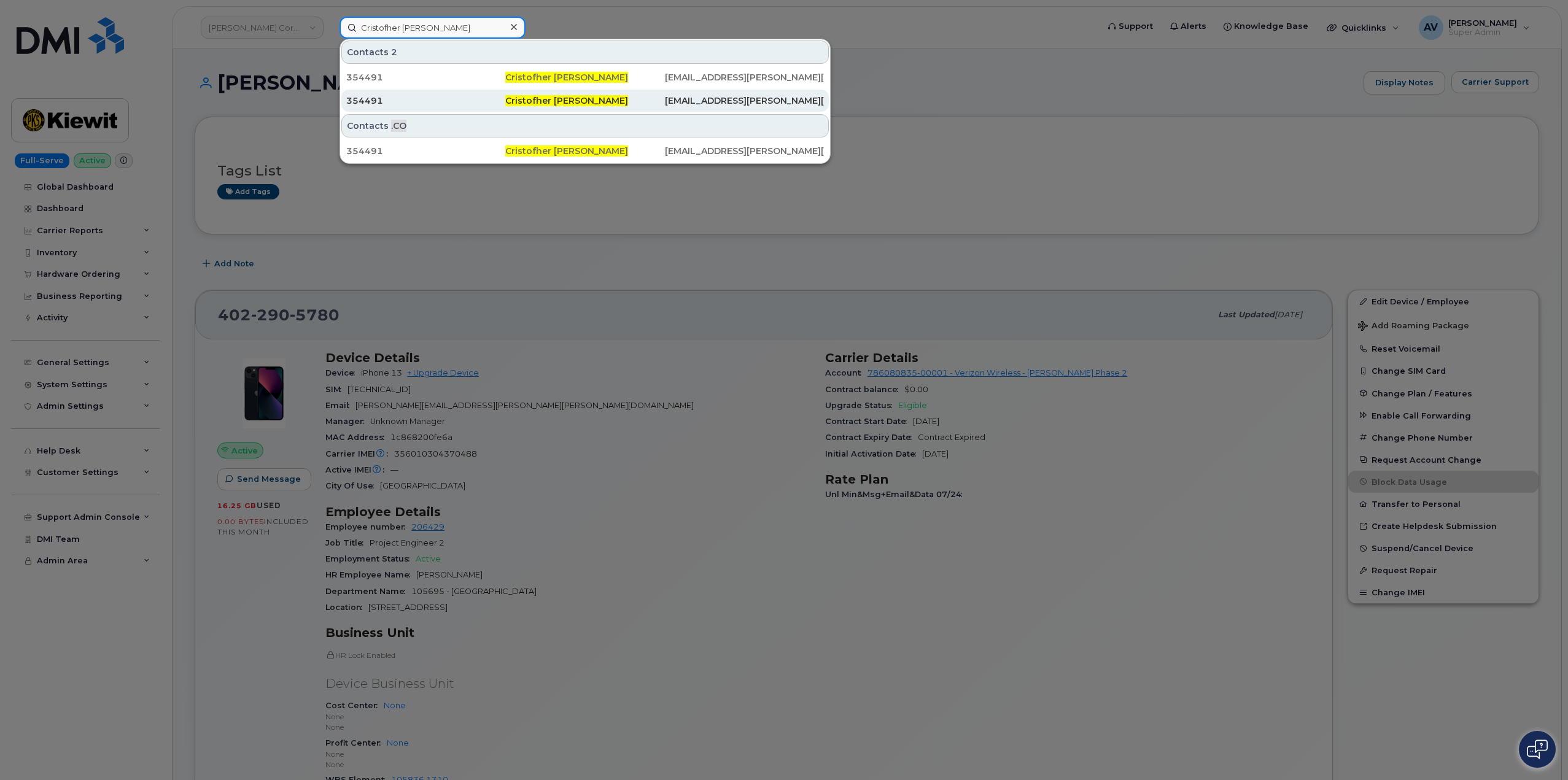
type input "Cristofher Ovando Pineda"
click at [543, 100] on span "Cristofher Ovando Pineda" at bounding box center [567, 100] width 123 height 11
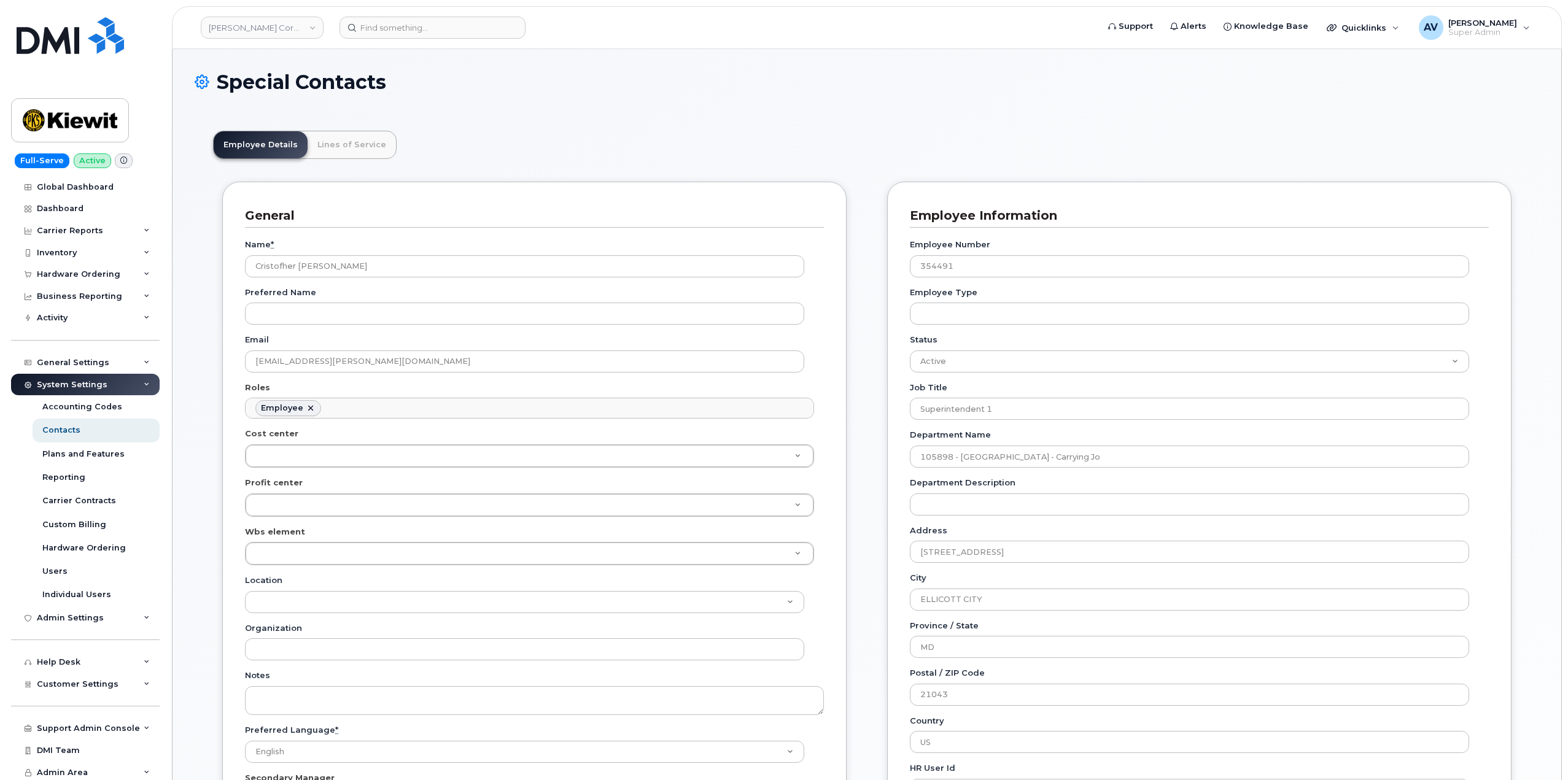
scroll to position [36, 0]
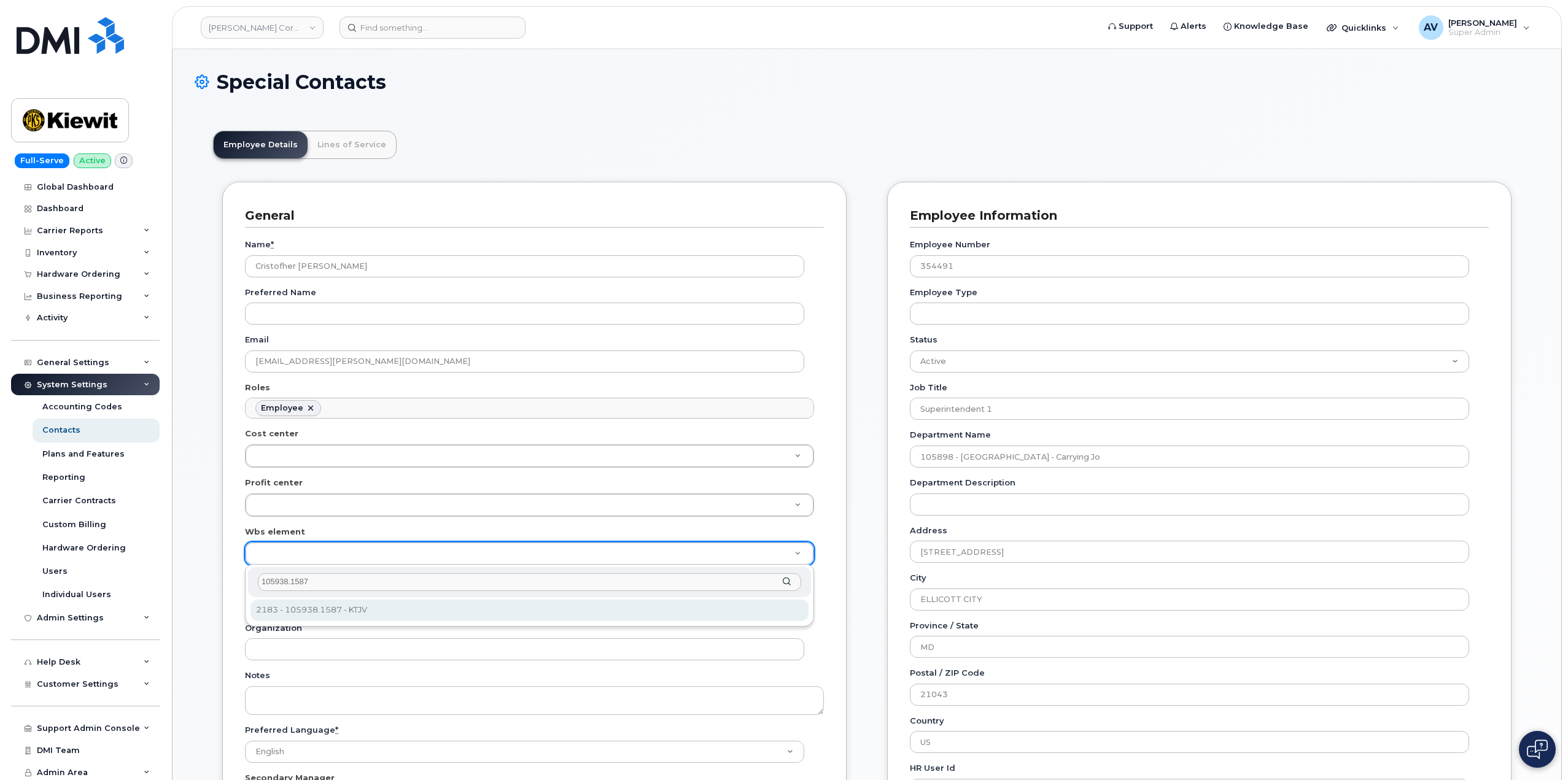
type input "105938.1587"
type input "30181090"
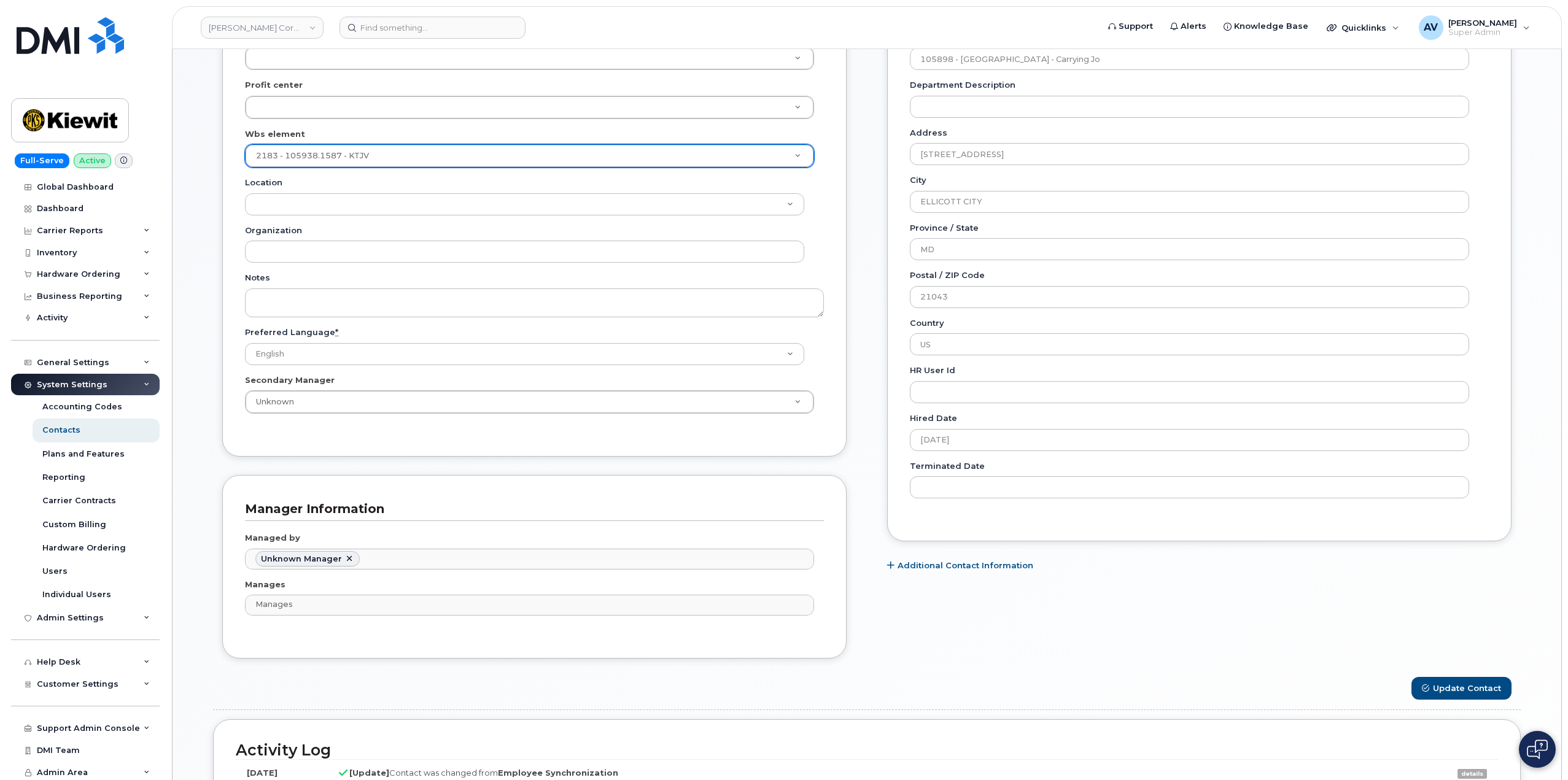
scroll to position [552, 0]
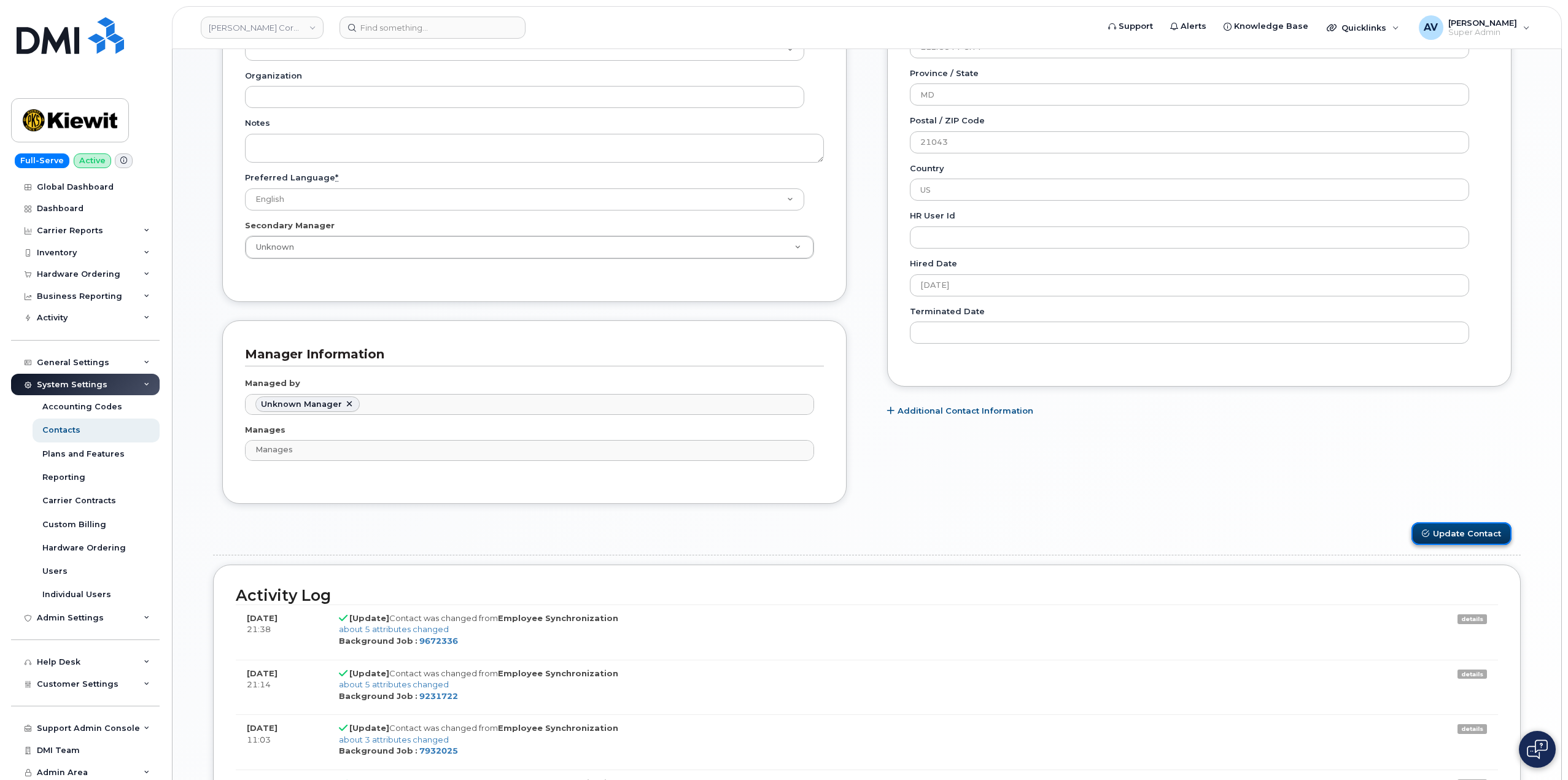
click at [1484, 532] on button "Update Contact" at bounding box center [1462, 534] width 100 height 23
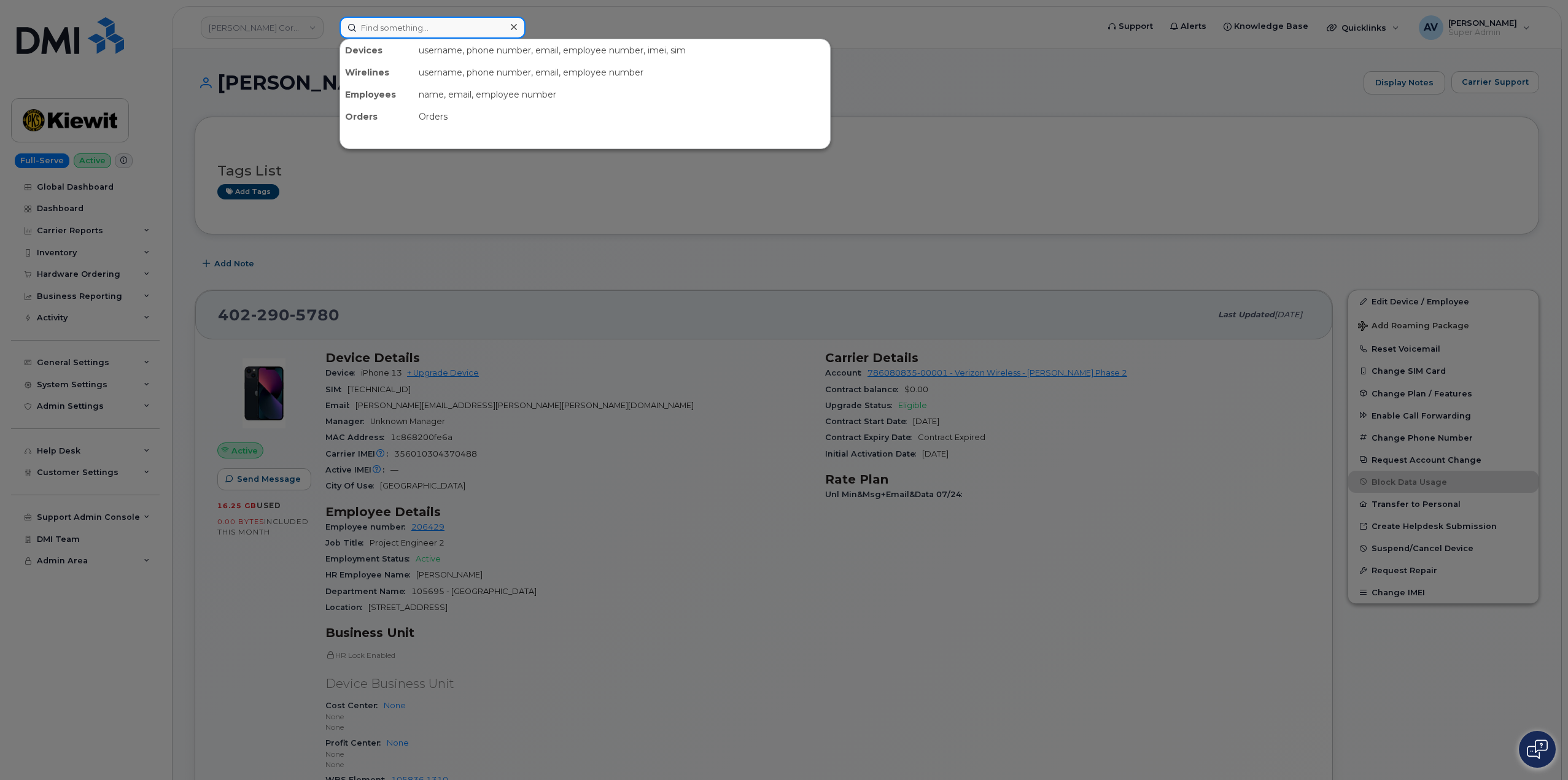
paste input "Cristofher [PERSON_NAME]"
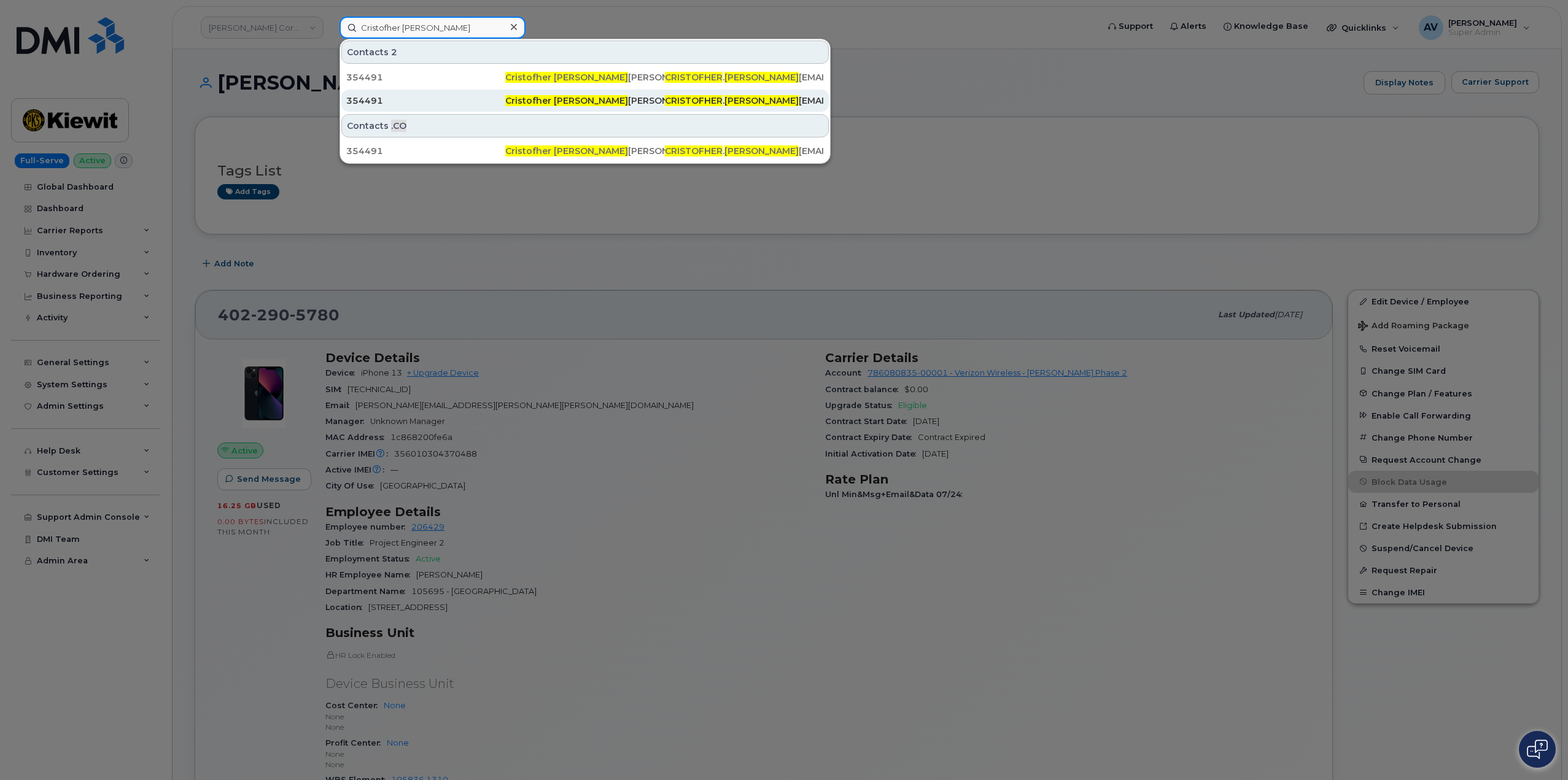
type input "Cristofher [PERSON_NAME]"
click at [495, 97] on div "354491" at bounding box center [426, 100] width 159 height 12
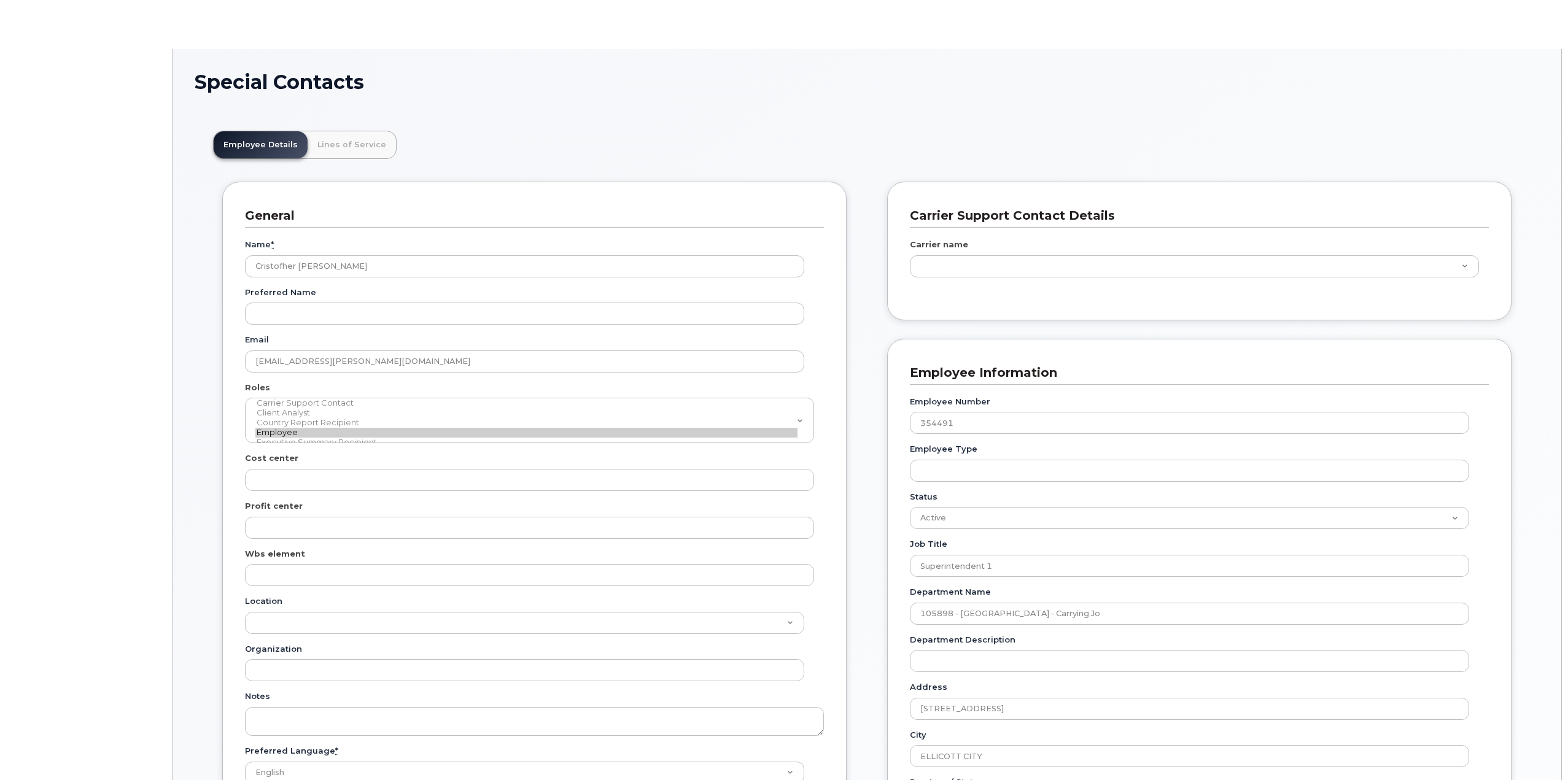
type input "30181090"
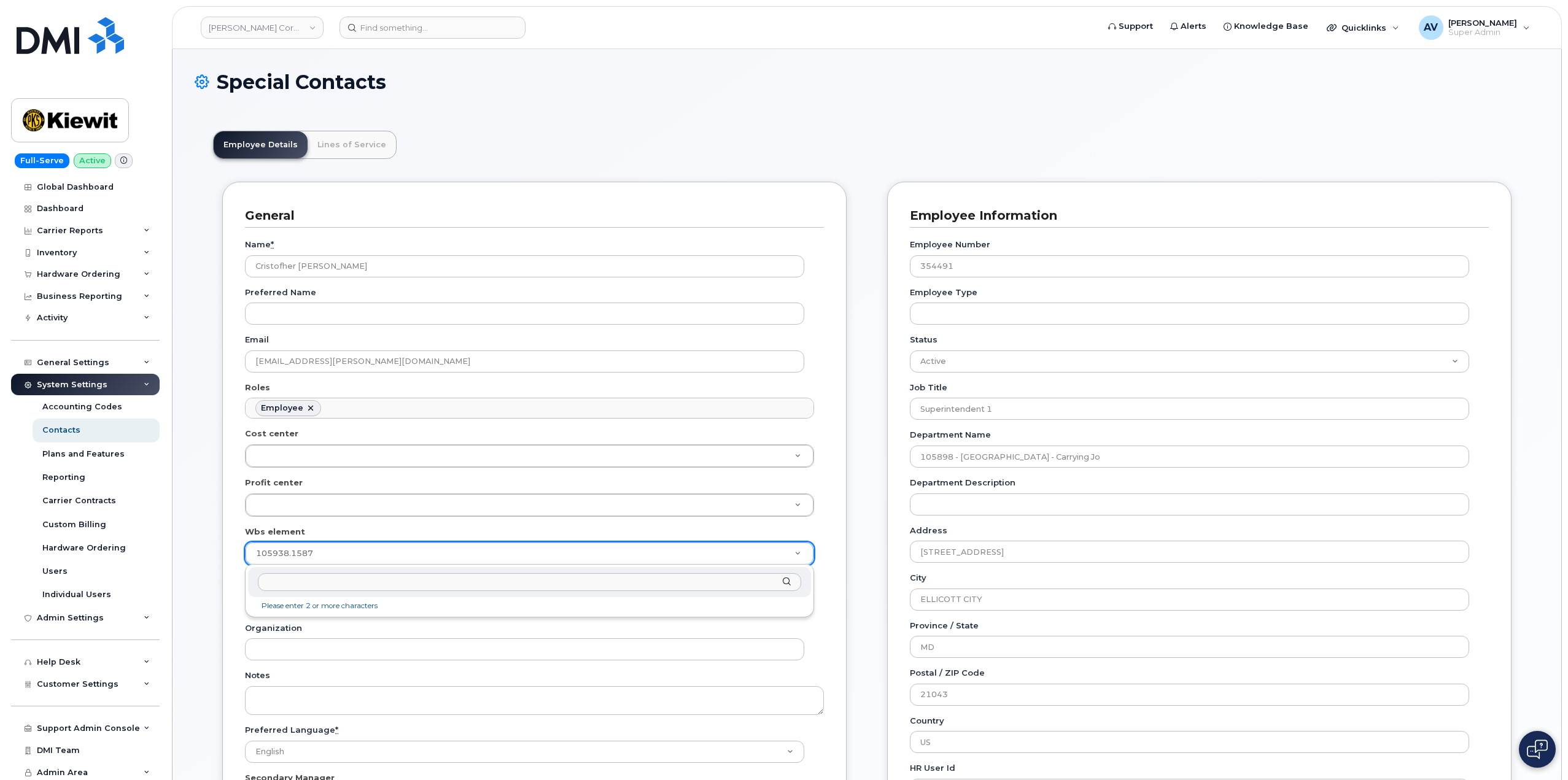
click at [752, 584] on input "text" at bounding box center [530, 582] width 544 height 18
type input "none"
type input "29699477"
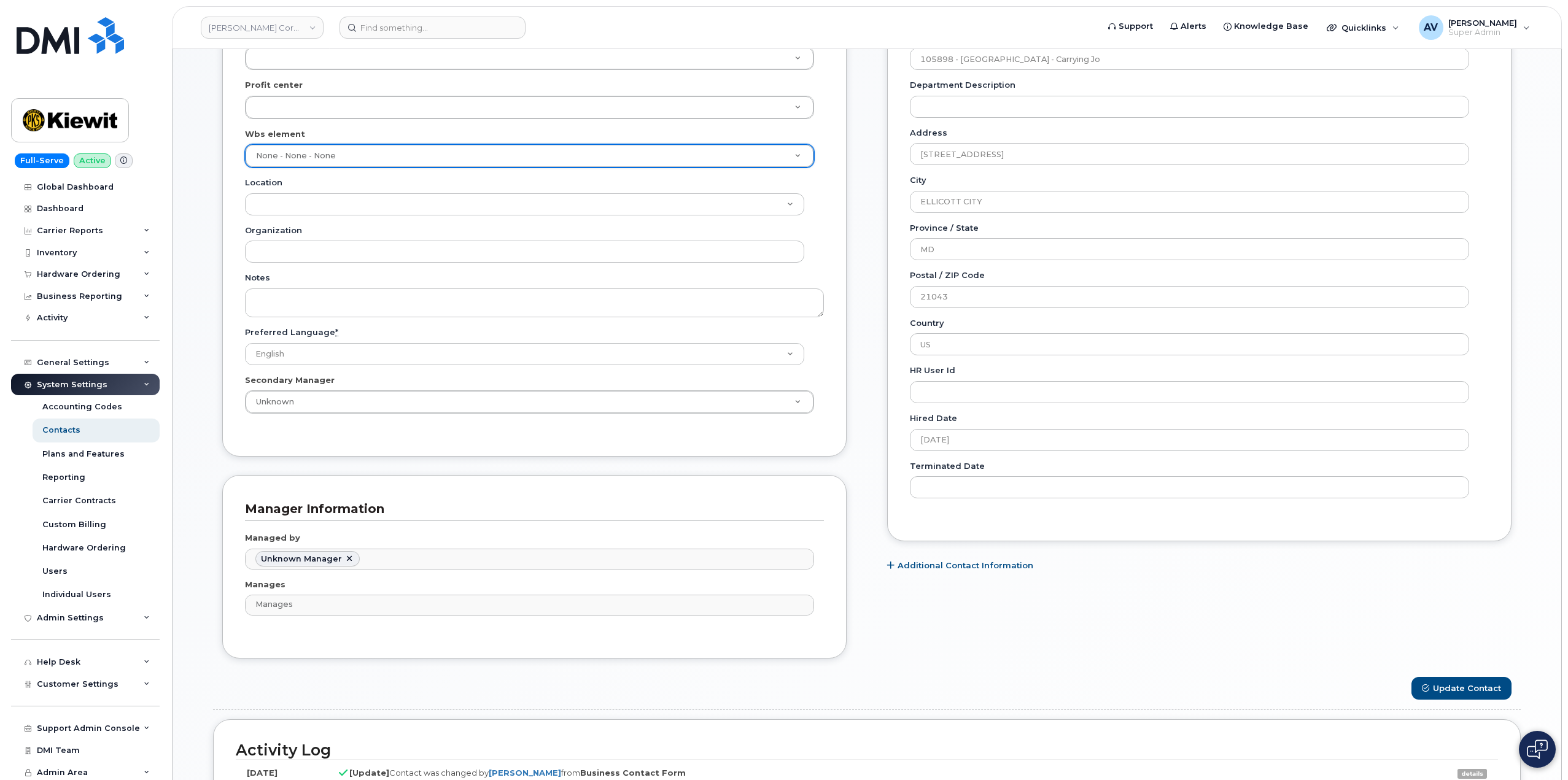
scroll to position [614, 0]
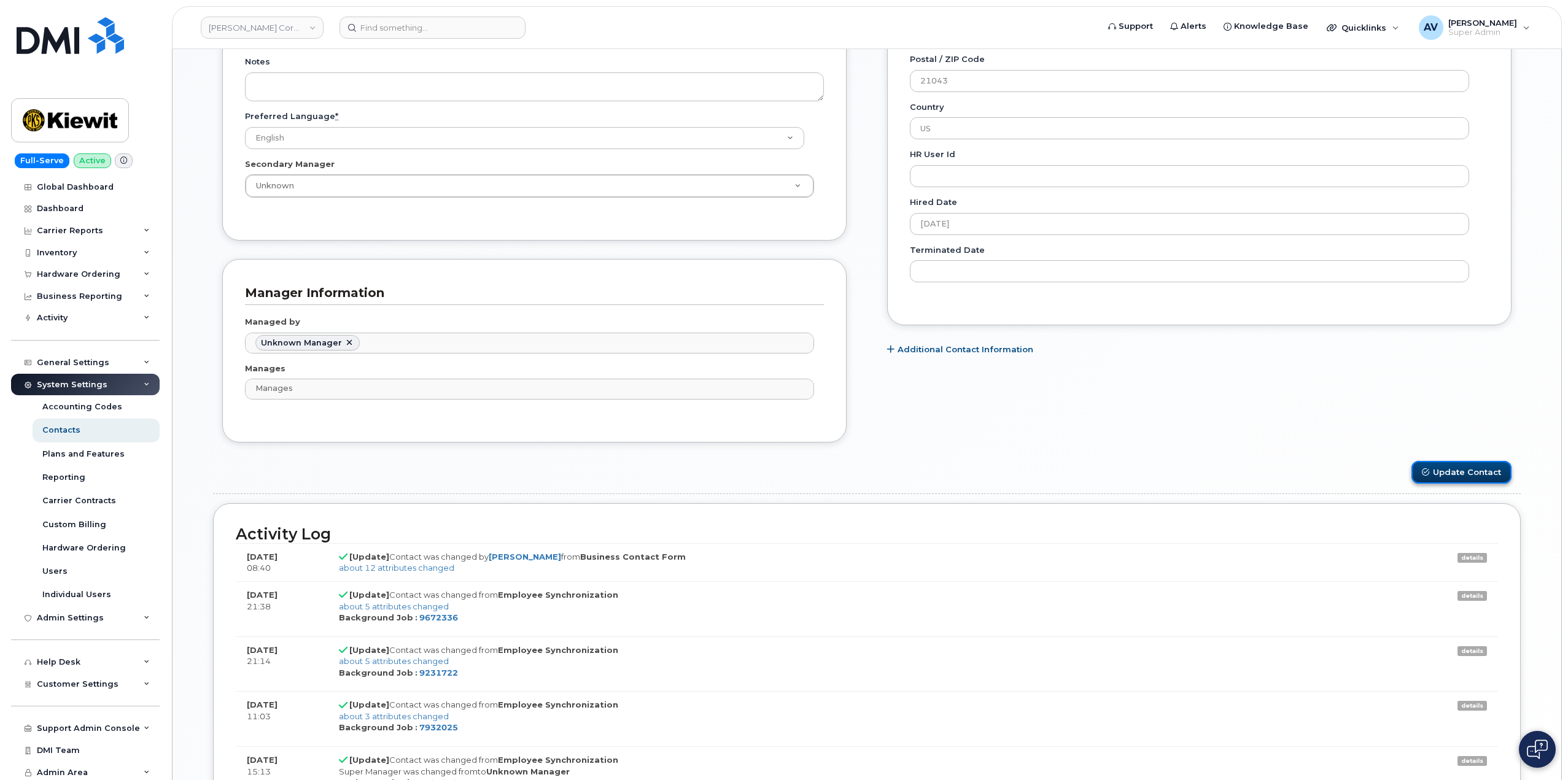
click at [1454, 470] on button "Update Contact" at bounding box center [1462, 472] width 100 height 23
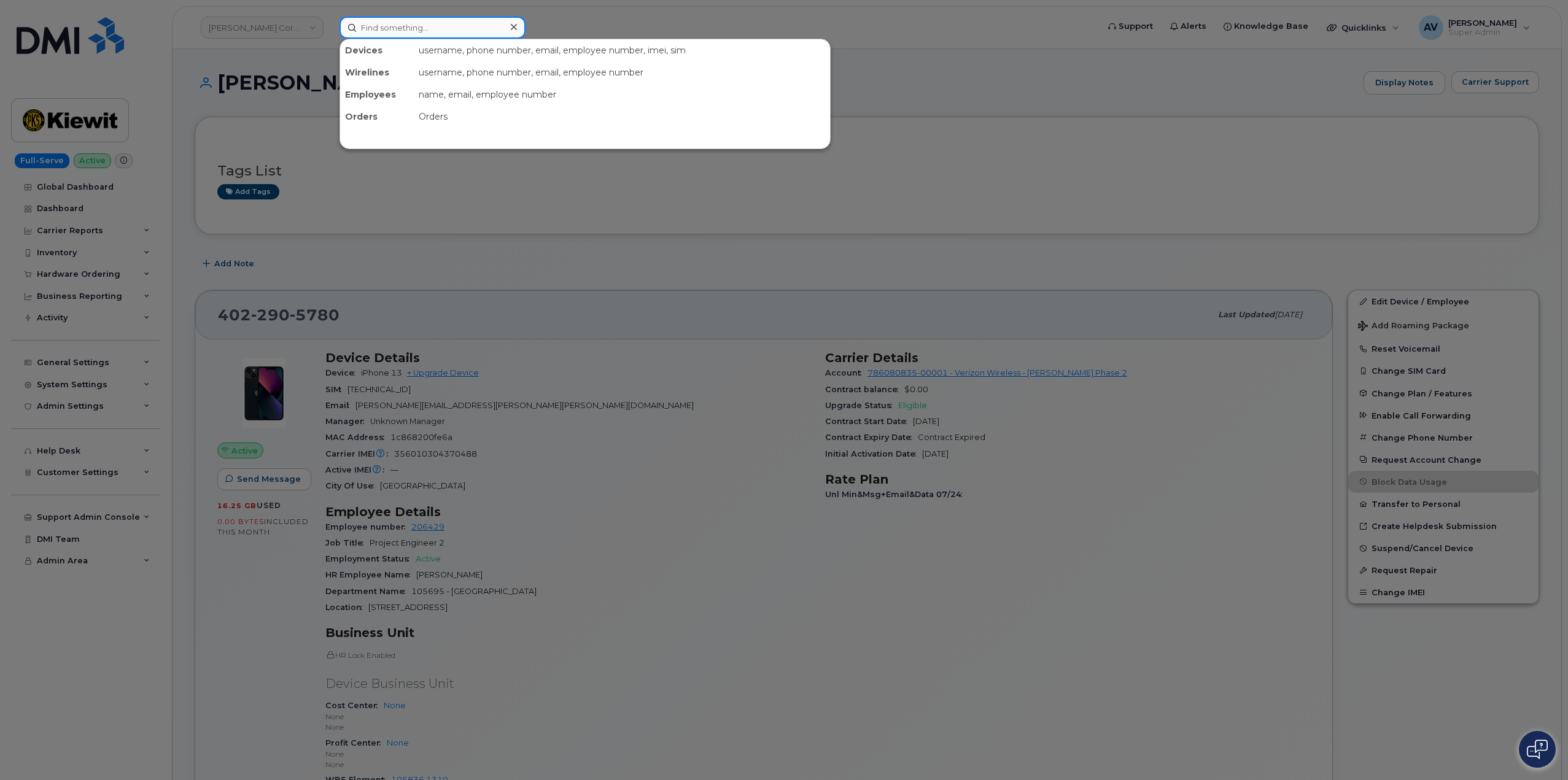
click at [448, 28] on input at bounding box center [432, 27] width 186 height 22
paste input "[PERSON_NAME]"
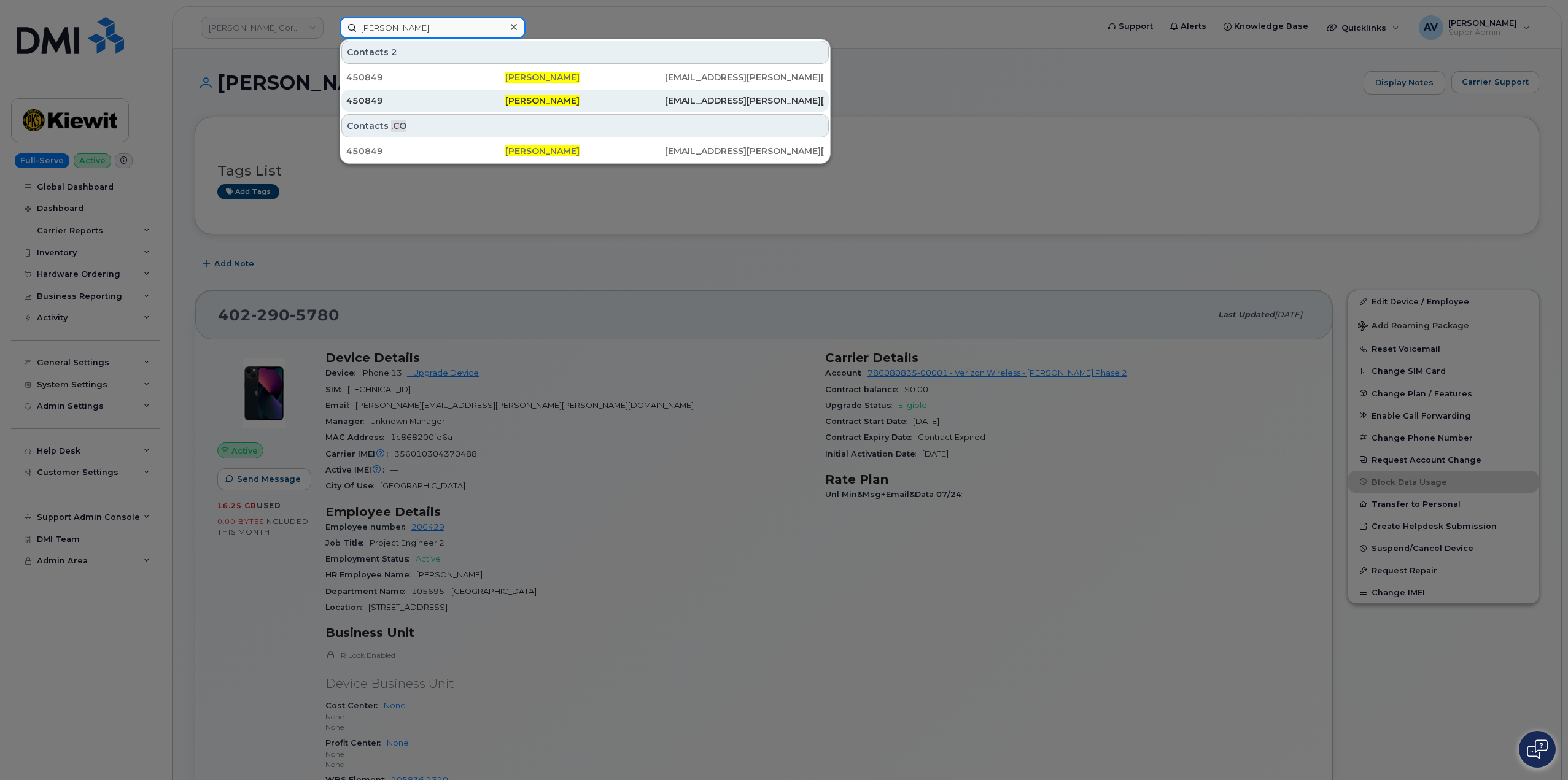
type input "[PERSON_NAME]"
click at [552, 100] on span "[PERSON_NAME]" at bounding box center [542, 100] width 74 height 11
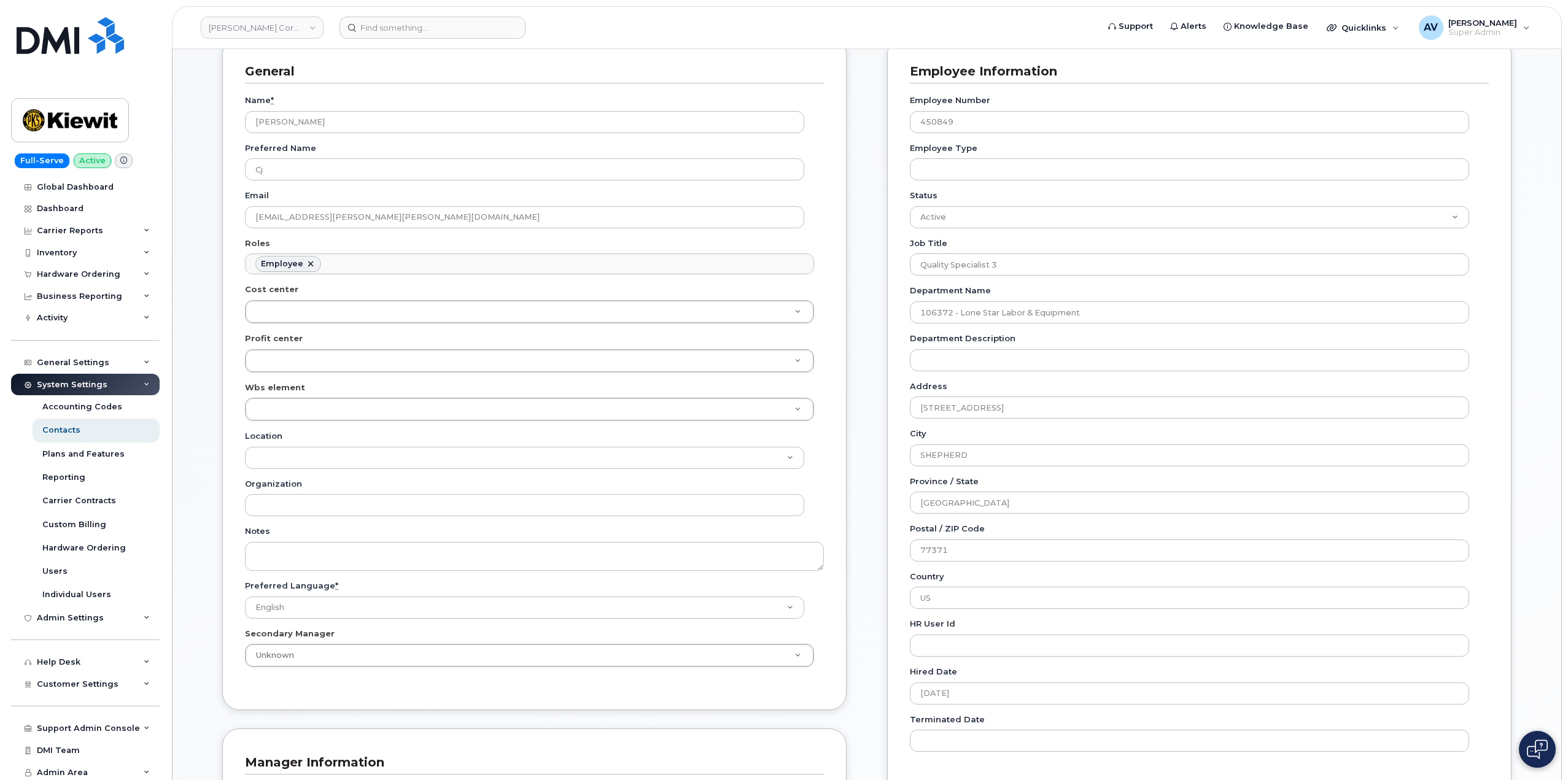
scroll to position [184, 0]
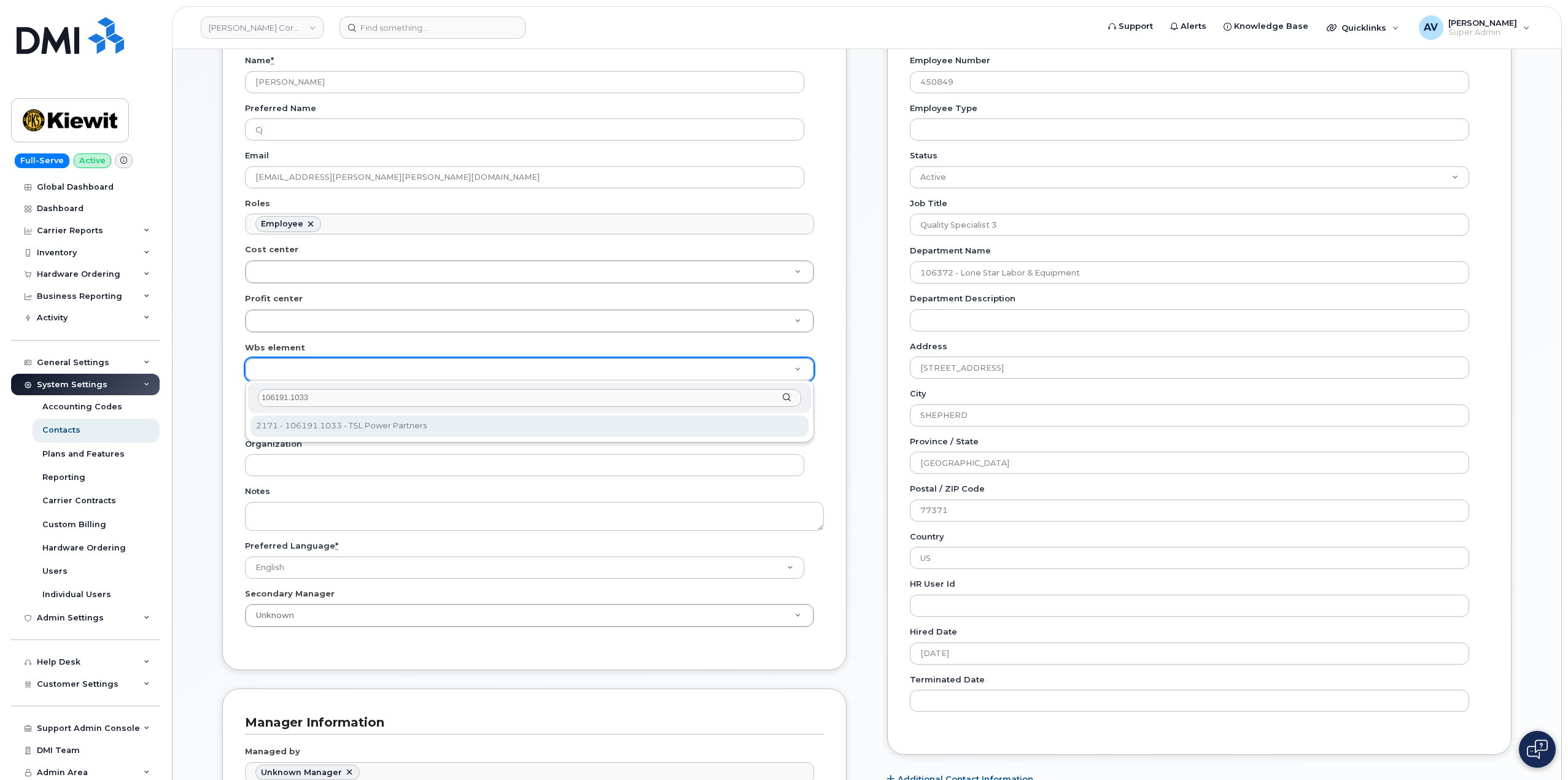
type input "106191.1033"
type input "33498598"
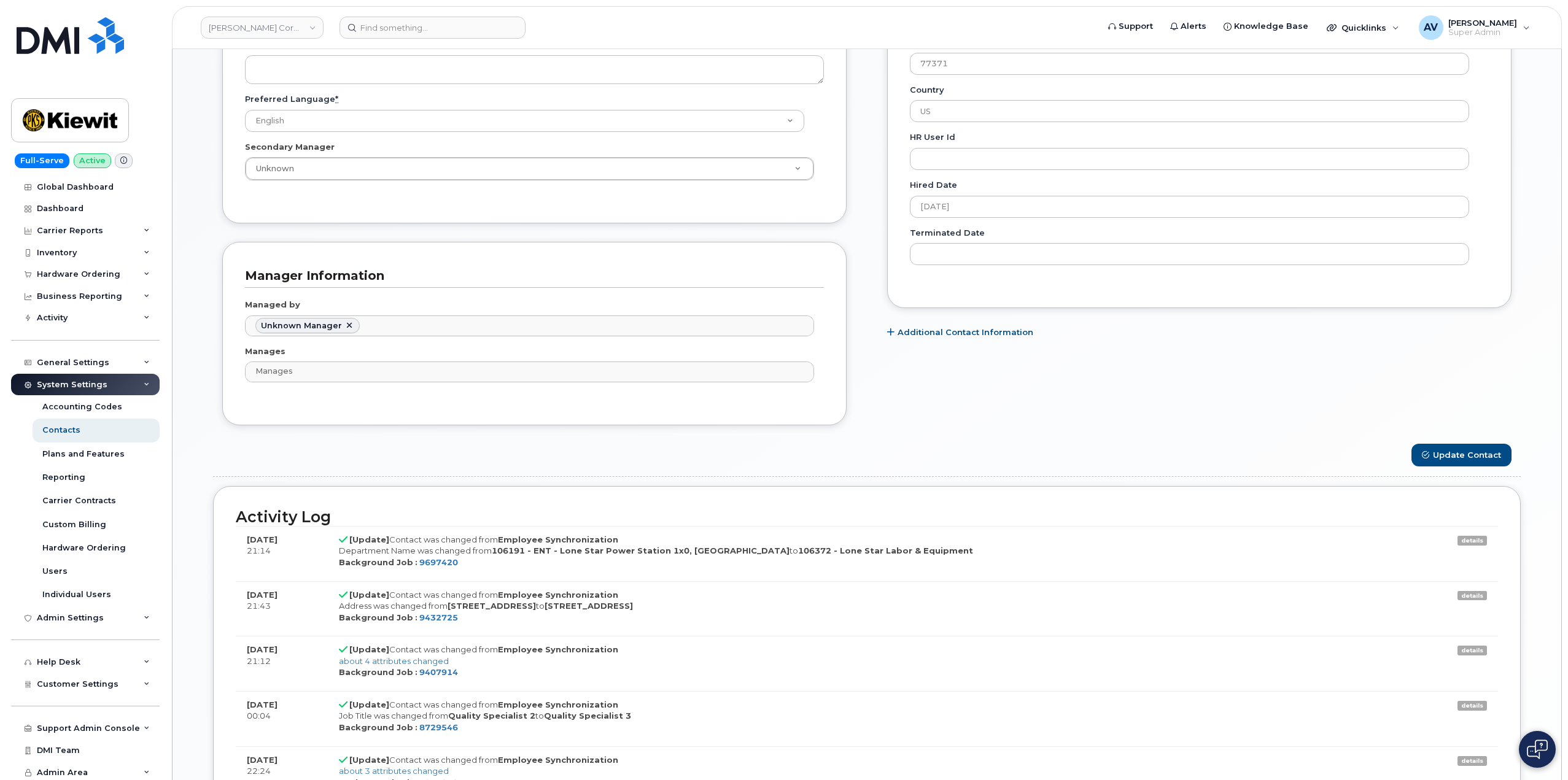
scroll to position [675, 0]
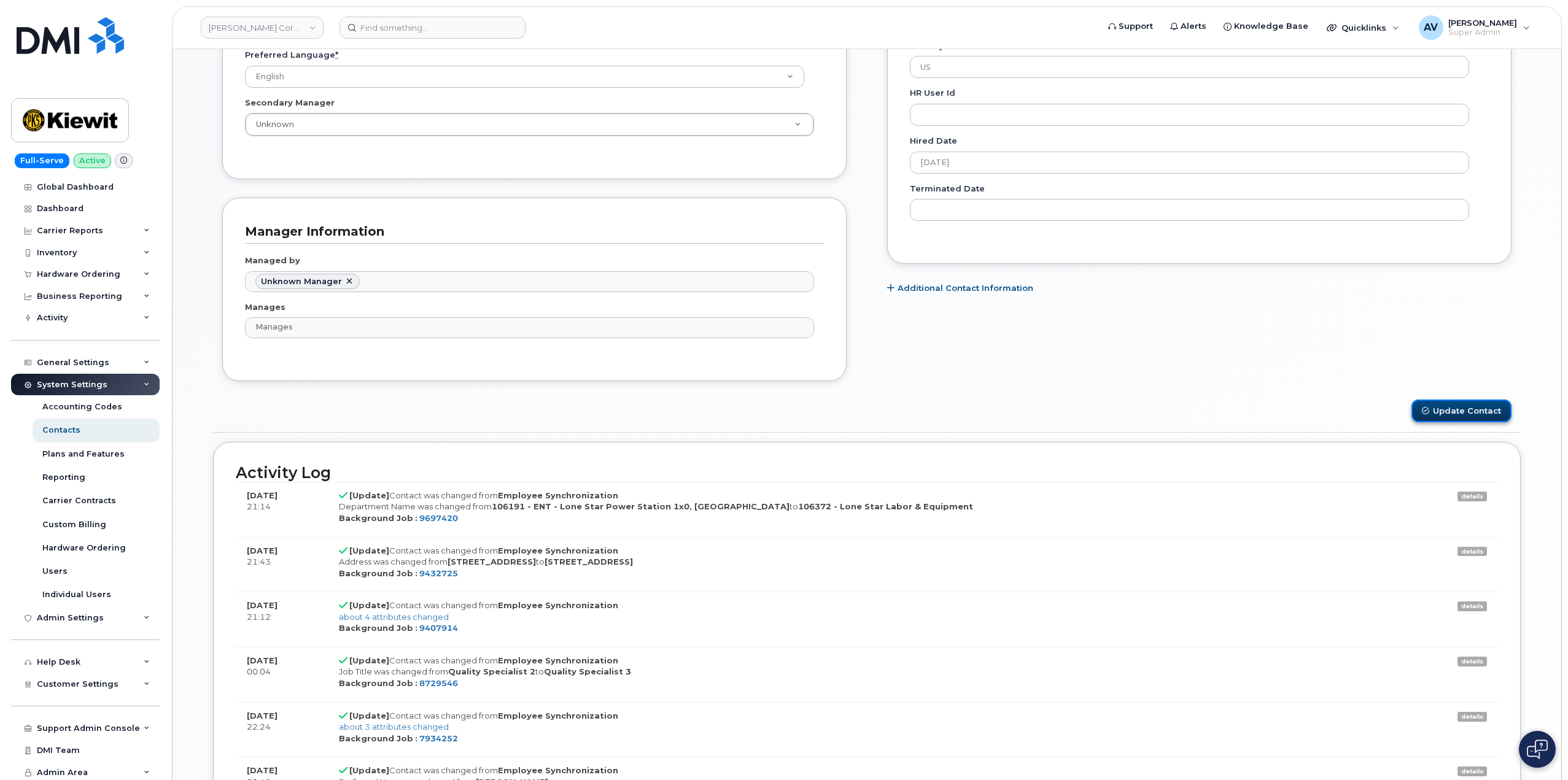
click at [1449, 405] on button "Update Contact" at bounding box center [1462, 411] width 100 height 23
